Goal: Browse casually: Explore the website without a specific task or goal

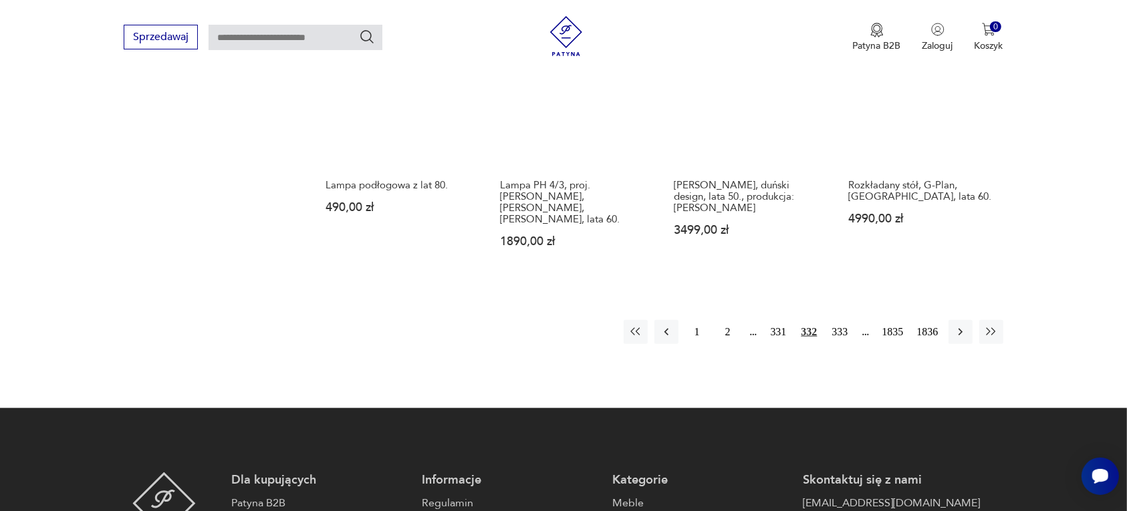
scroll to position [1259, 0]
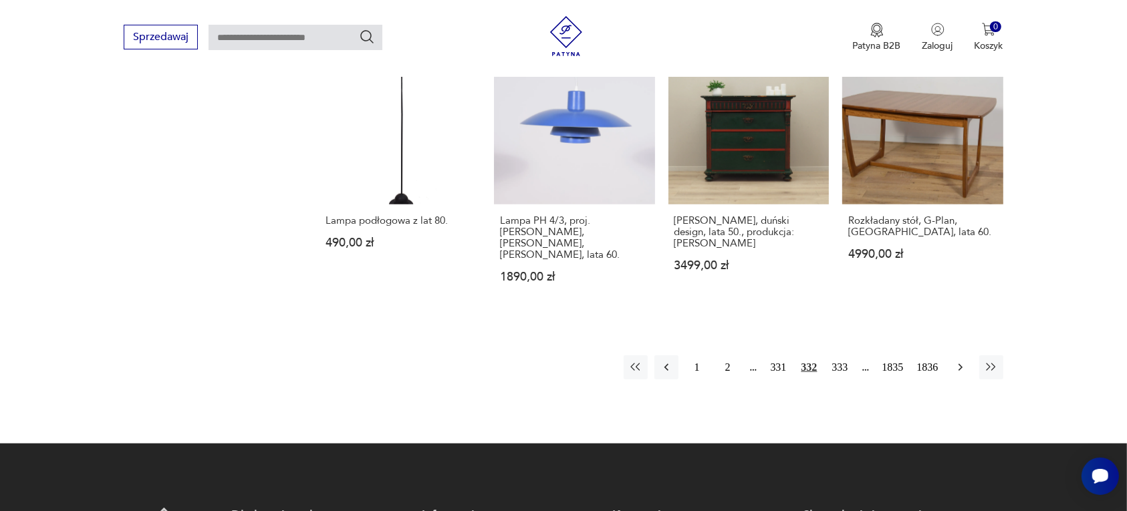
click at [957, 361] on icon "button" at bounding box center [960, 367] width 13 height 13
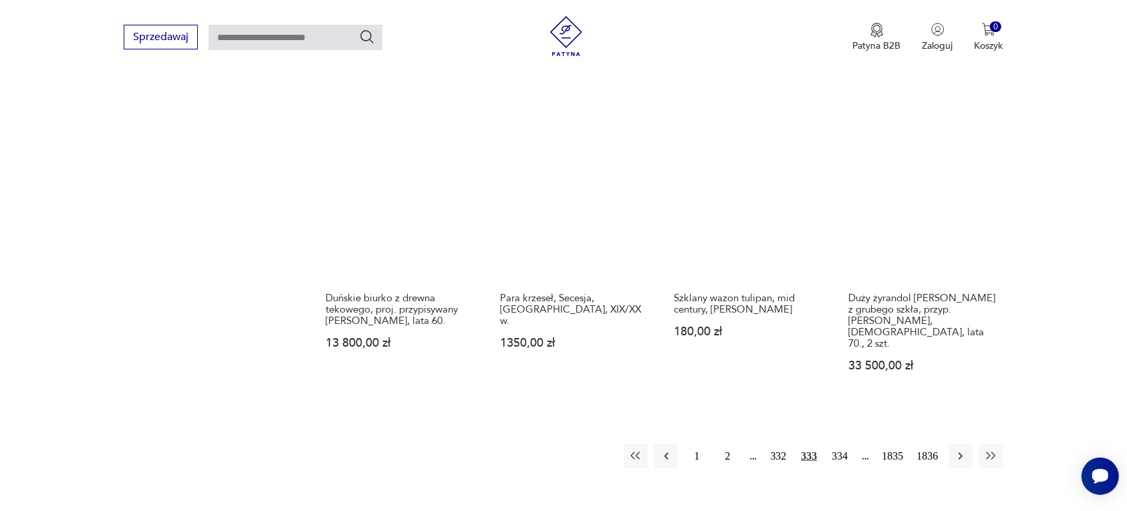
scroll to position [1175, 0]
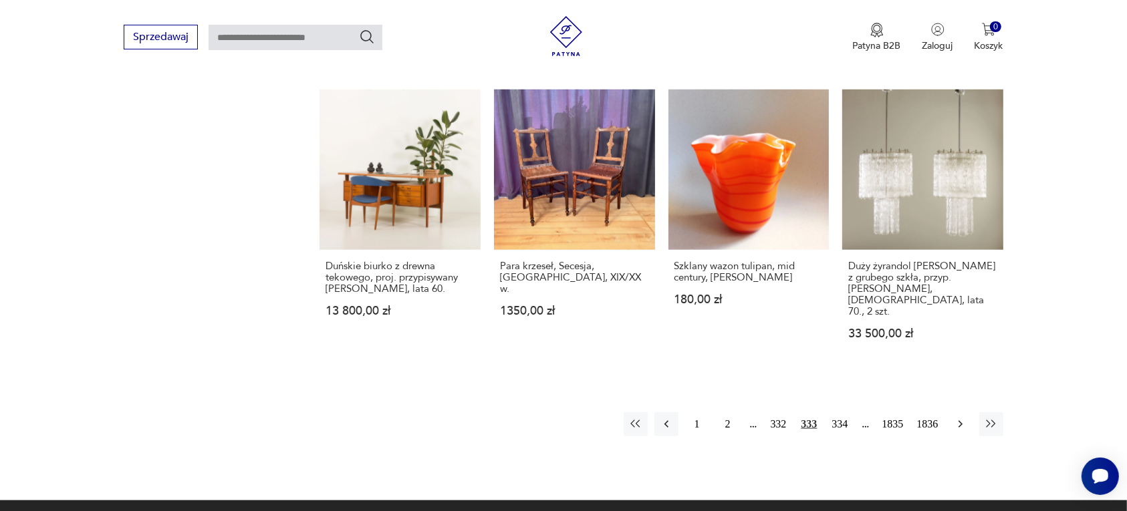
click at [961, 418] on icon "button" at bounding box center [960, 424] width 13 height 13
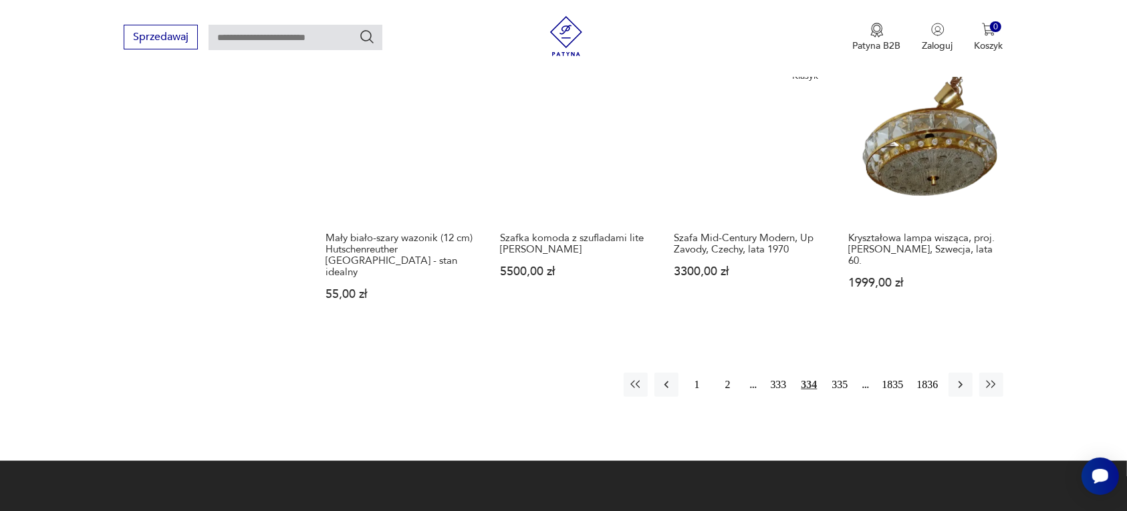
scroll to position [1259, 0]
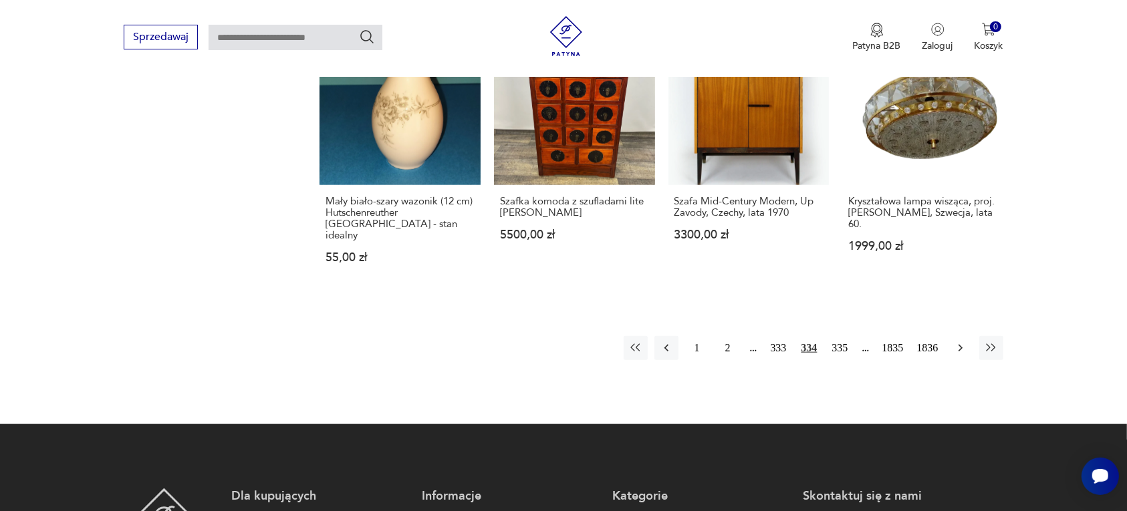
click at [959, 345] on icon "button" at bounding box center [960, 348] width 4 height 7
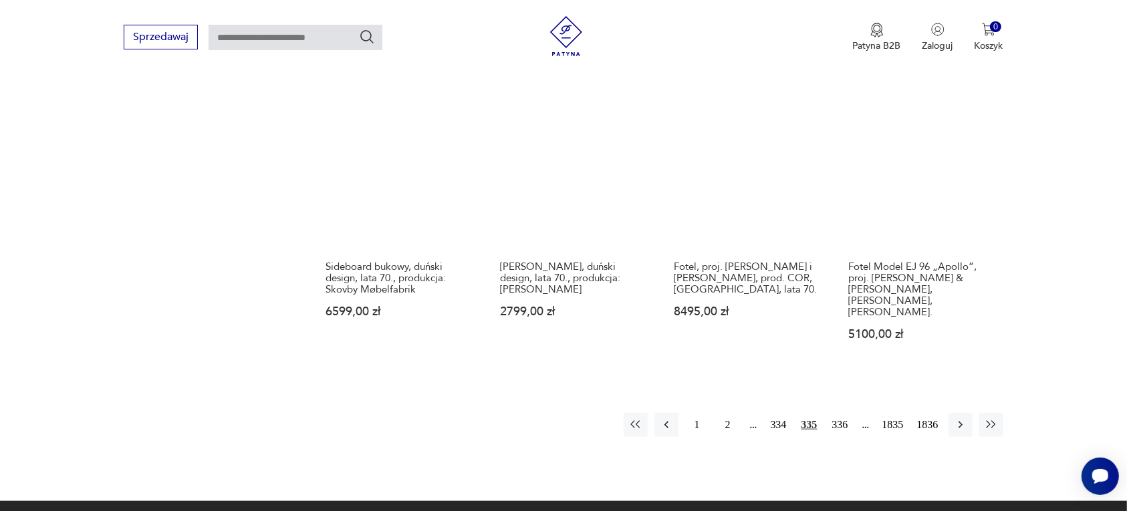
scroll to position [1175, 0]
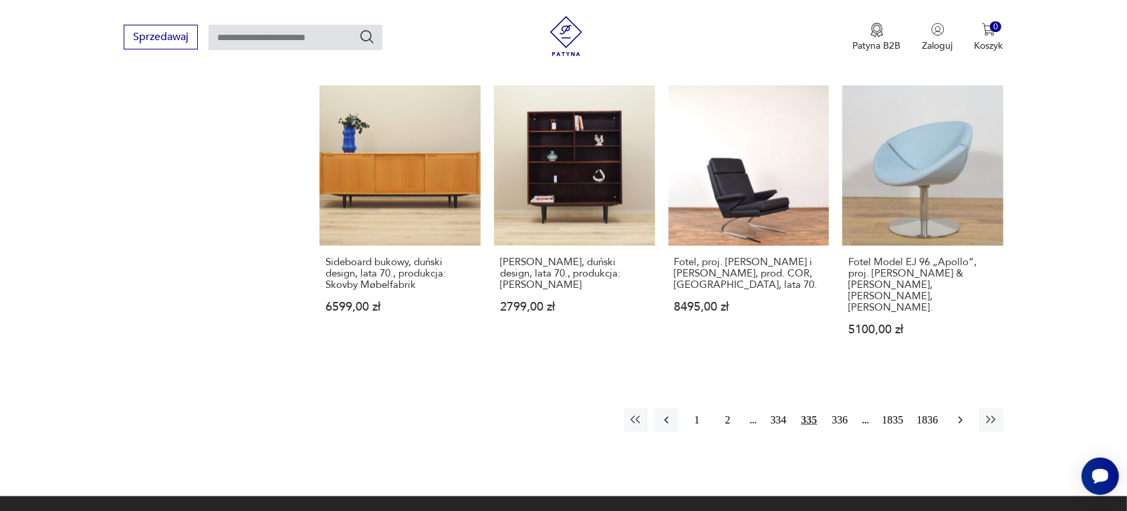
click at [957, 414] on icon "button" at bounding box center [960, 420] width 13 height 13
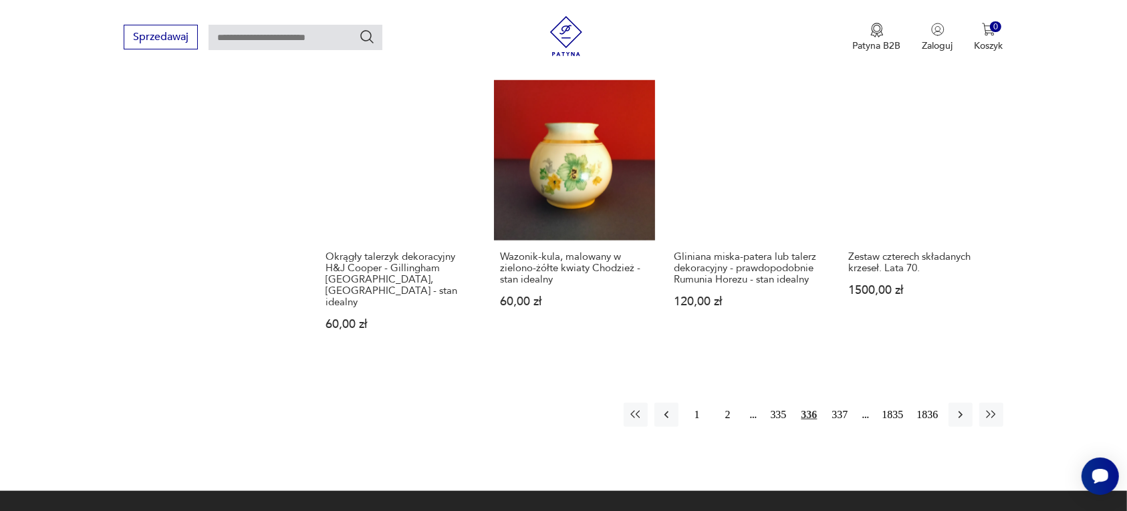
scroll to position [1259, 0]
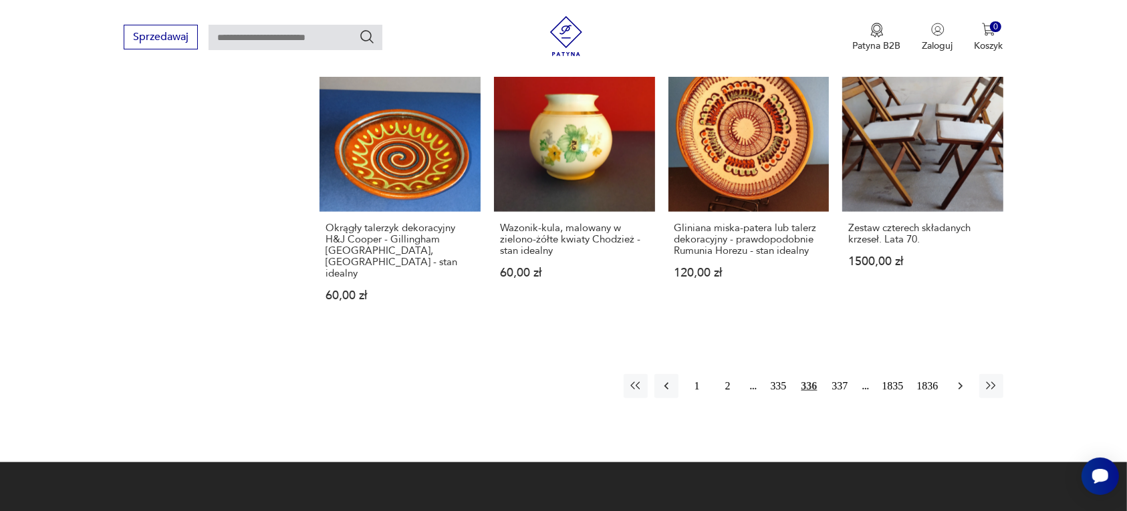
click at [961, 380] on icon "button" at bounding box center [960, 386] width 13 height 13
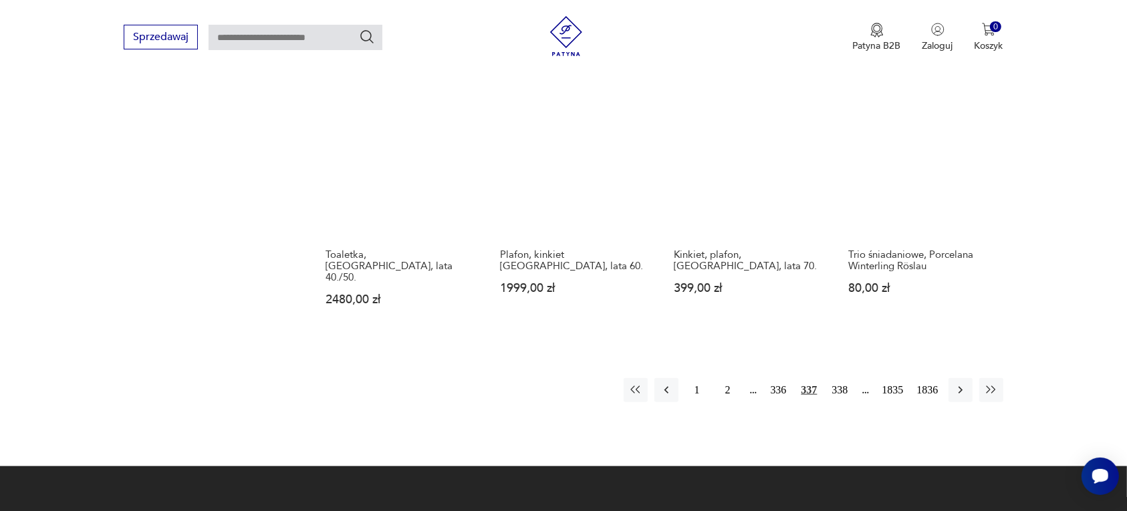
scroll to position [1259, 0]
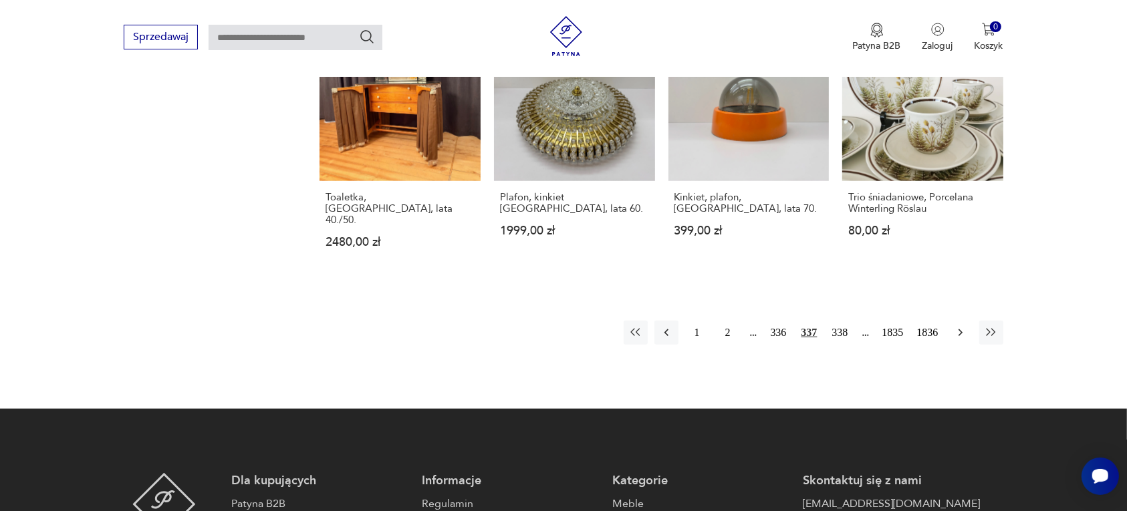
click at [960, 326] on icon "button" at bounding box center [960, 332] width 13 height 13
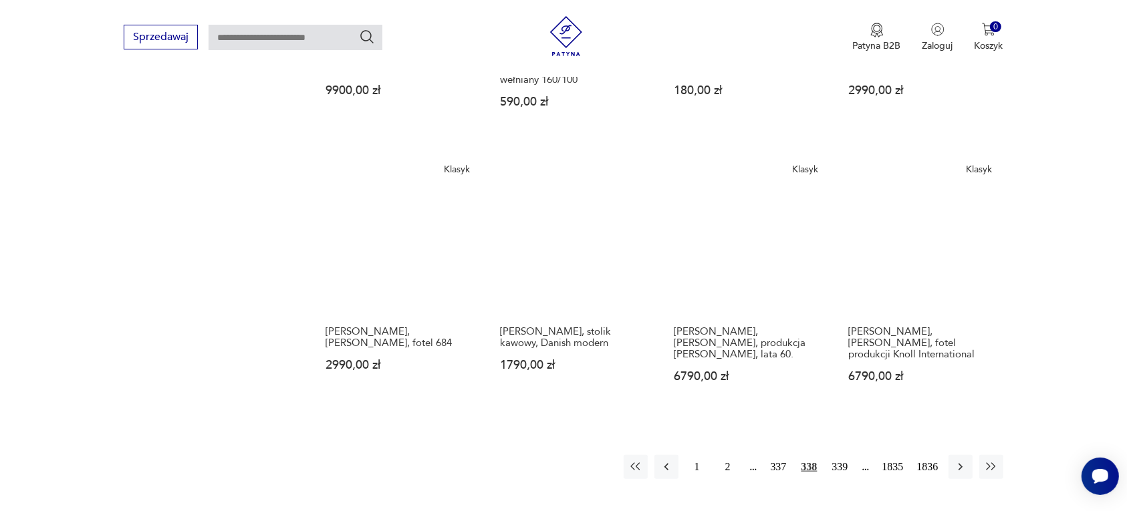
scroll to position [1092, 0]
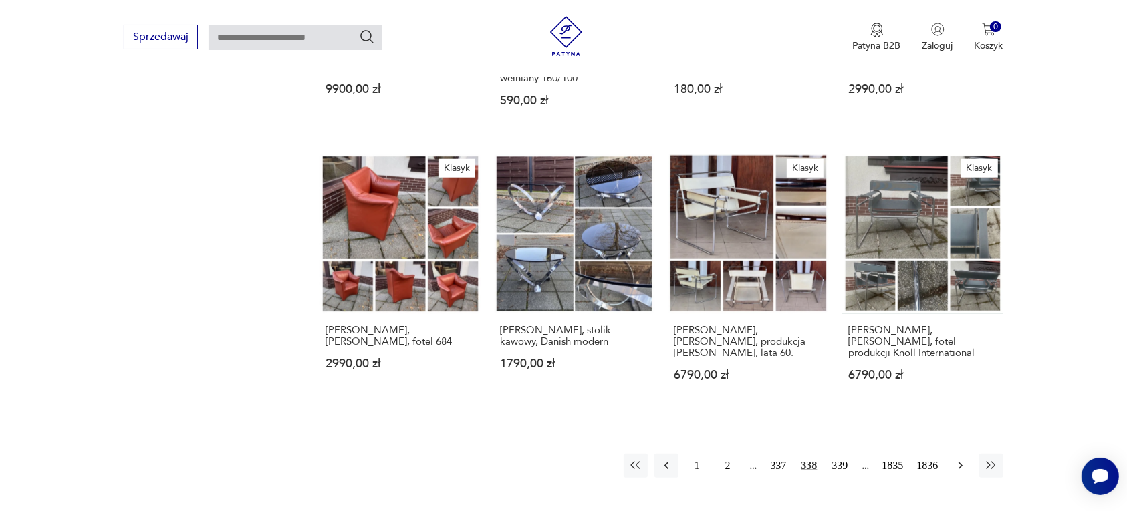
click at [957, 459] on icon "button" at bounding box center [960, 465] width 13 height 13
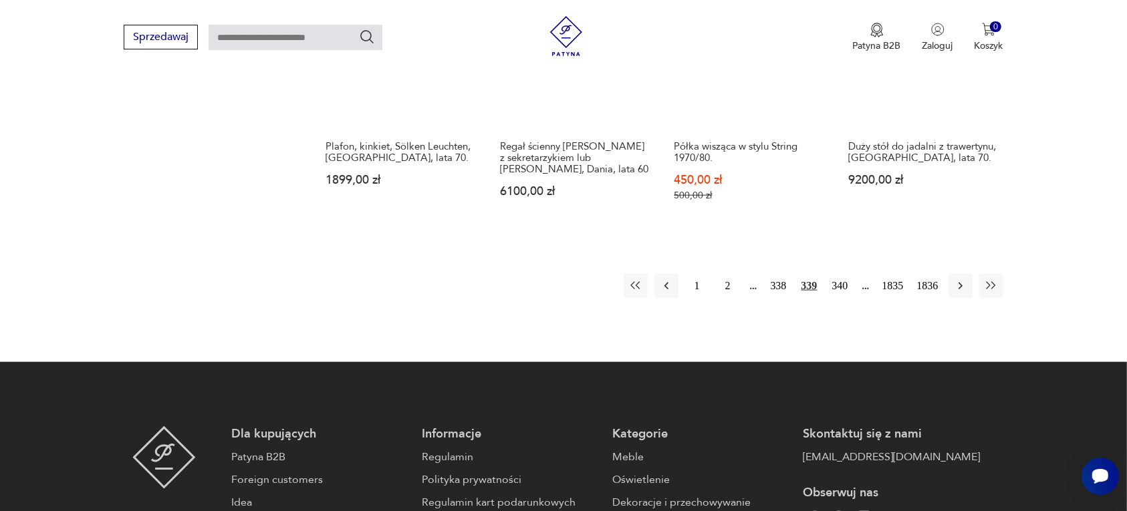
scroll to position [1342, 0]
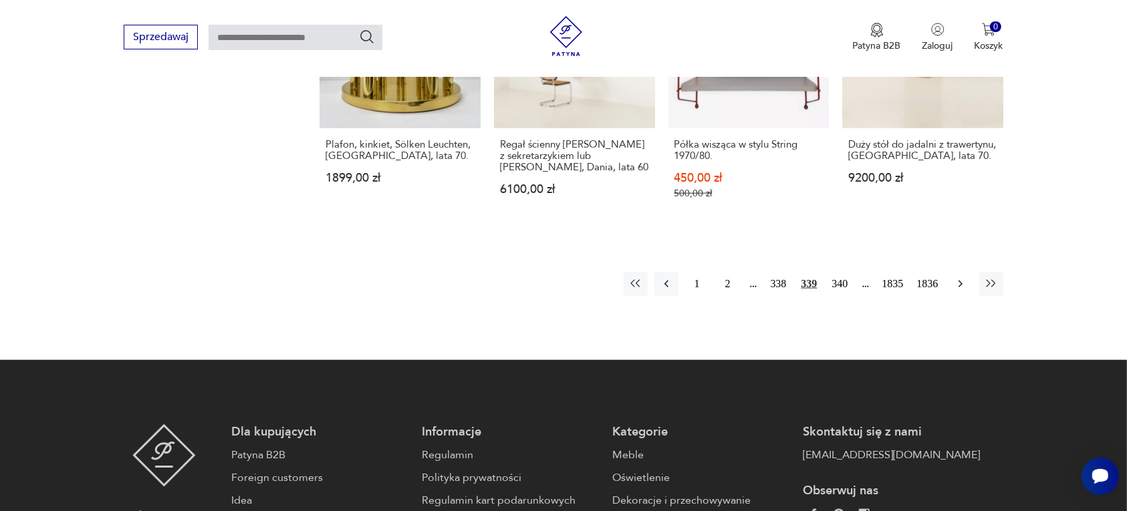
click at [957, 277] on icon "button" at bounding box center [960, 283] width 13 height 13
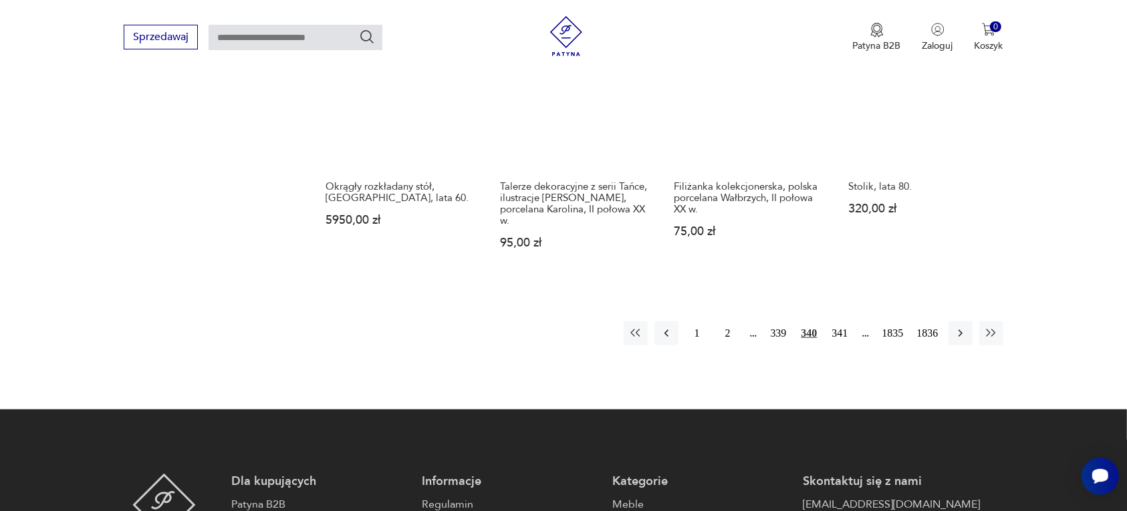
scroll to position [1175, 0]
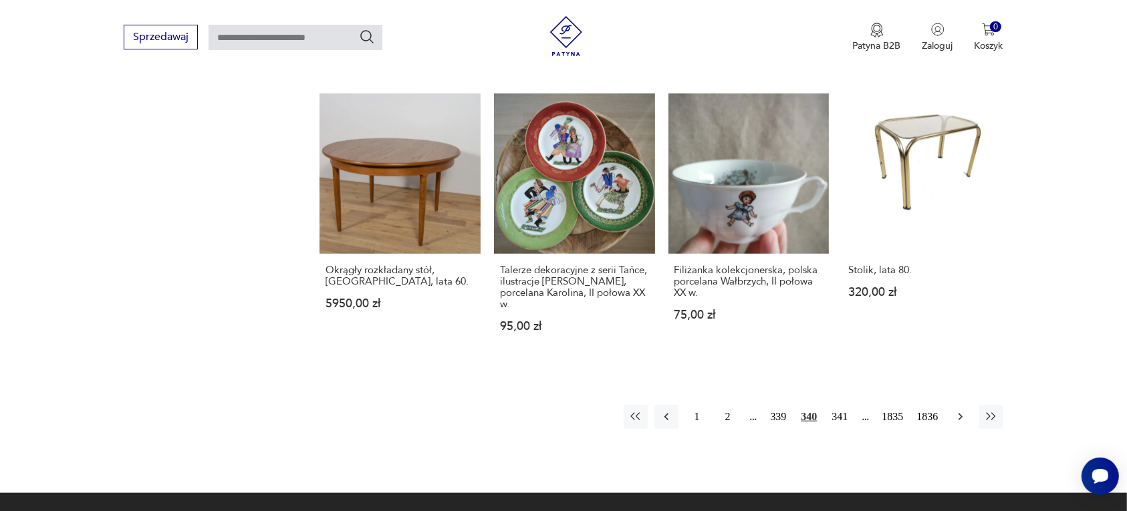
click at [959, 411] on icon "button" at bounding box center [960, 416] width 13 height 13
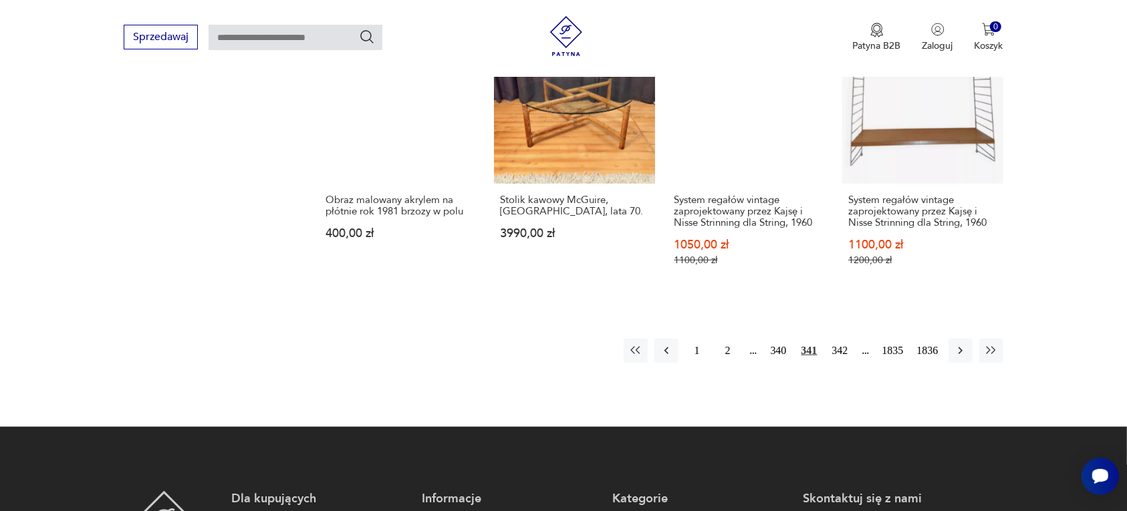
scroll to position [1259, 0]
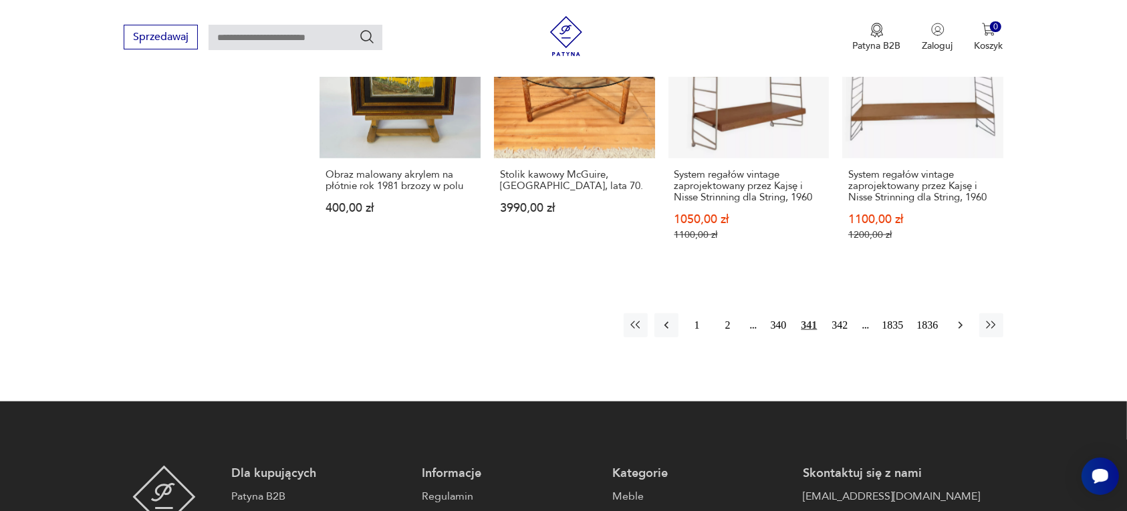
click at [959, 322] on icon "button" at bounding box center [960, 325] width 4 height 7
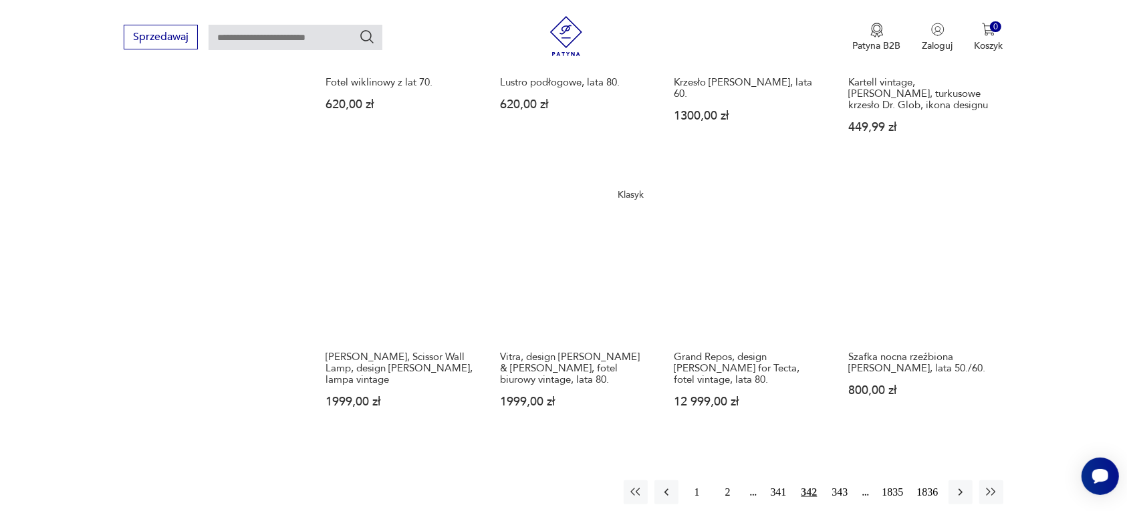
scroll to position [1175, 0]
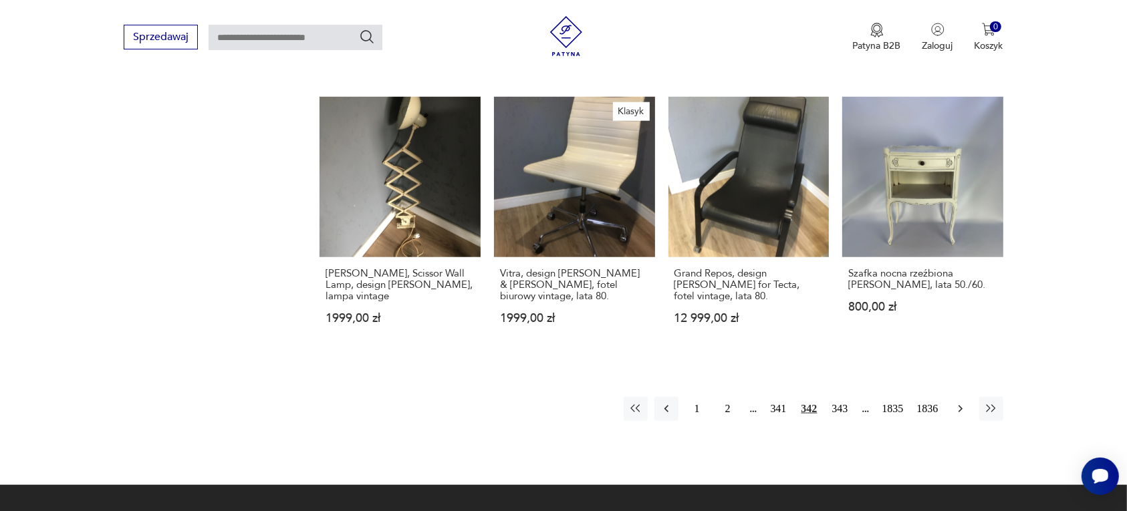
click at [957, 402] on icon "button" at bounding box center [960, 408] width 13 height 13
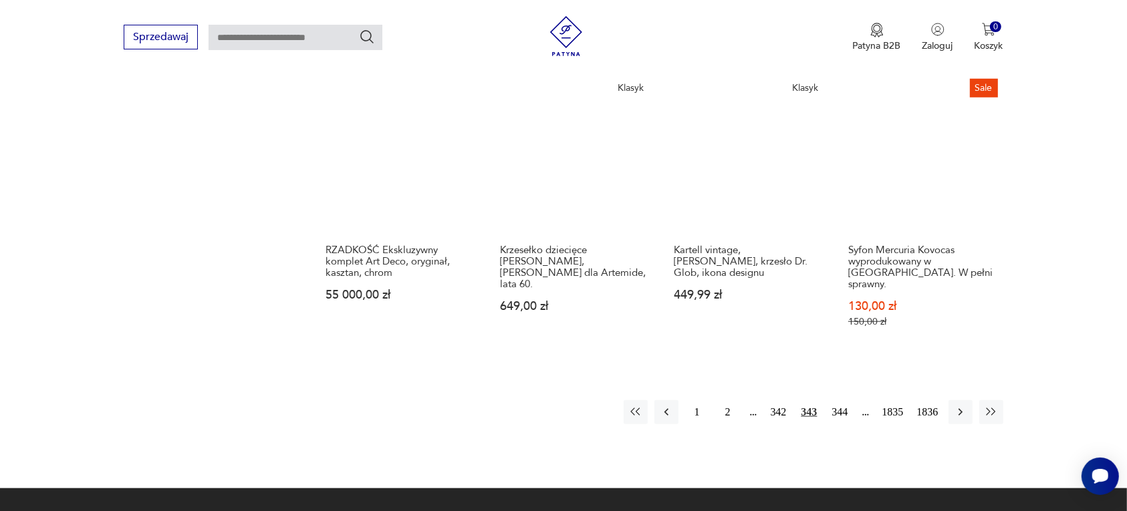
scroll to position [1175, 0]
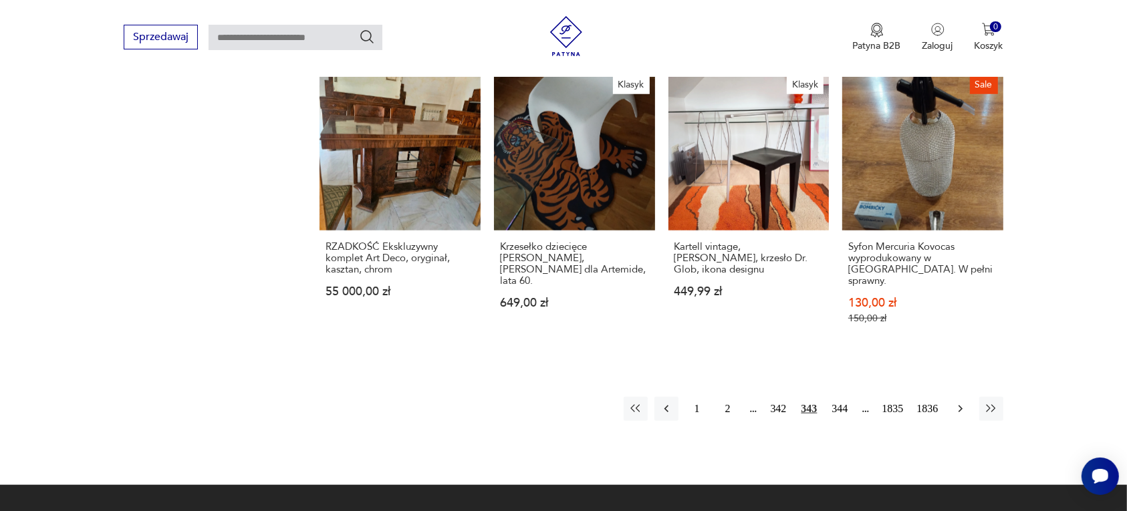
click at [960, 402] on icon "button" at bounding box center [960, 408] width 13 height 13
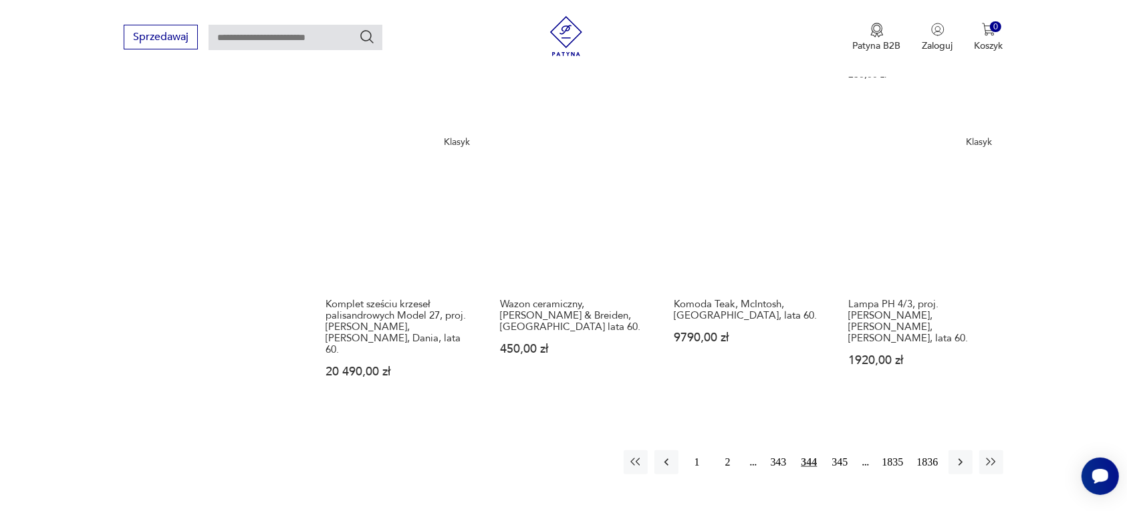
scroll to position [1259, 0]
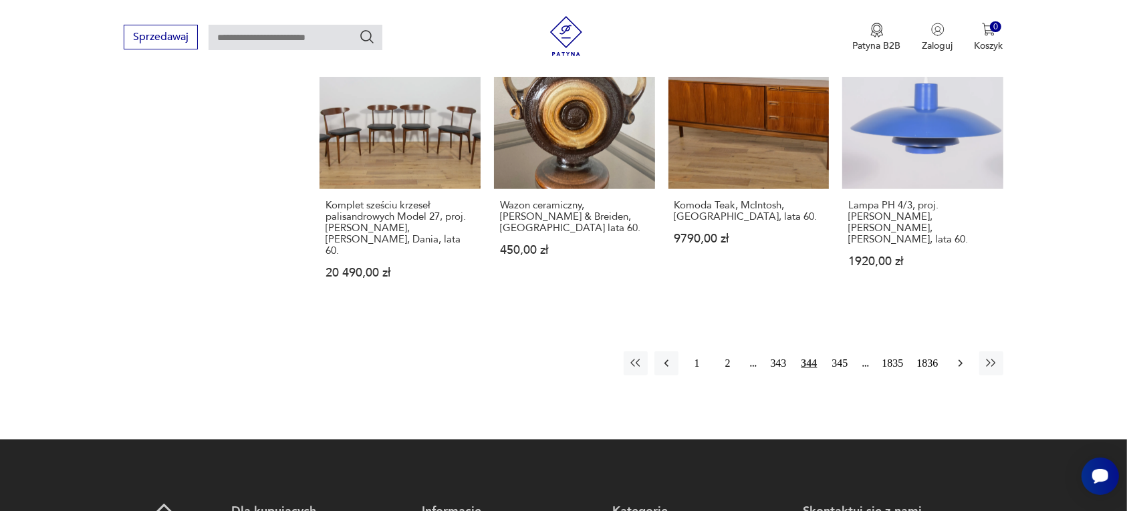
click at [959, 357] on icon "button" at bounding box center [960, 363] width 13 height 13
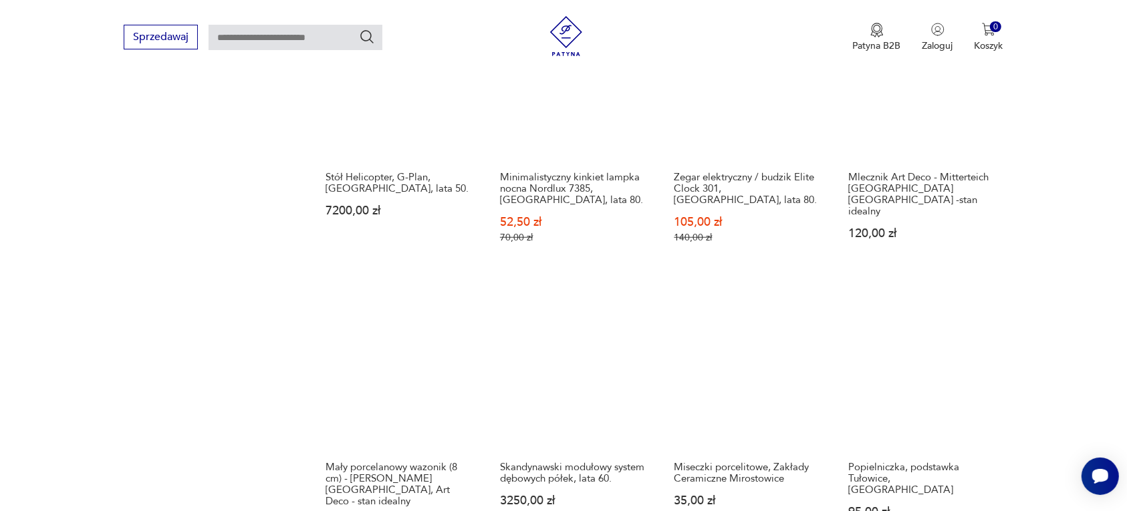
scroll to position [1175, 0]
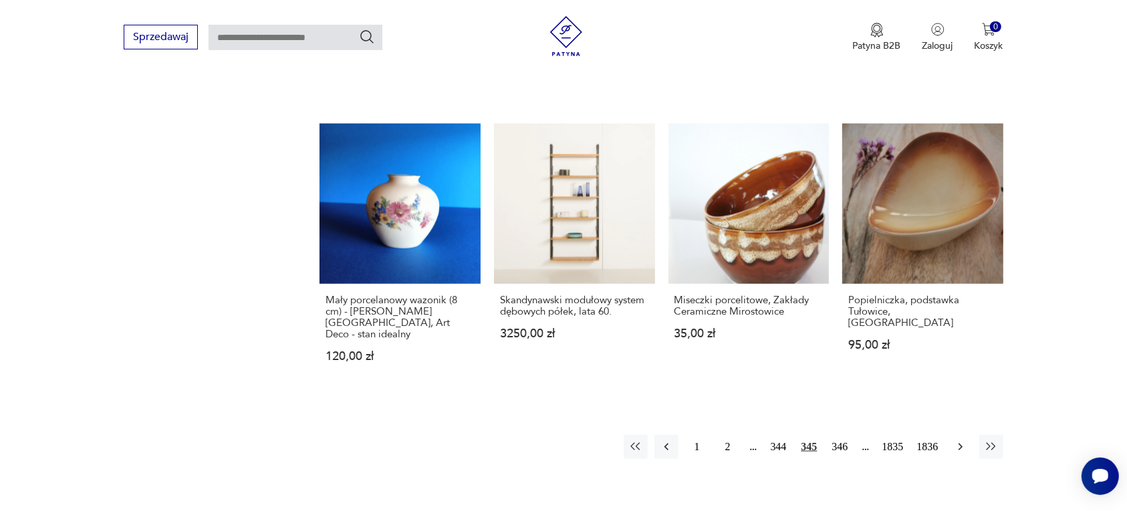
click at [958, 441] on icon "button" at bounding box center [960, 447] width 13 height 13
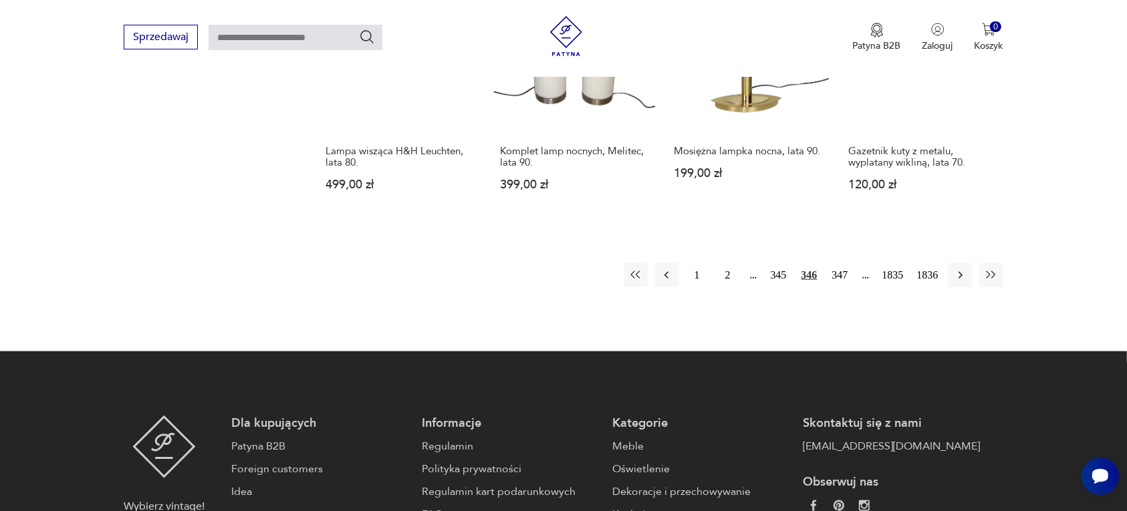
scroll to position [1342, 0]
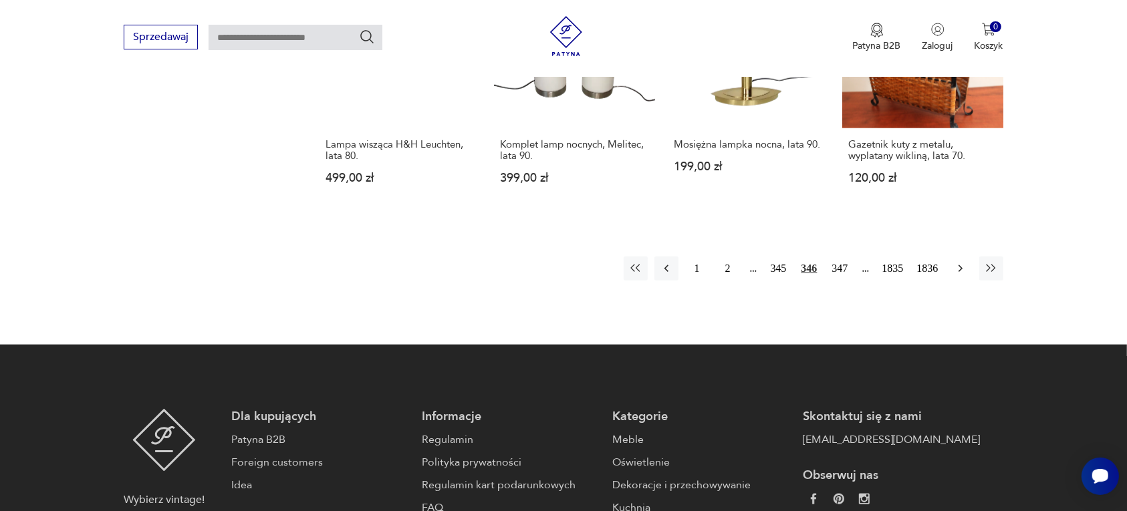
click at [956, 262] on icon "button" at bounding box center [960, 268] width 13 height 13
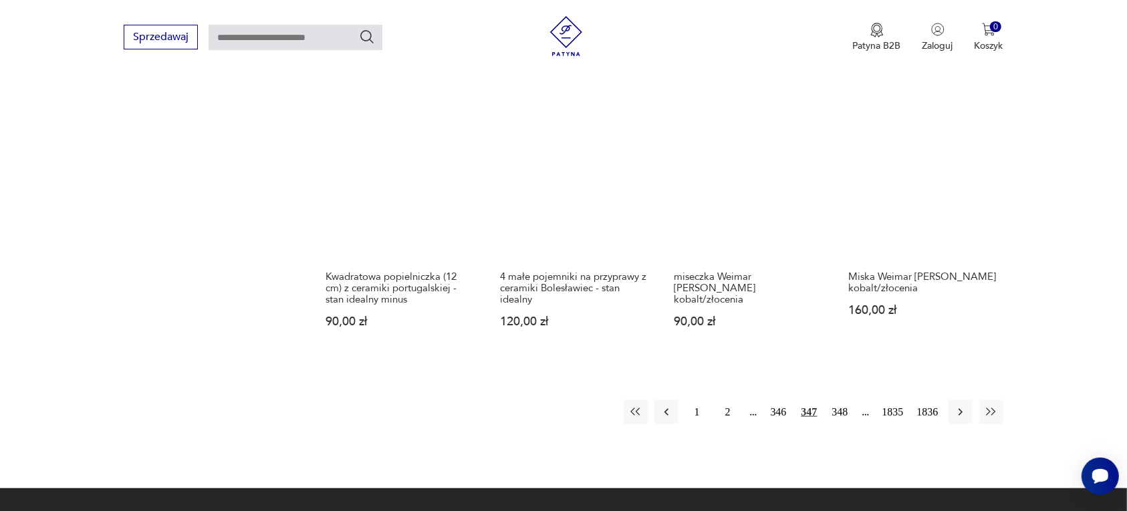
scroll to position [1175, 0]
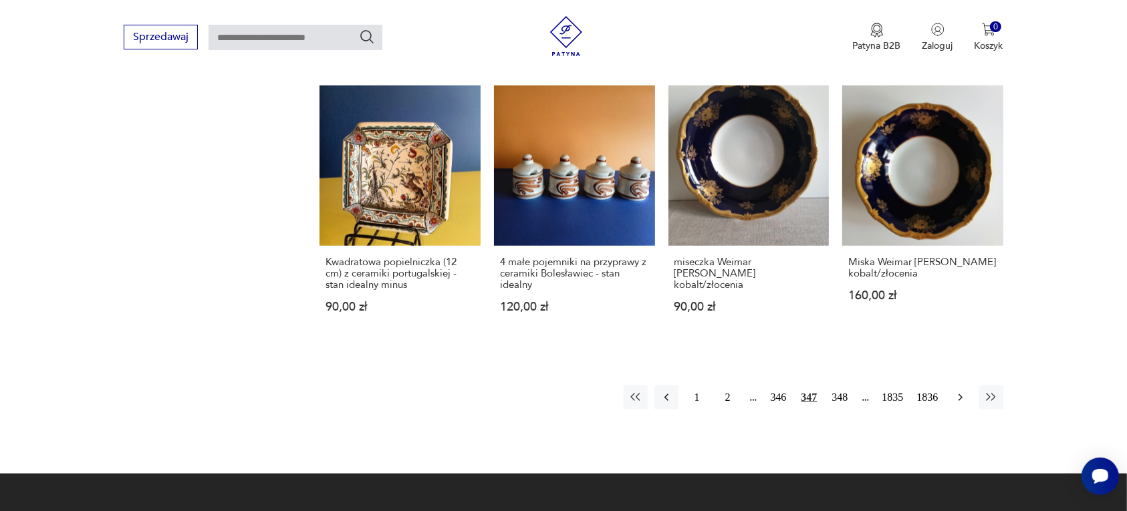
click at [959, 391] on icon "button" at bounding box center [960, 397] width 13 height 13
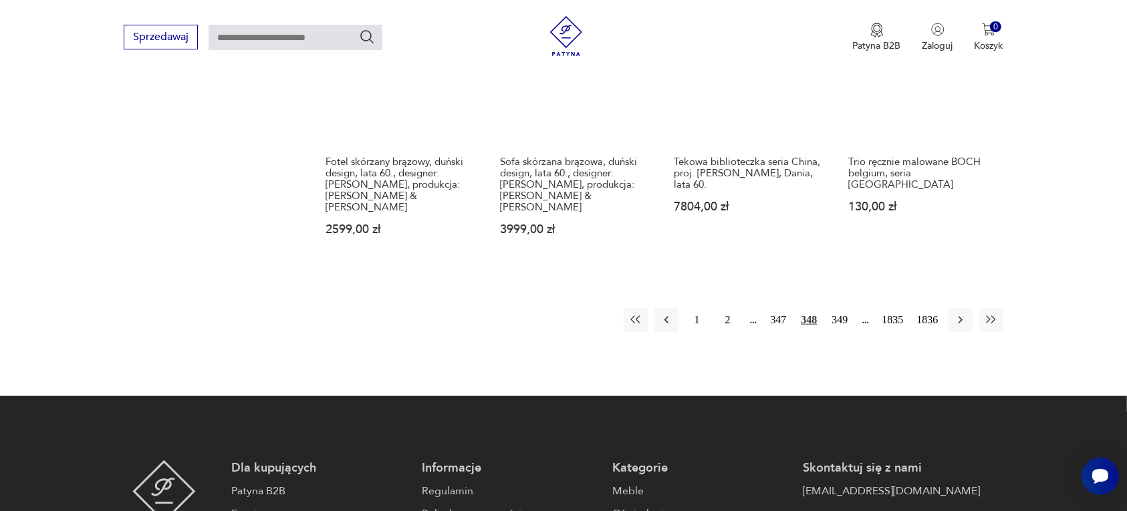
scroll to position [1426, 0]
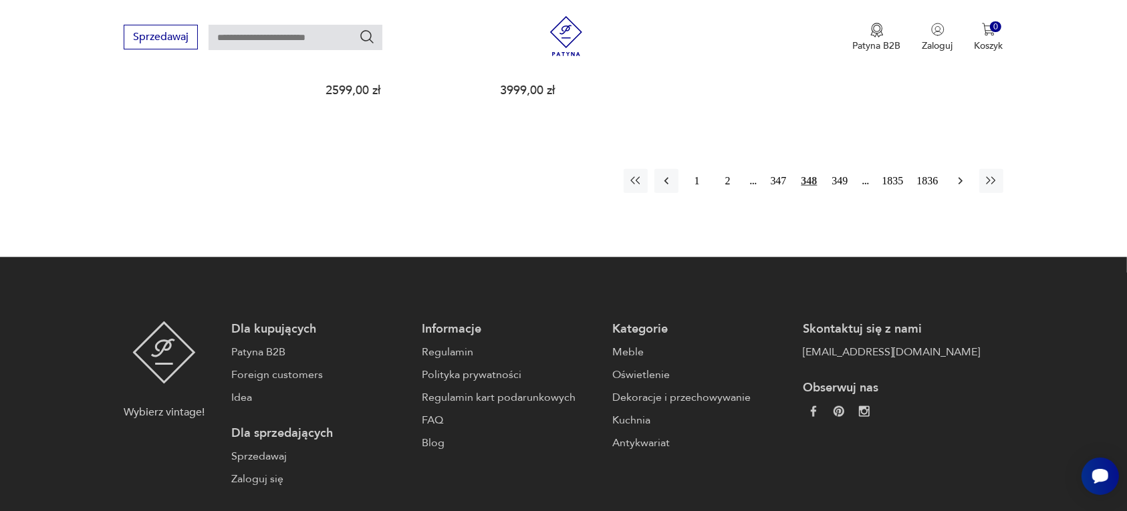
click at [963, 174] on icon "button" at bounding box center [960, 180] width 13 height 13
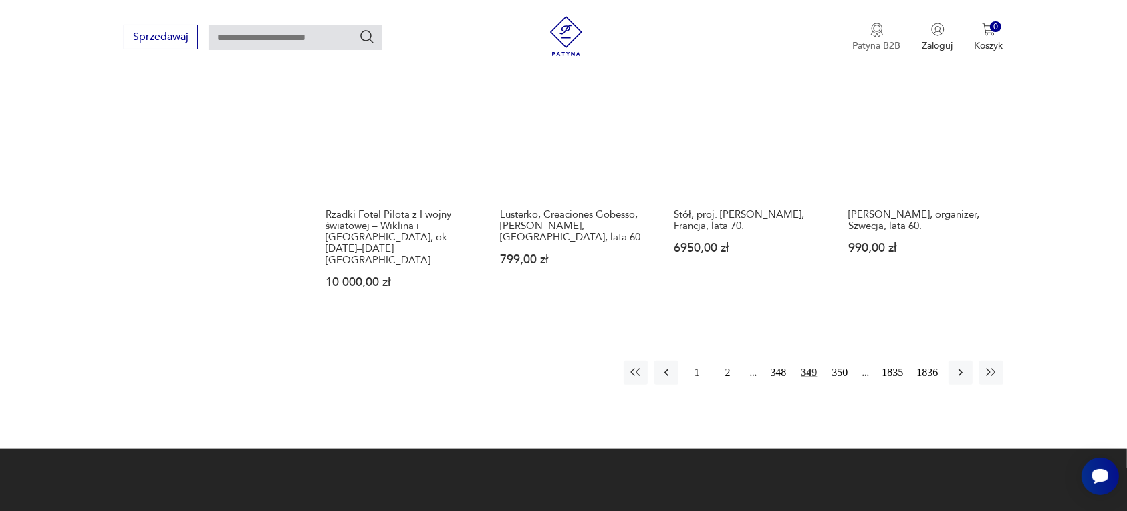
scroll to position [1259, 0]
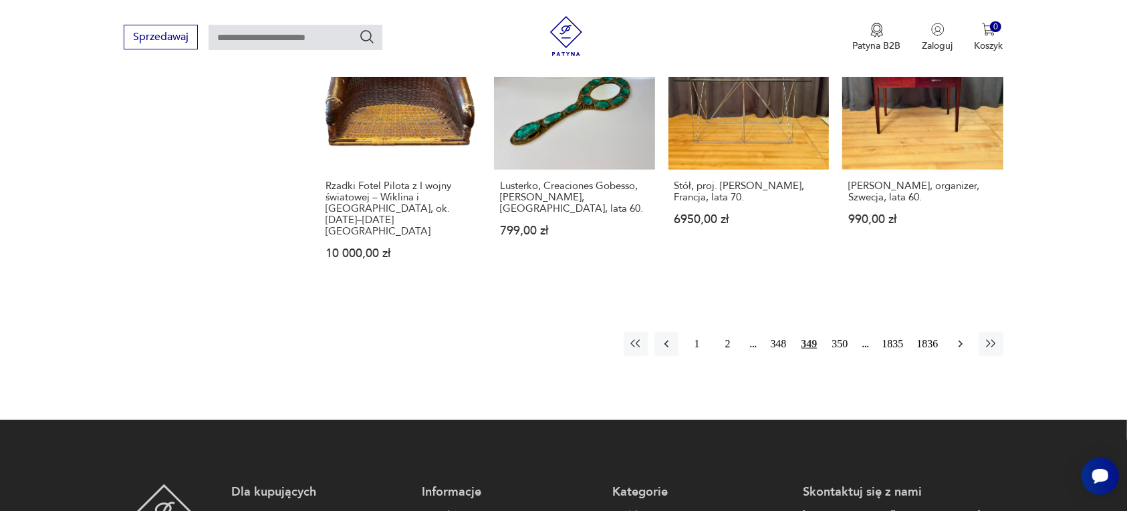
click at [957, 338] on icon "button" at bounding box center [960, 344] width 13 height 13
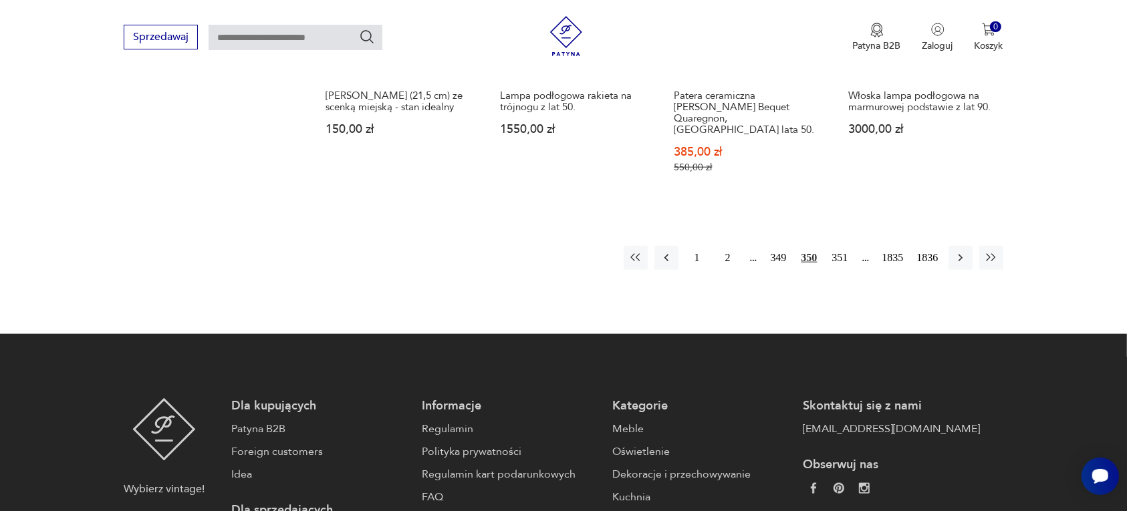
scroll to position [1342, 0]
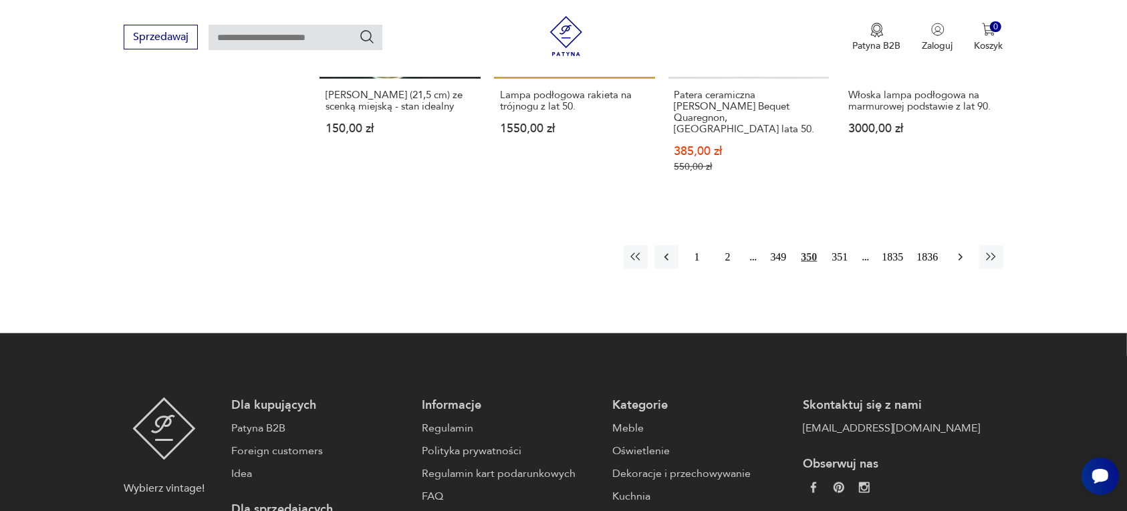
click at [961, 251] on icon "button" at bounding box center [960, 257] width 13 height 13
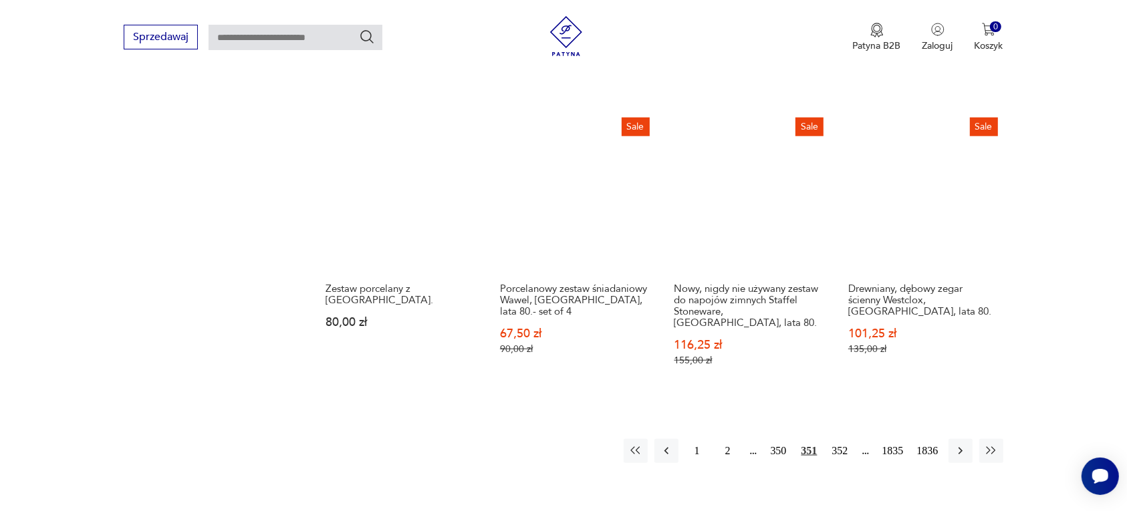
scroll to position [1259, 0]
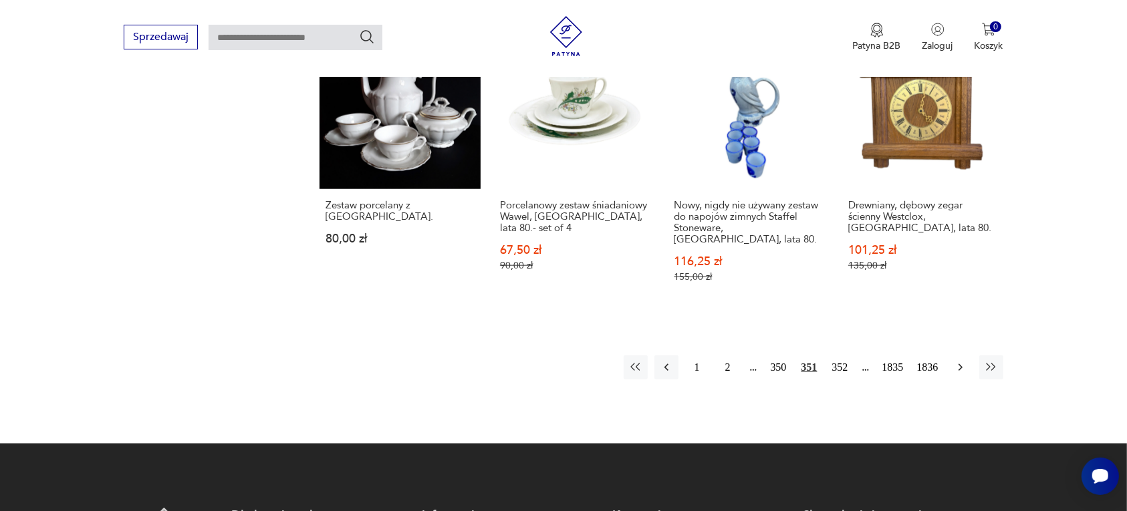
click at [960, 364] on icon "button" at bounding box center [960, 367] width 4 height 7
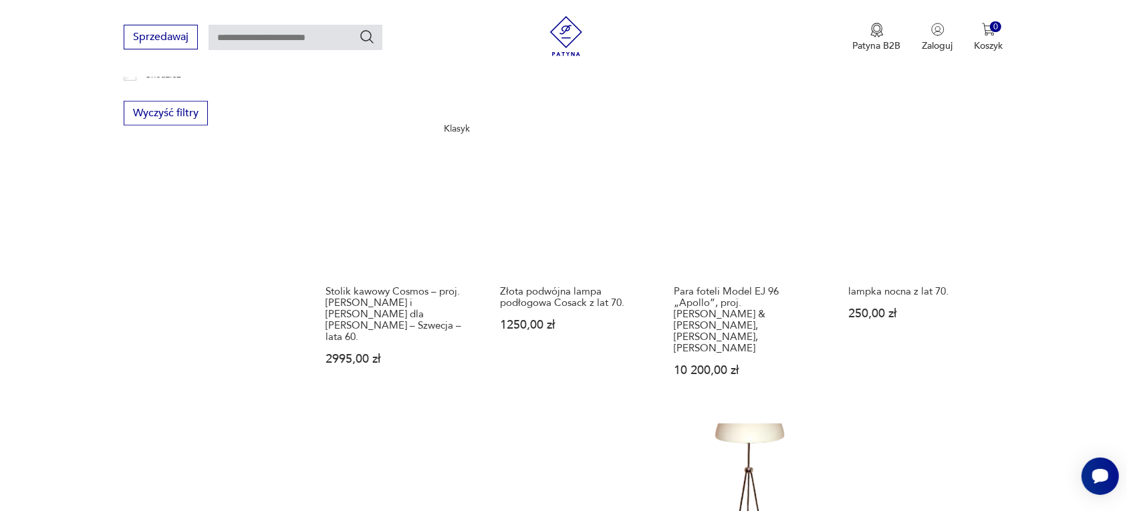
scroll to position [1175, 0]
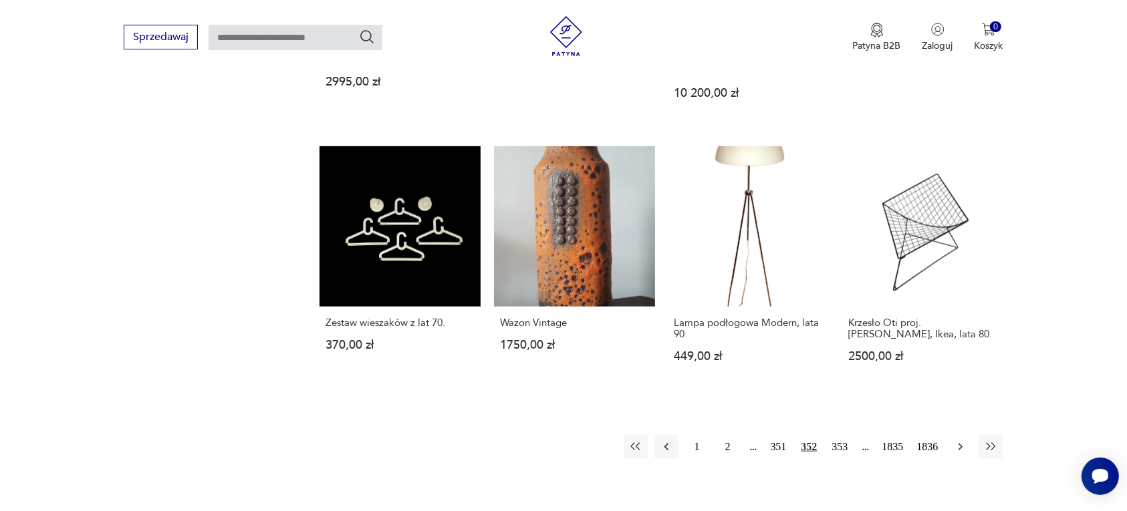
click at [955, 441] on icon "button" at bounding box center [960, 447] width 13 height 13
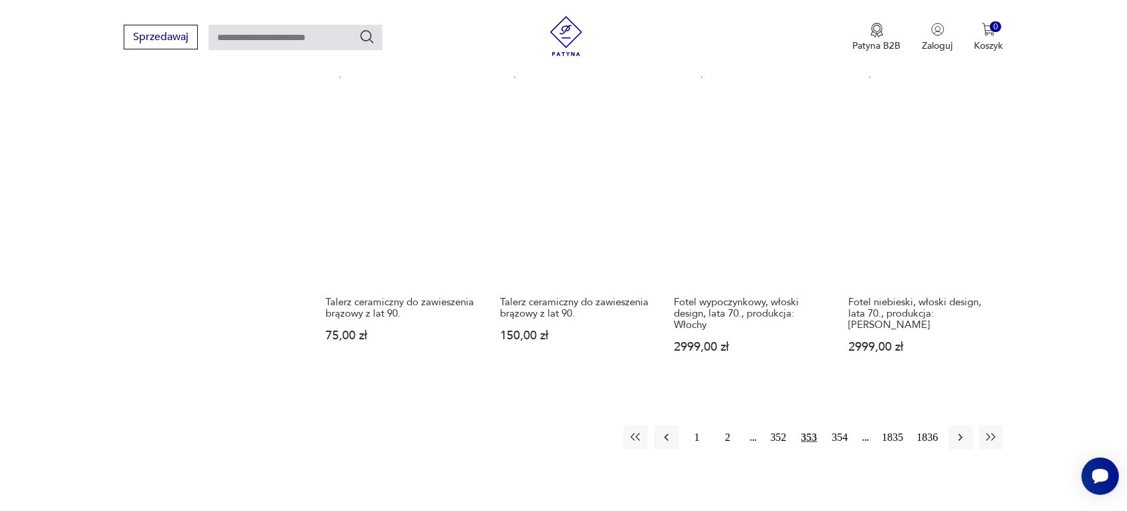
scroll to position [1092, 0]
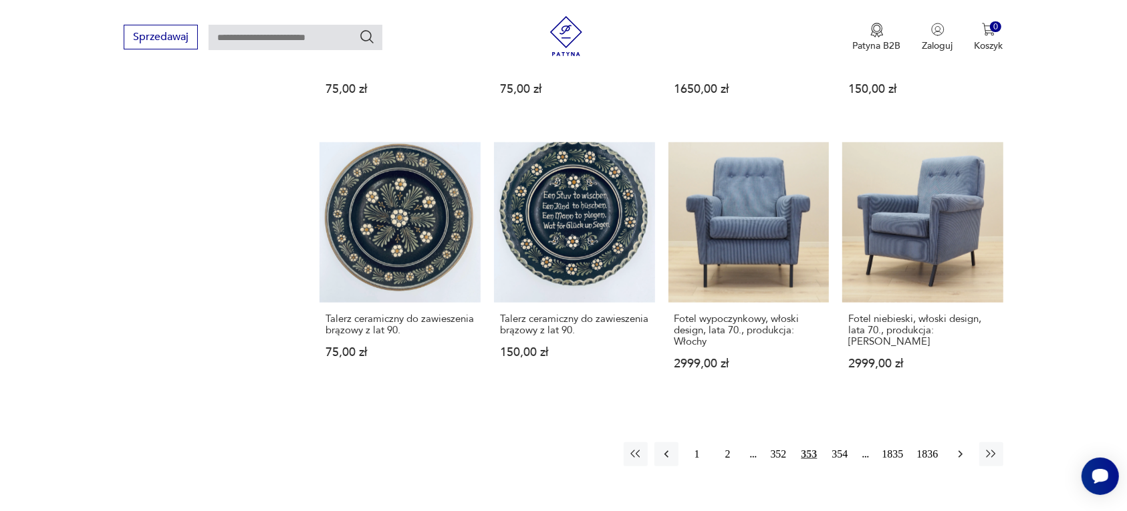
click at [960, 448] on icon "button" at bounding box center [960, 454] width 13 height 13
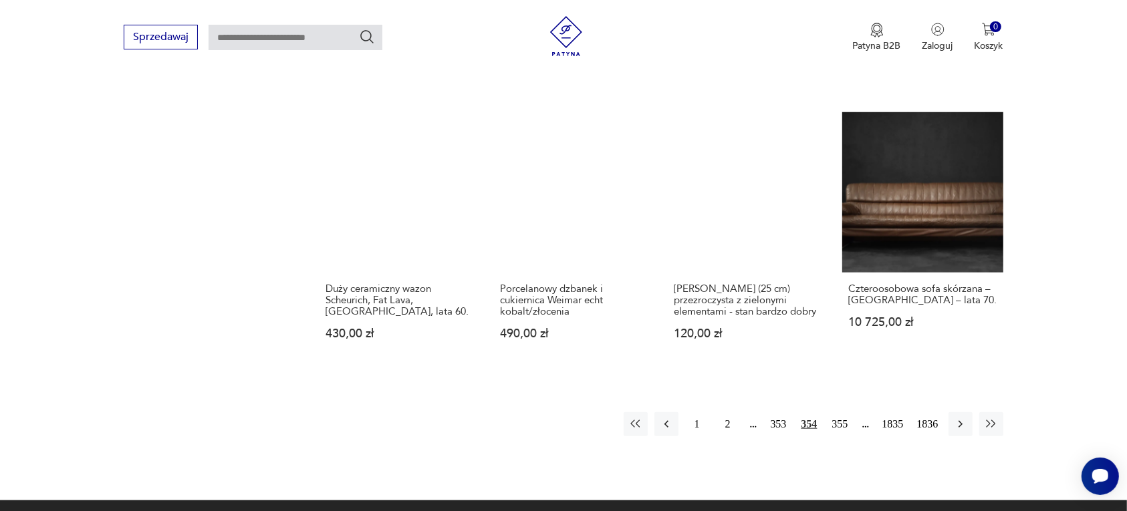
scroll to position [1175, 0]
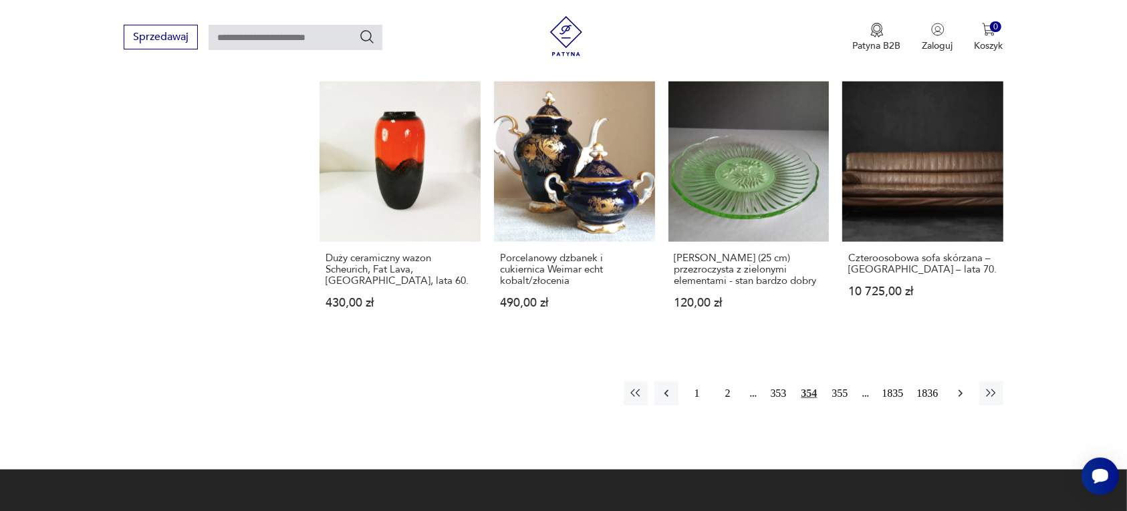
click at [957, 387] on icon "button" at bounding box center [960, 393] width 13 height 13
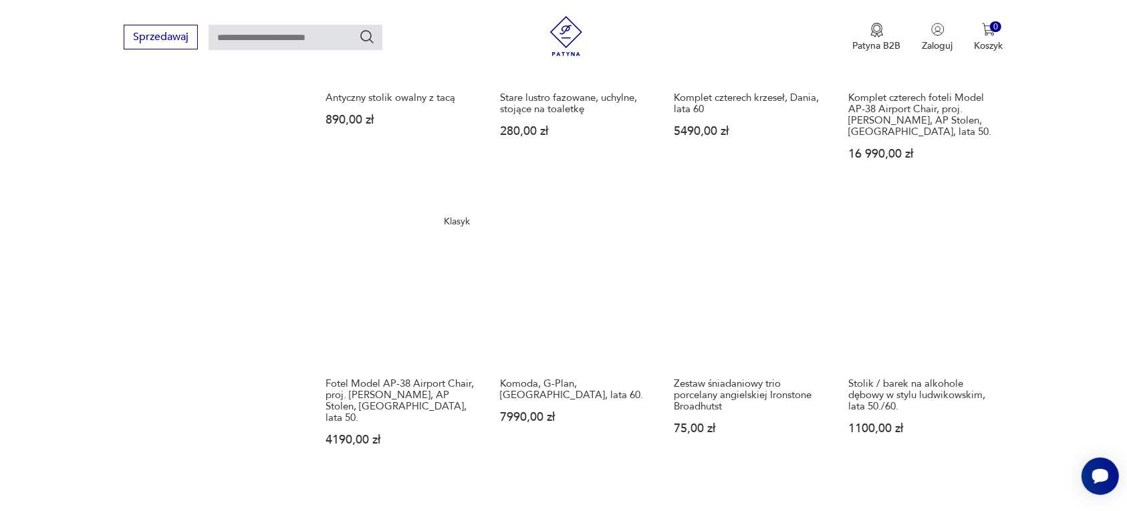
scroll to position [1259, 0]
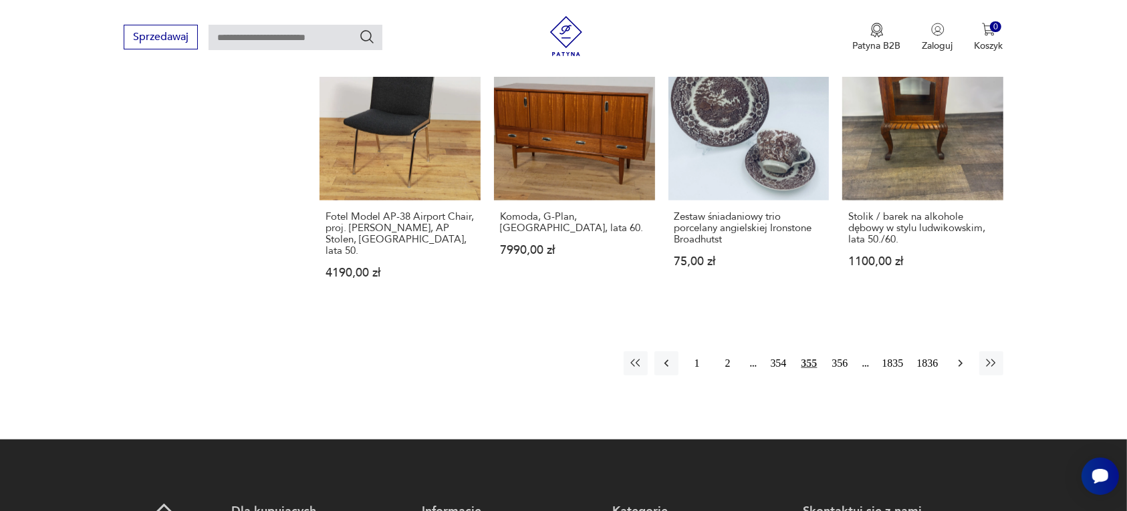
click at [960, 357] on icon "button" at bounding box center [960, 363] width 13 height 13
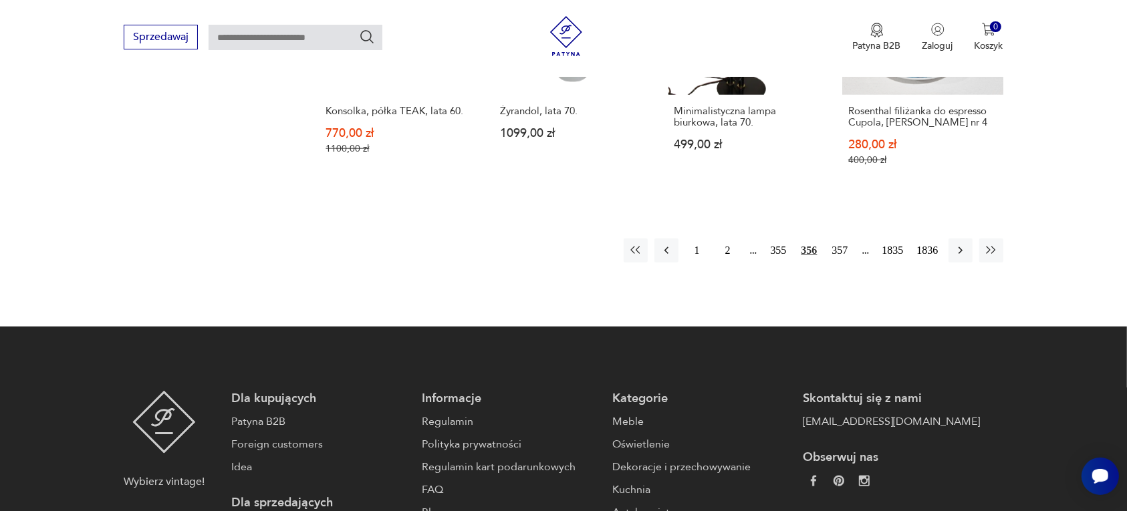
scroll to position [1342, 0]
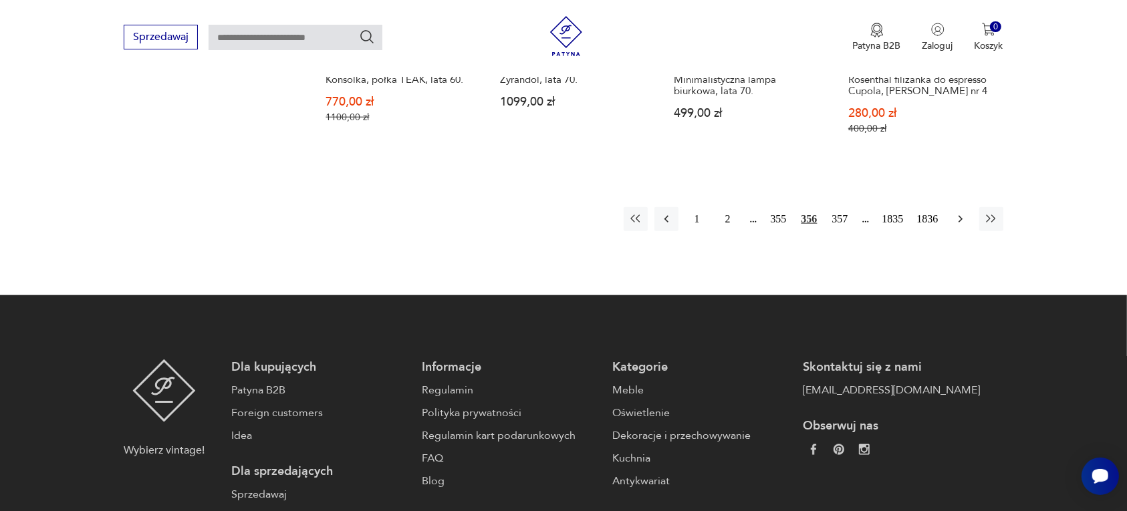
click at [958, 213] on icon "button" at bounding box center [960, 219] width 13 height 13
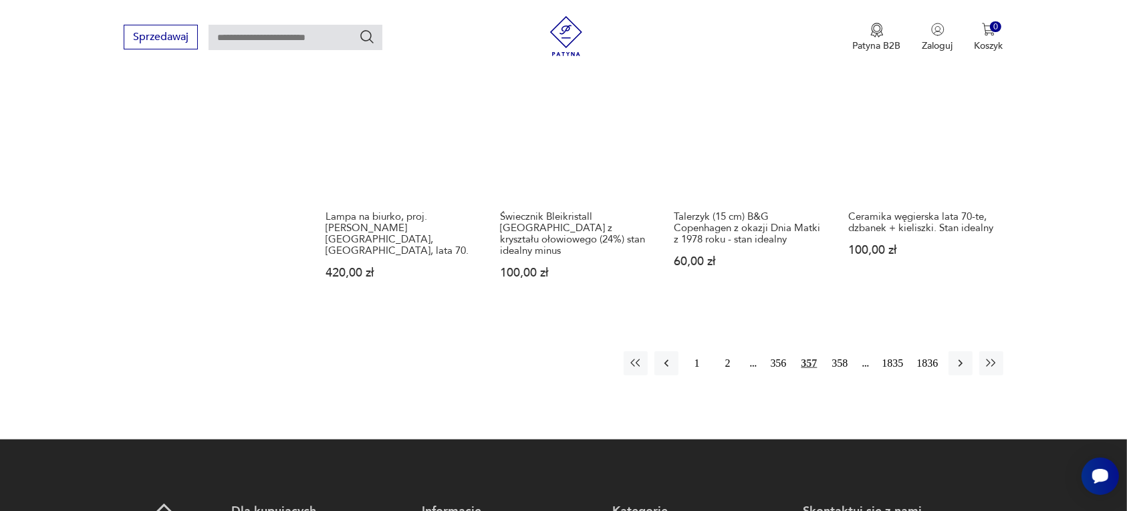
scroll to position [1342, 0]
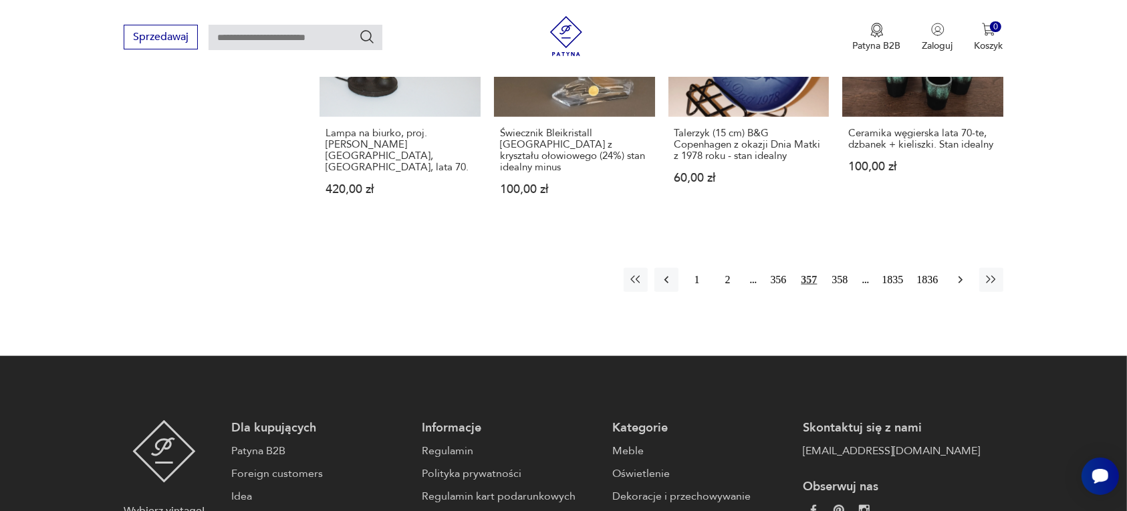
click at [959, 277] on icon "button" at bounding box center [960, 280] width 4 height 7
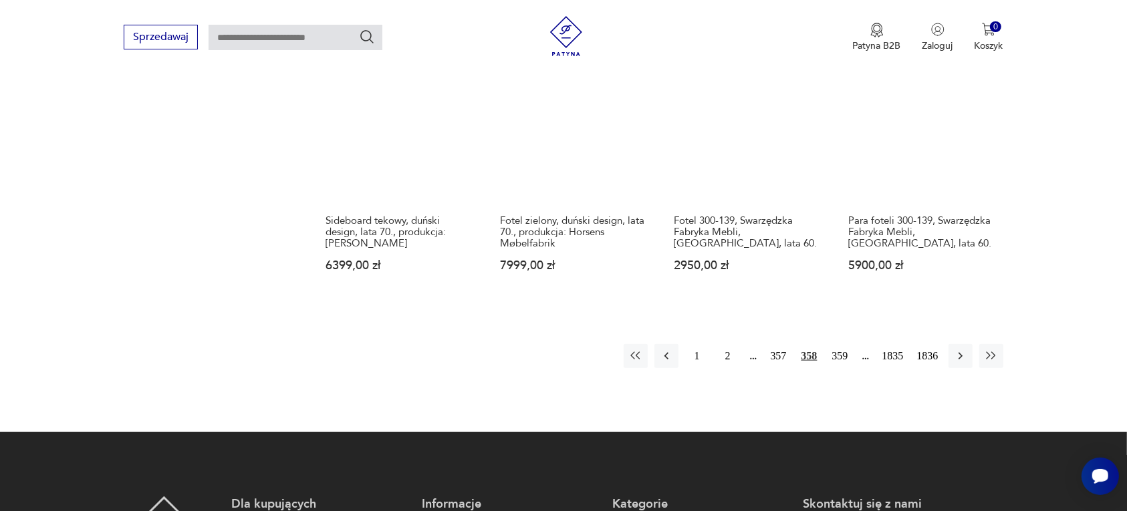
scroll to position [1259, 0]
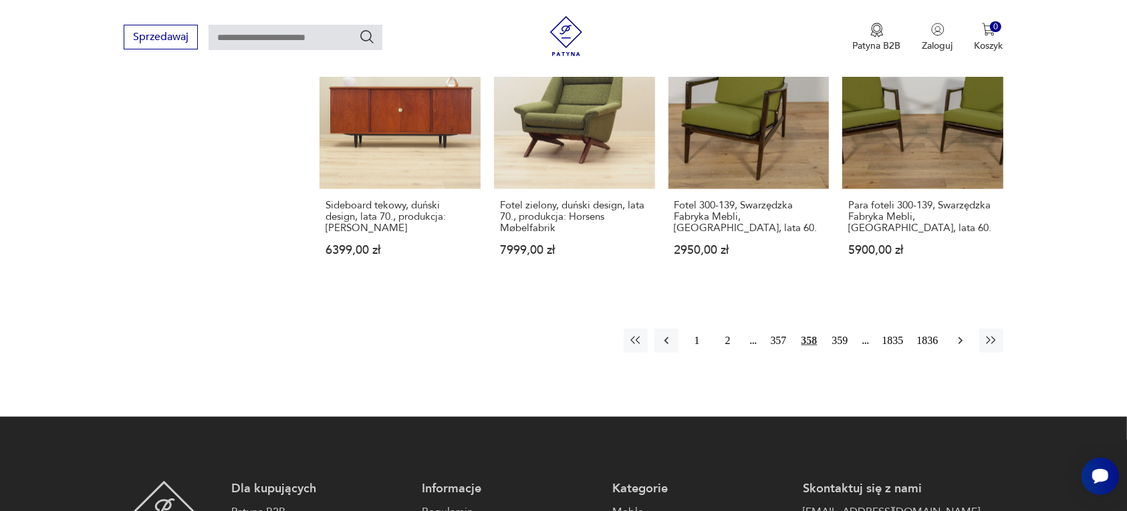
click at [960, 334] on icon "button" at bounding box center [960, 340] width 13 height 13
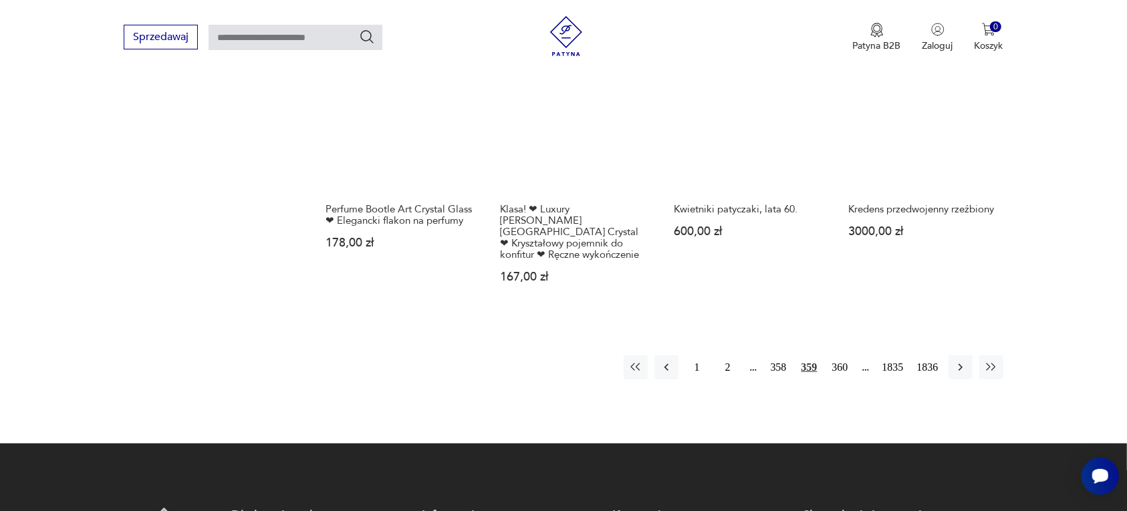
scroll to position [1259, 0]
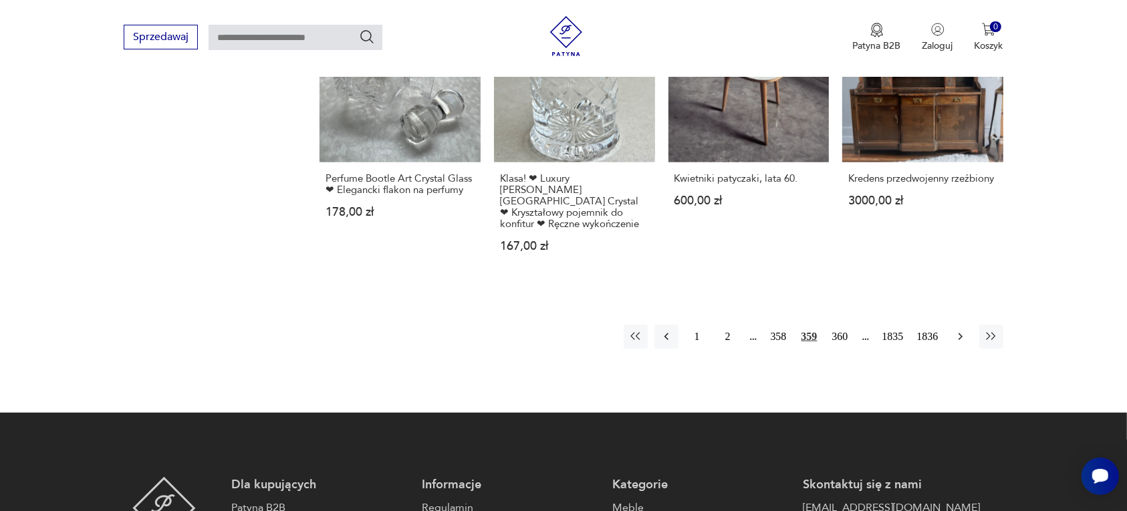
click at [961, 330] on icon "button" at bounding box center [960, 336] width 13 height 13
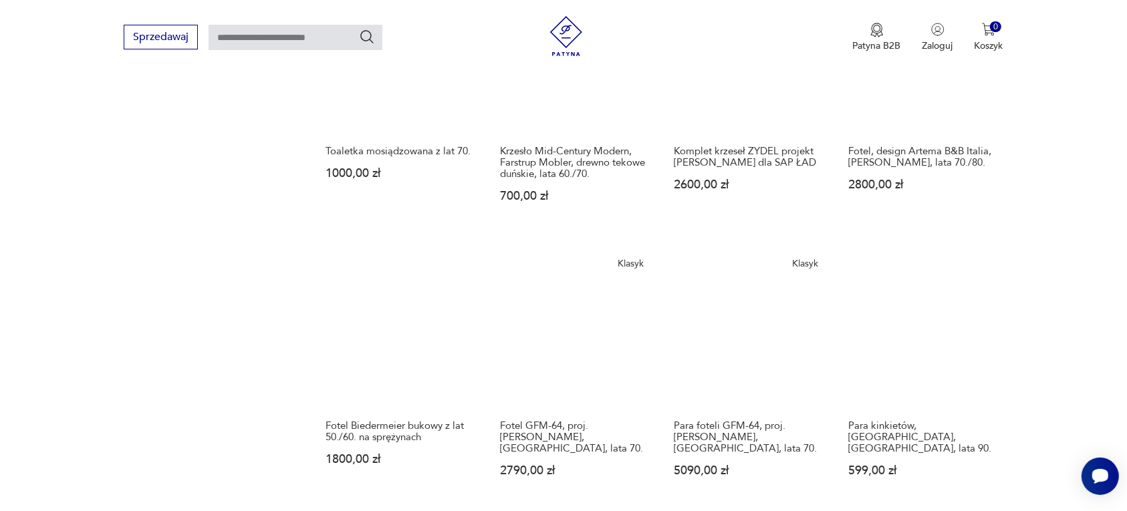
scroll to position [1092, 0]
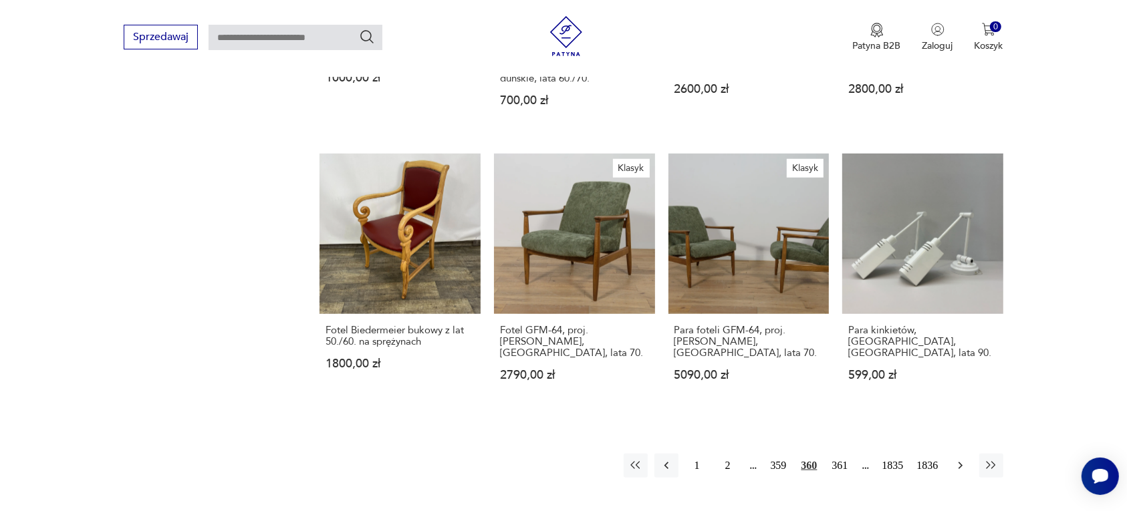
click at [957, 459] on icon "button" at bounding box center [960, 465] width 13 height 13
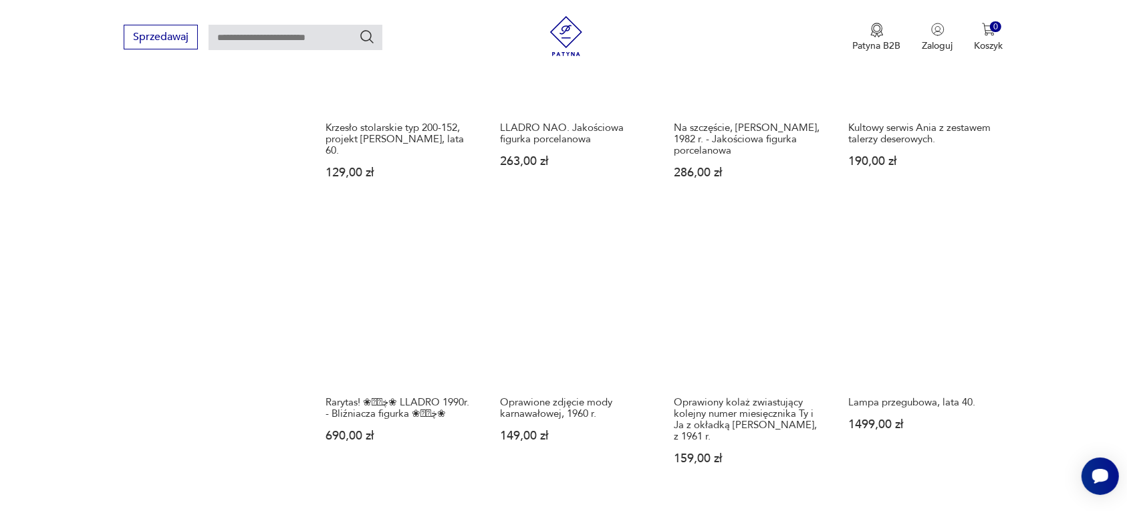
scroll to position [1092, 0]
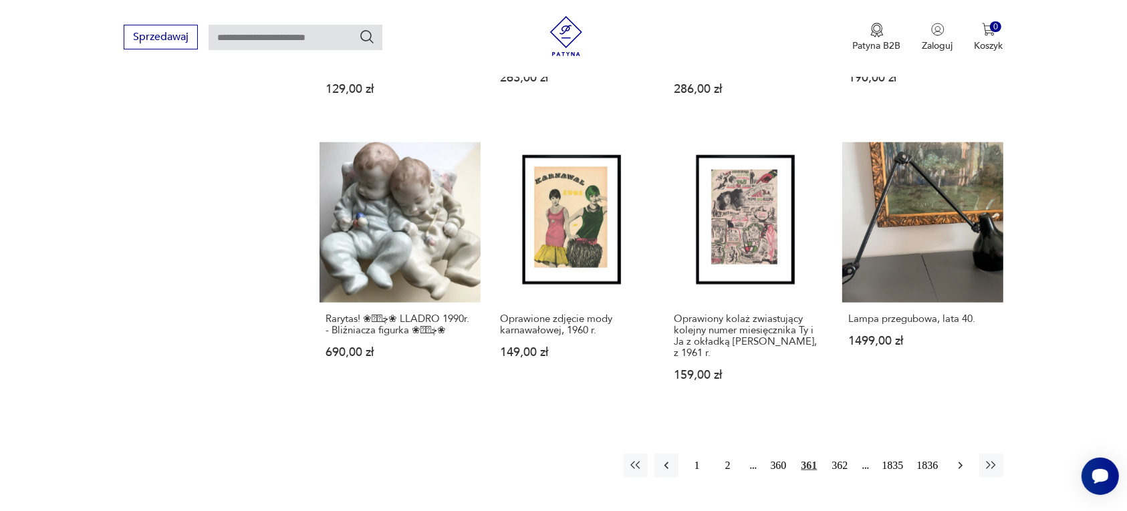
click at [955, 459] on icon "button" at bounding box center [960, 465] width 13 height 13
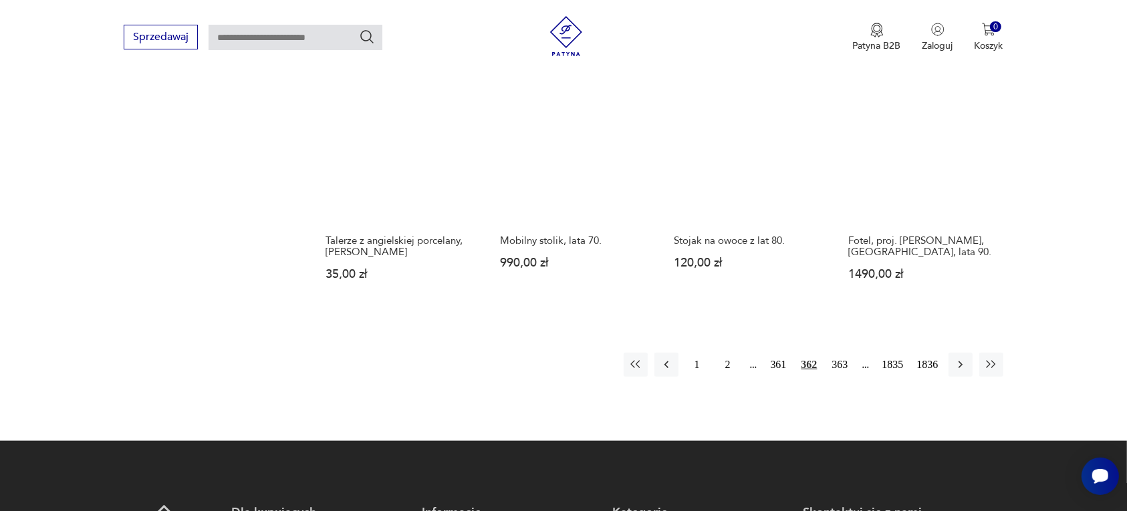
scroll to position [1259, 0]
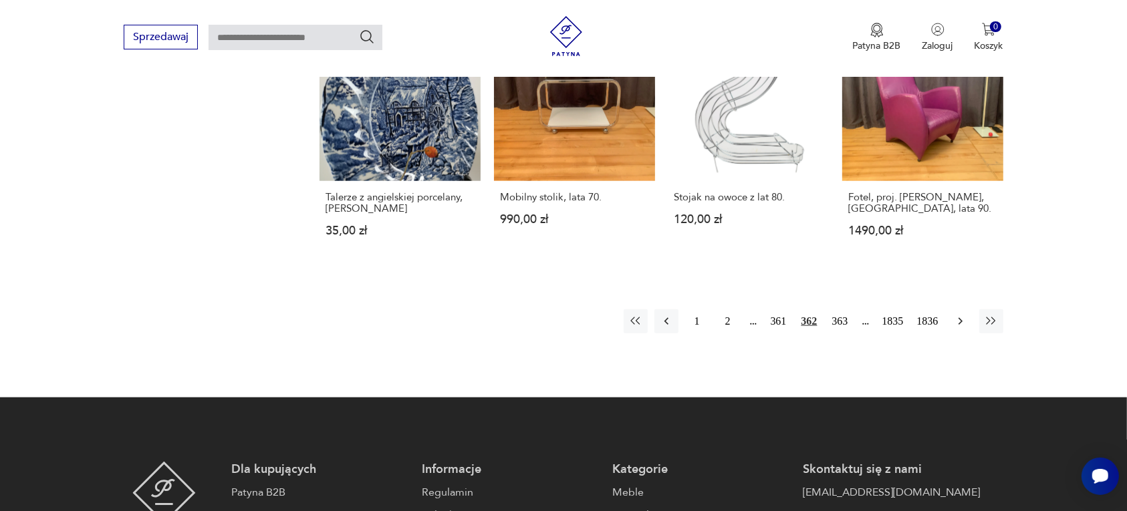
click at [961, 318] on icon "button" at bounding box center [960, 321] width 4 height 7
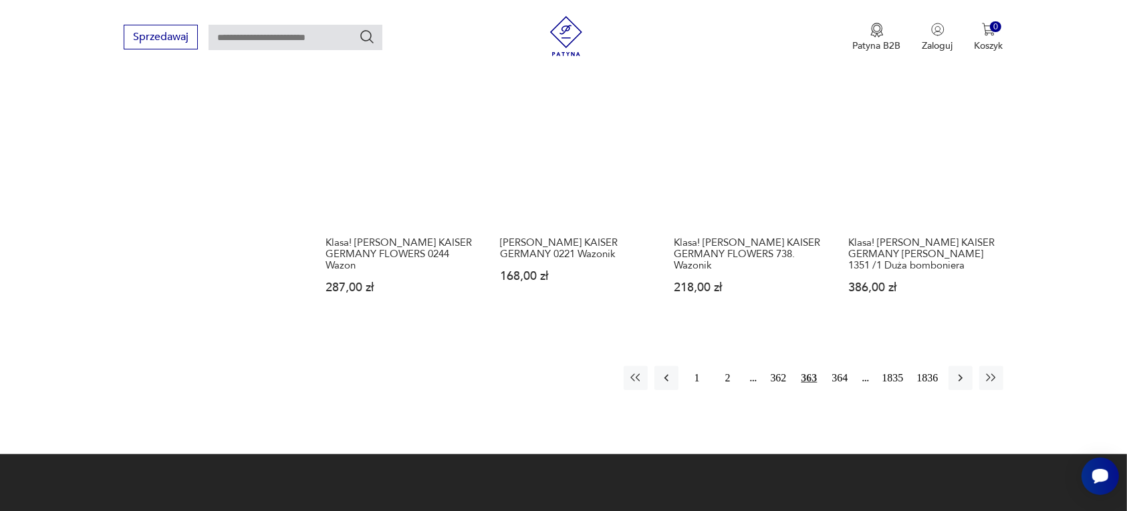
scroll to position [1175, 0]
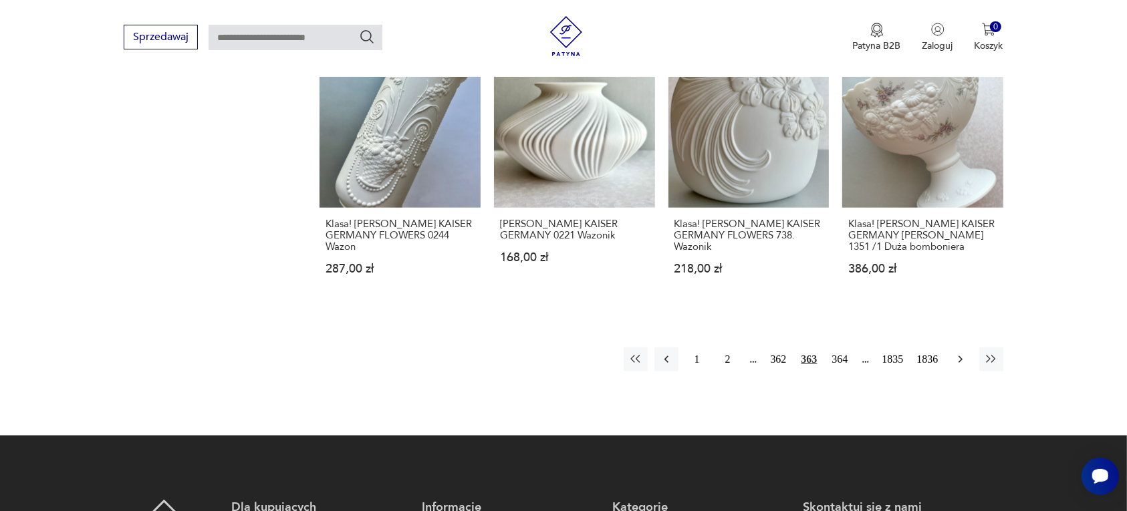
click at [957, 358] on icon "button" at bounding box center [960, 359] width 13 height 13
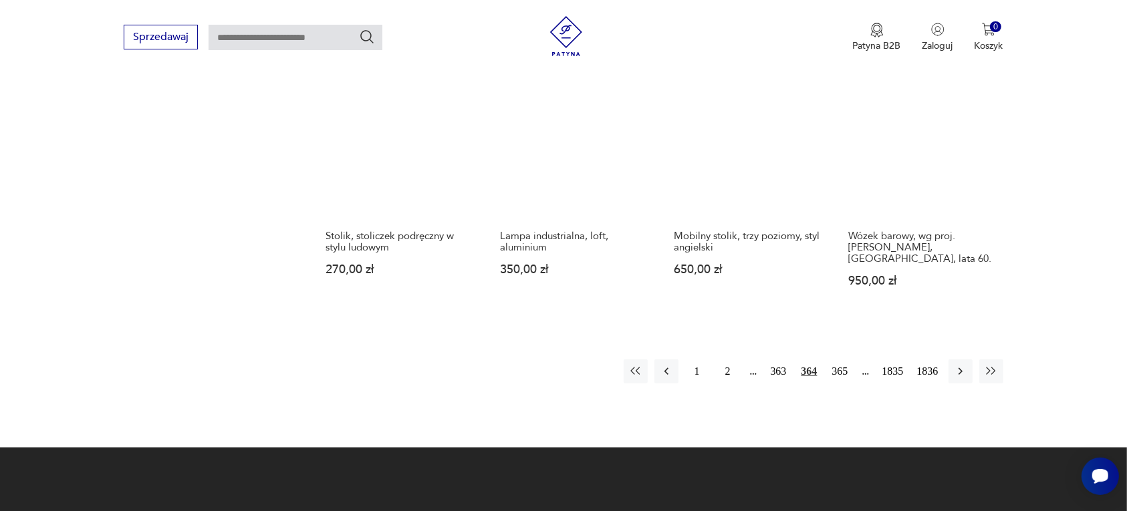
scroll to position [1175, 0]
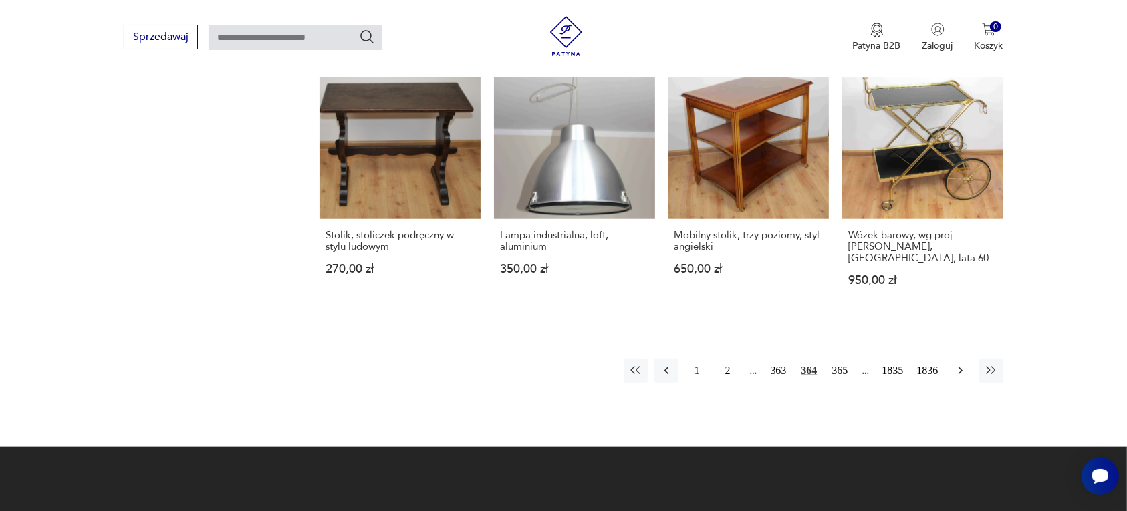
click at [957, 364] on icon "button" at bounding box center [960, 370] width 13 height 13
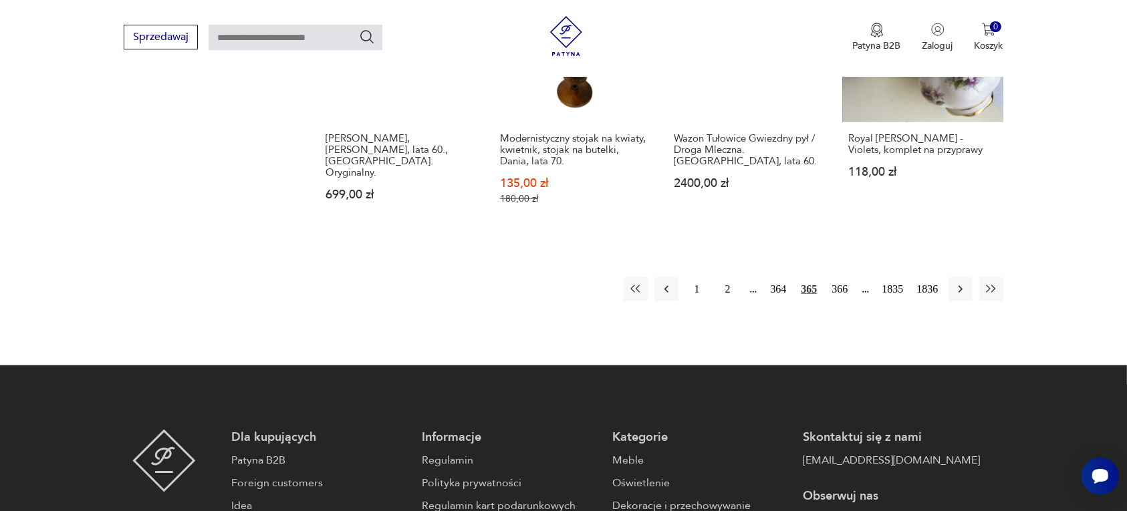
scroll to position [1342, 0]
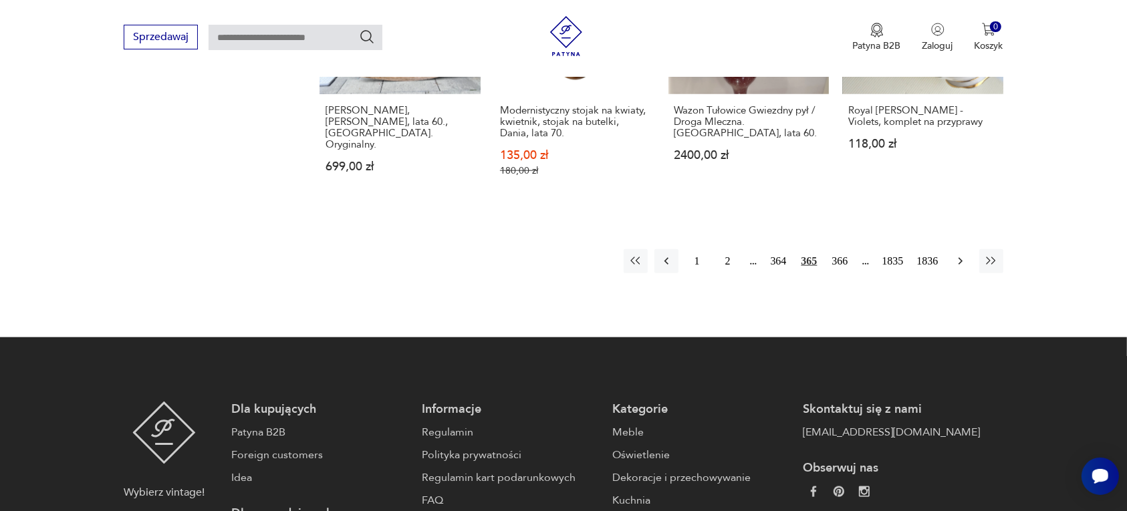
click at [959, 255] on icon "button" at bounding box center [960, 261] width 13 height 13
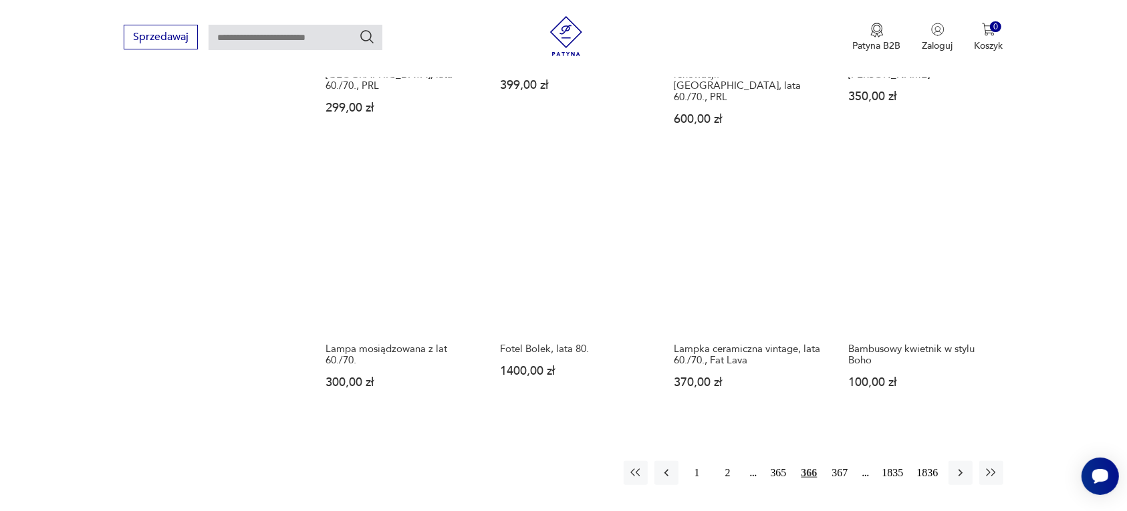
scroll to position [1092, 0]
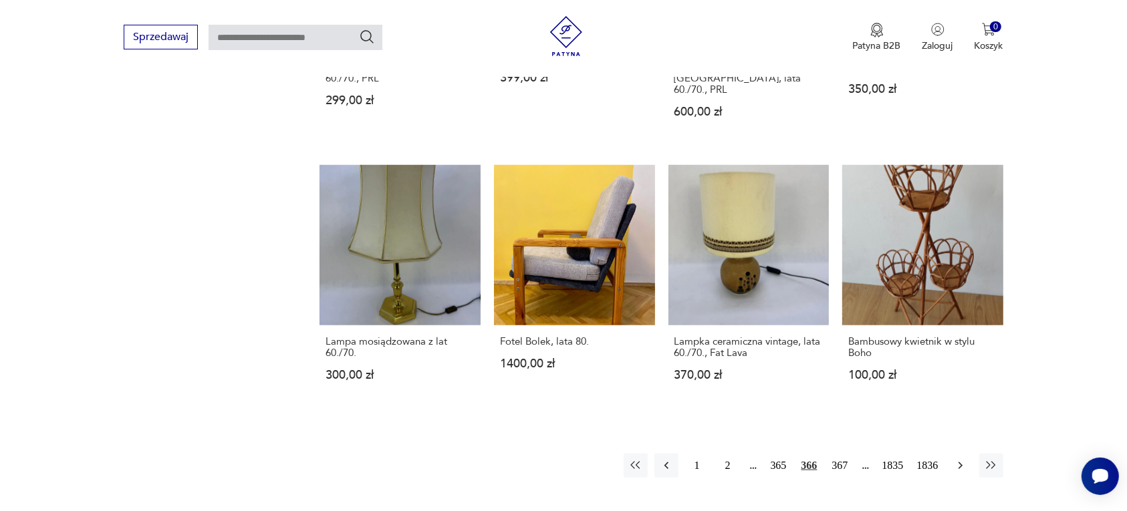
click at [960, 463] on icon "button" at bounding box center [960, 466] width 4 height 7
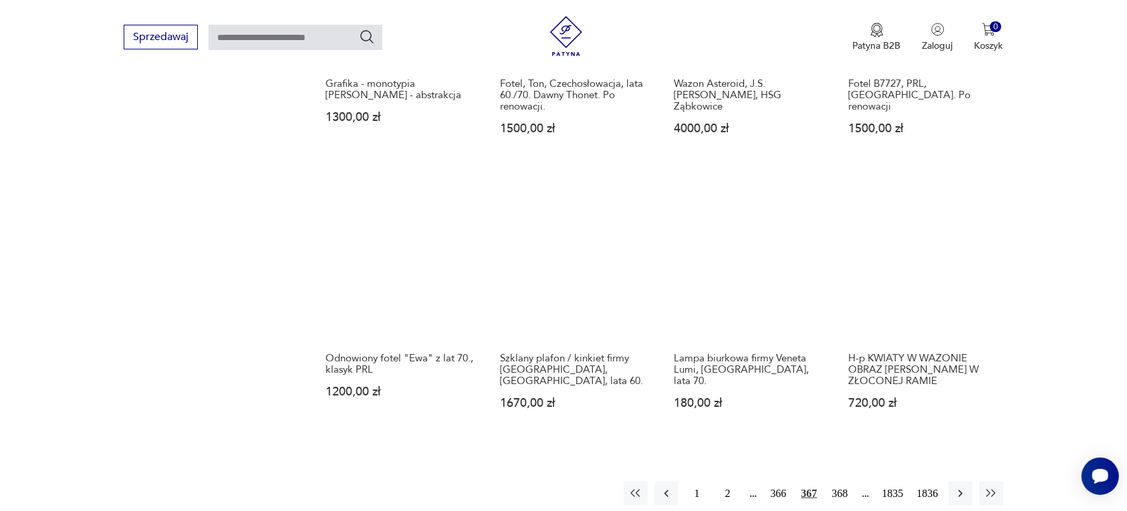
scroll to position [1092, 0]
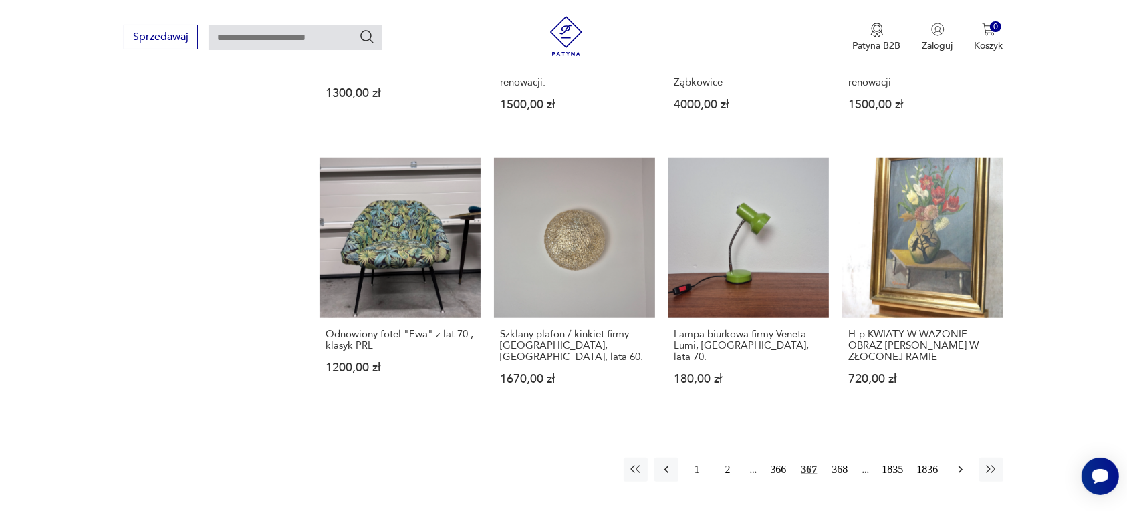
click at [957, 463] on icon "button" at bounding box center [960, 469] width 13 height 13
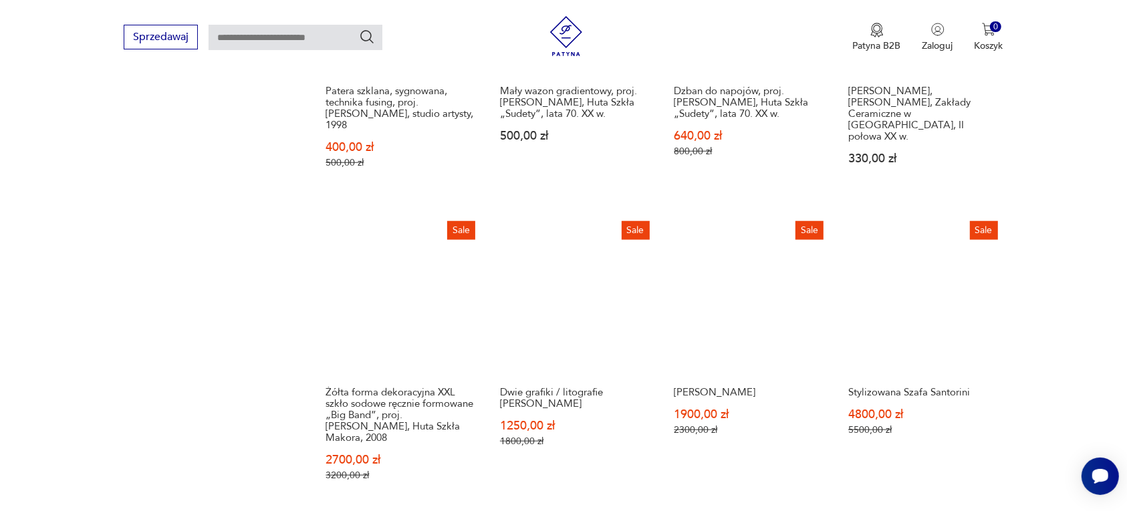
scroll to position [1175, 0]
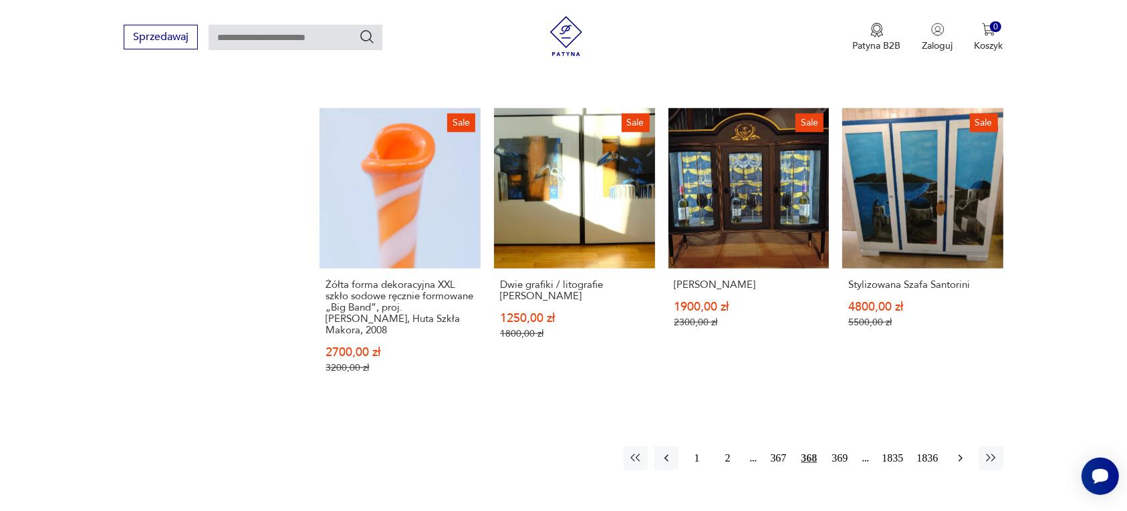
click at [960, 455] on icon "button" at bounding box center [960, 458] width 4 height 7
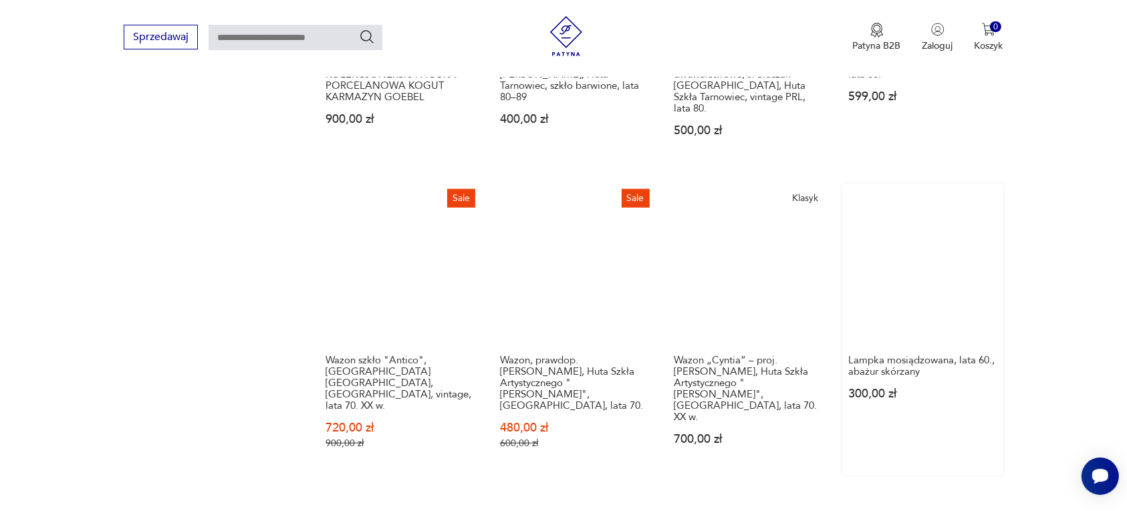
scroll to position [1175, 0]
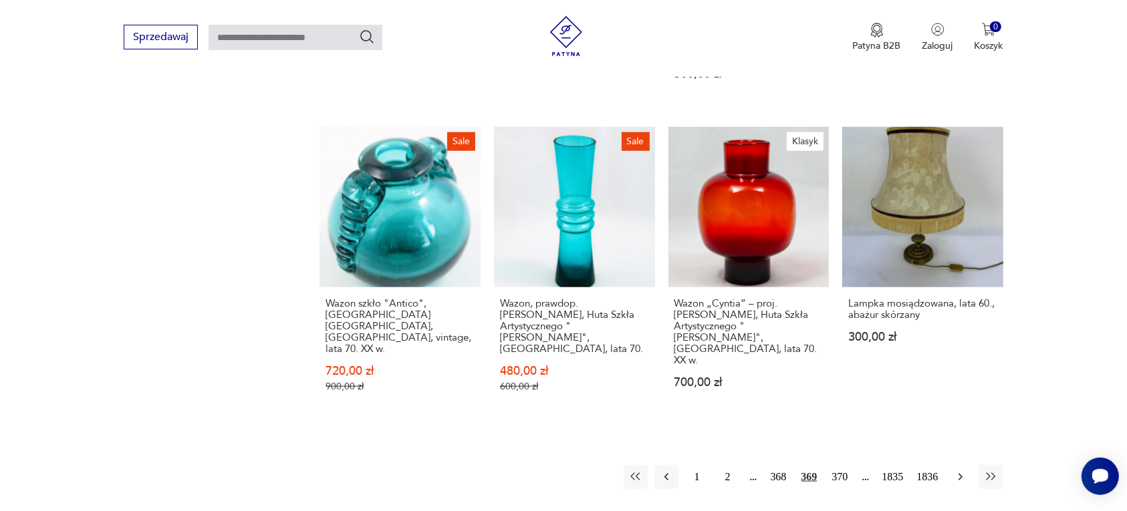
click at [956, 471] on icon "button" at bounding box center [960, 477] width 13 height 13
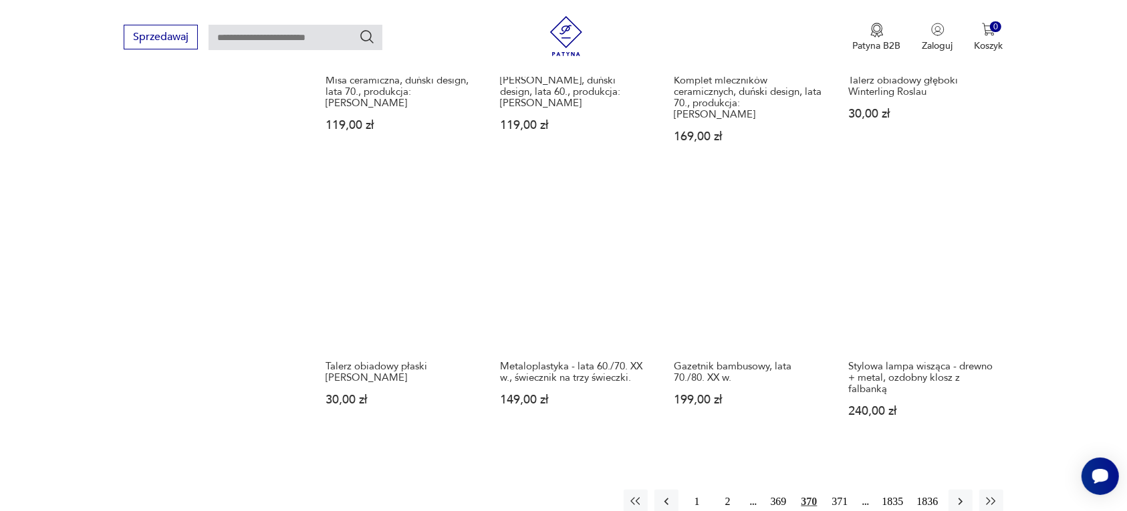
scroll to position [1175, 0]
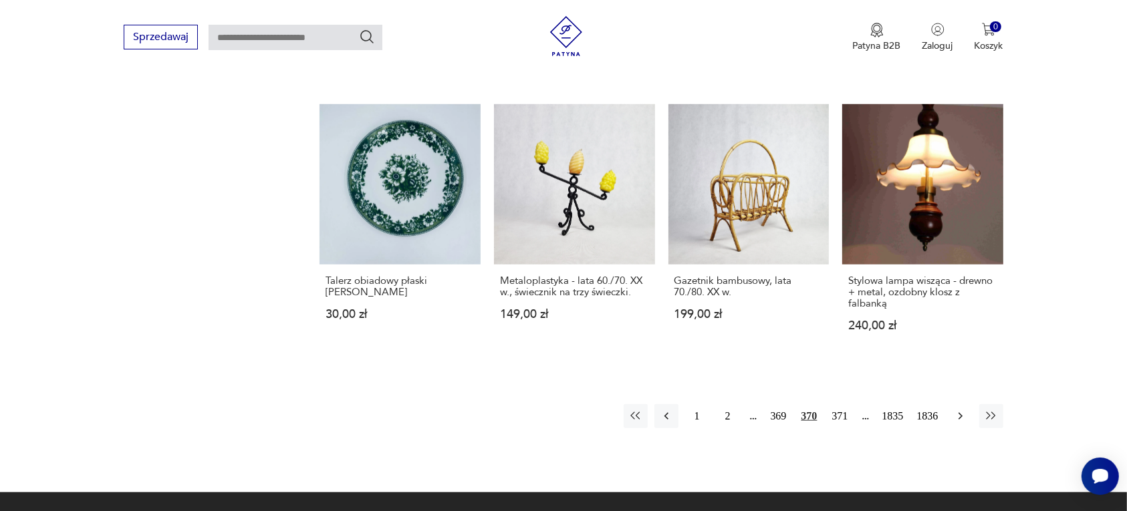
click at [956, 410] on icon "button" at bounding box center [960, 416] width 13 height 13
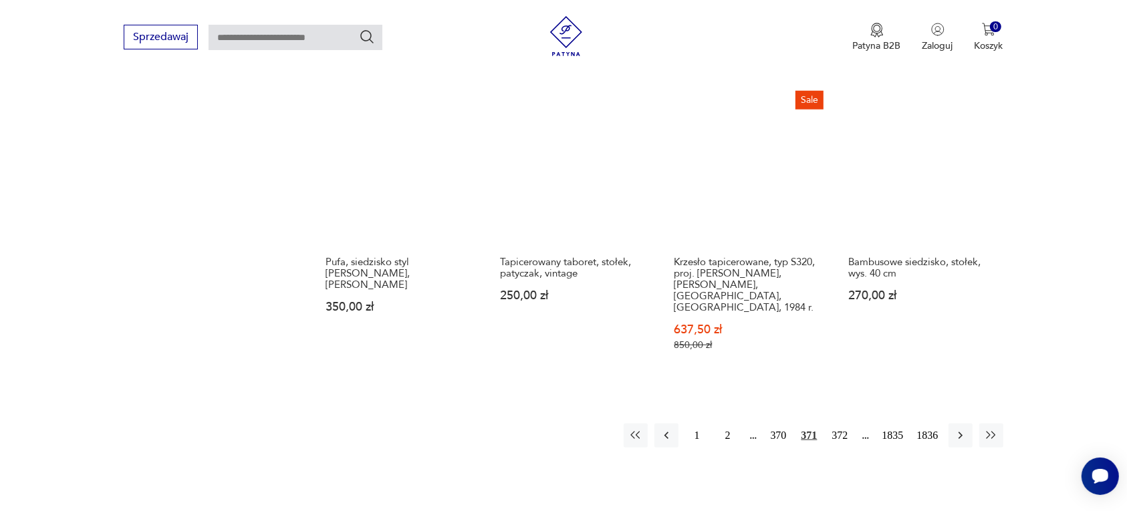
scroll to position [1259, 0]
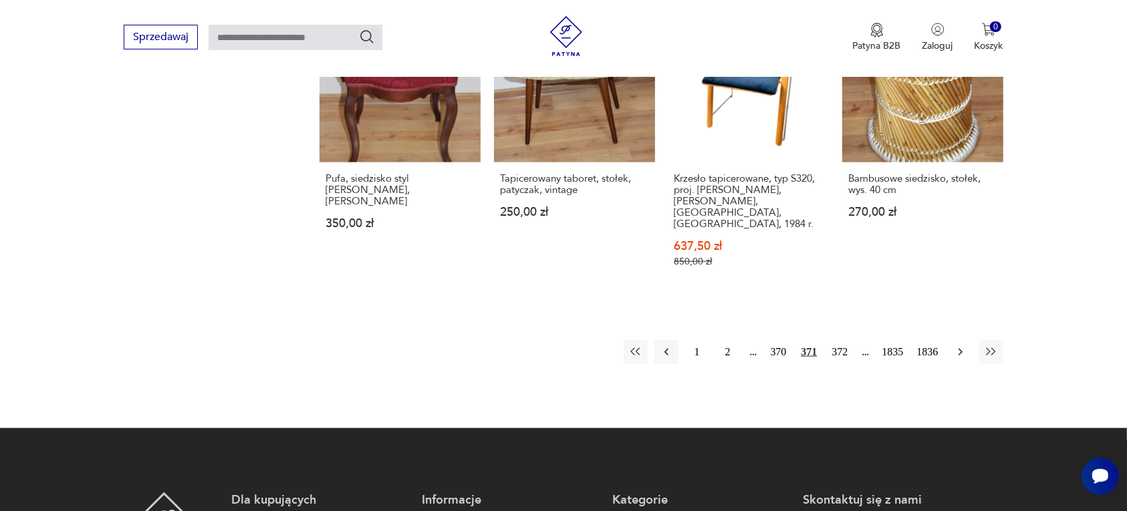
click at [959, 346] on icon "button" at bounding box center [960, 352] width 13 height 13
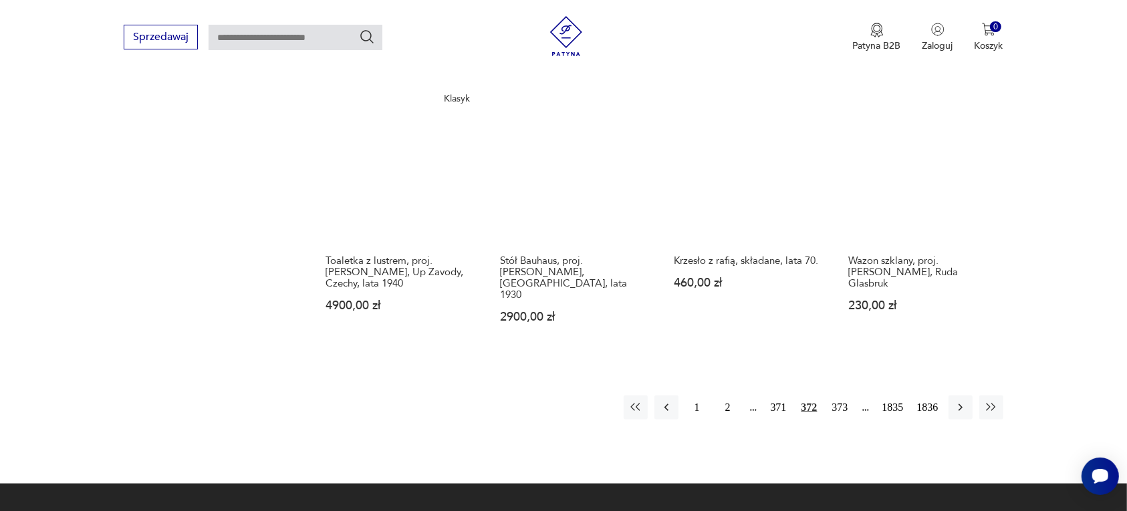
scroll to position [1175, 0]
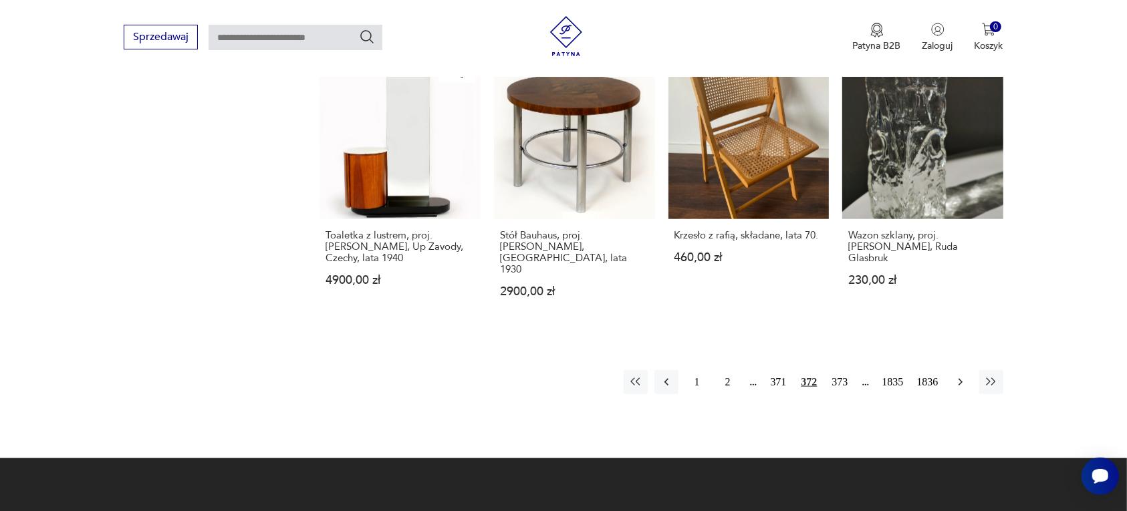
click at [960, 376] on icon "button" at bounding box center [960, 382] width 13 height 13
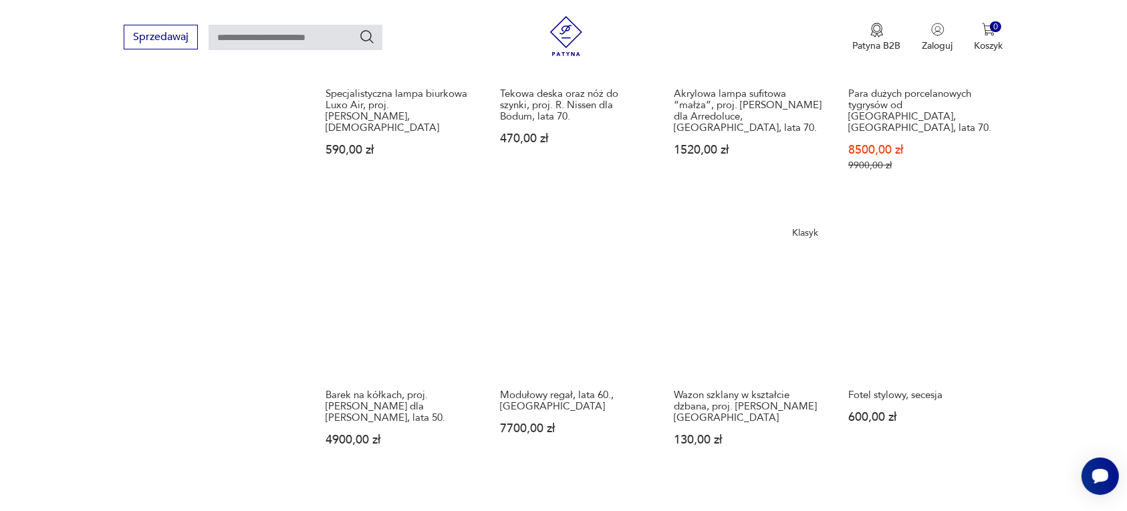
scroll to position [1175, 0]
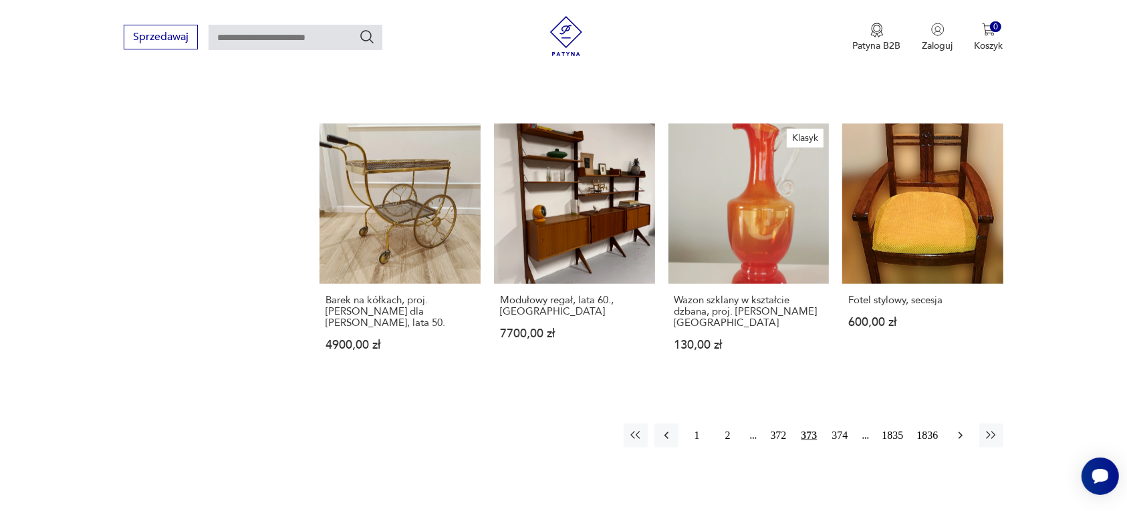
click at [959, 429] on icon "button" at bounding box center [960, 435] width 13 height 13
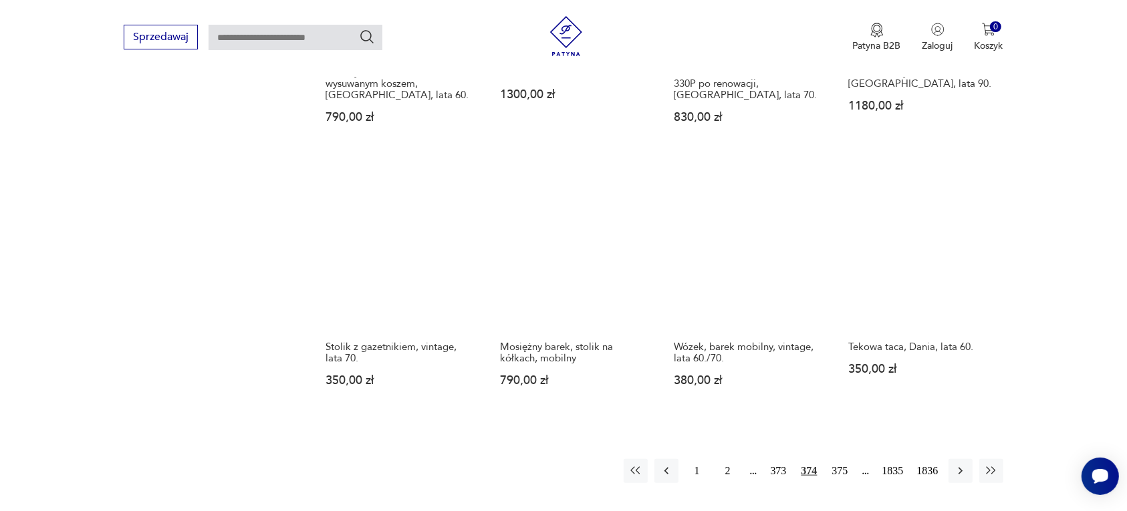
scroll to position [1175, 0]
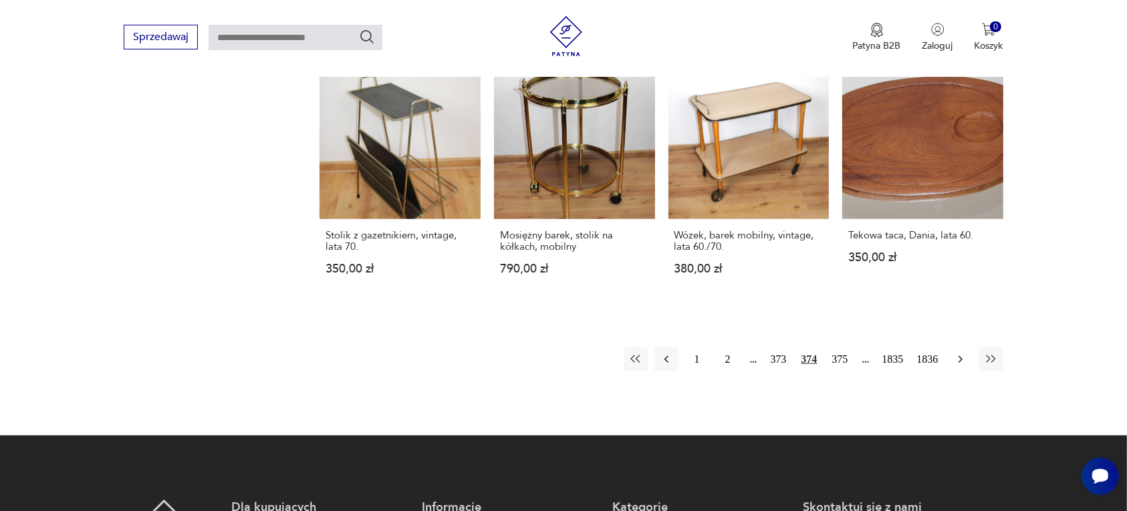
click at [957, 359] on icon "button" at bounding box center [960, 359] width 13 height 13
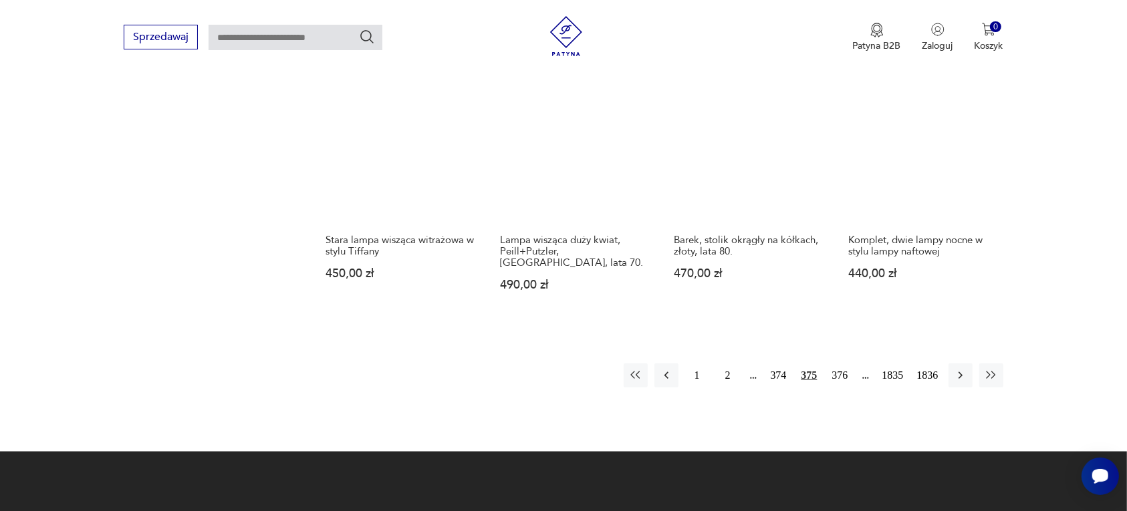
scroll to position [1175, 0]
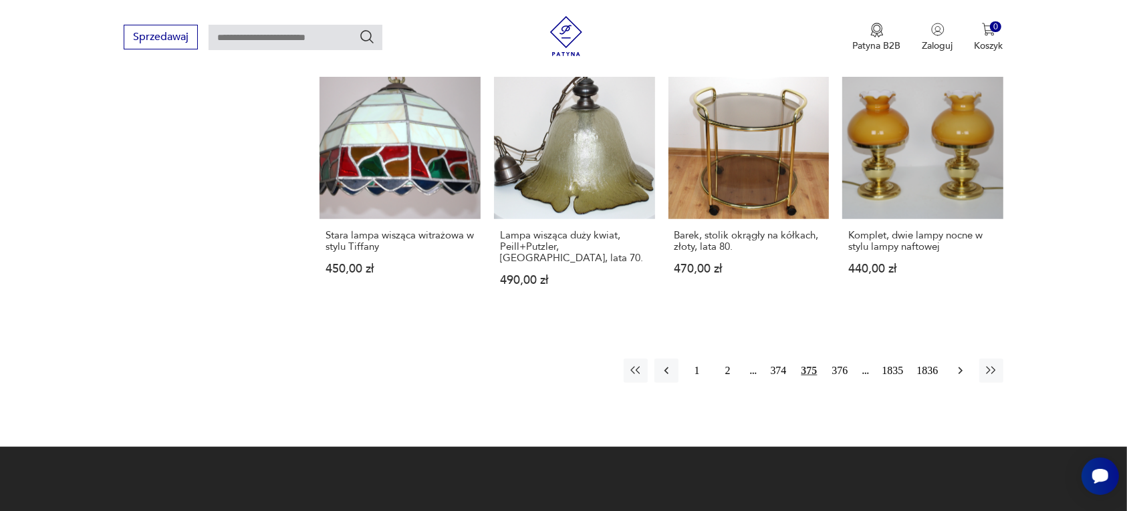
click at [960, 368] on icon "button" at bounding box center [960, 371] width 4 height 7
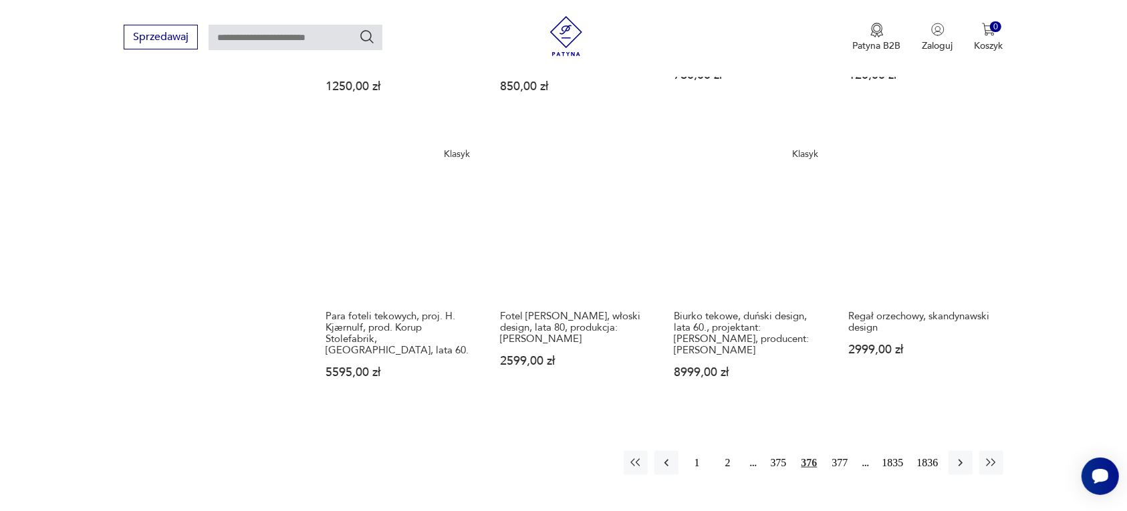
scroll to position [1175, 0]
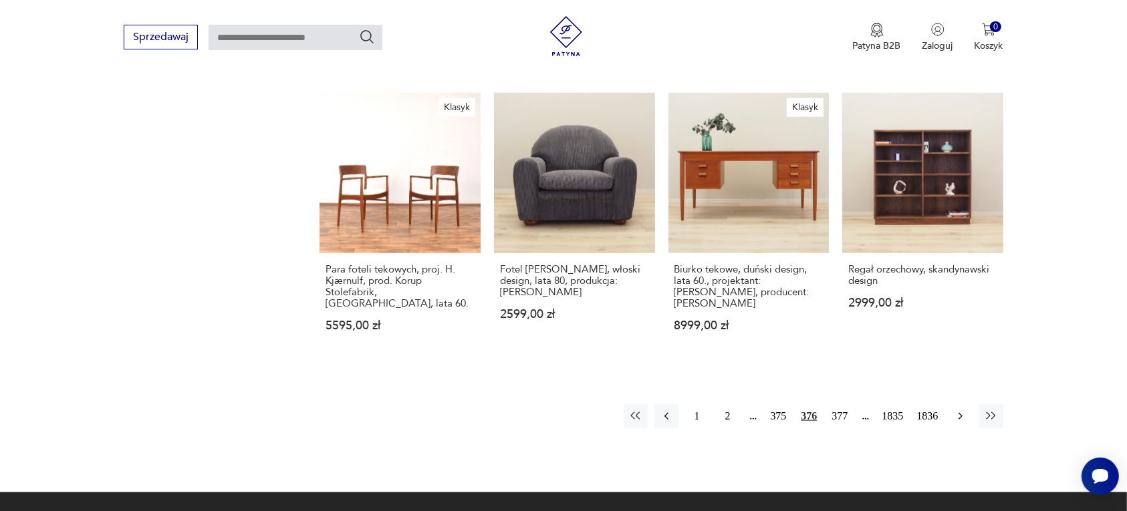
click at [954, 410] on icon "button" at bounding box center [960, 416] width 13 height 13
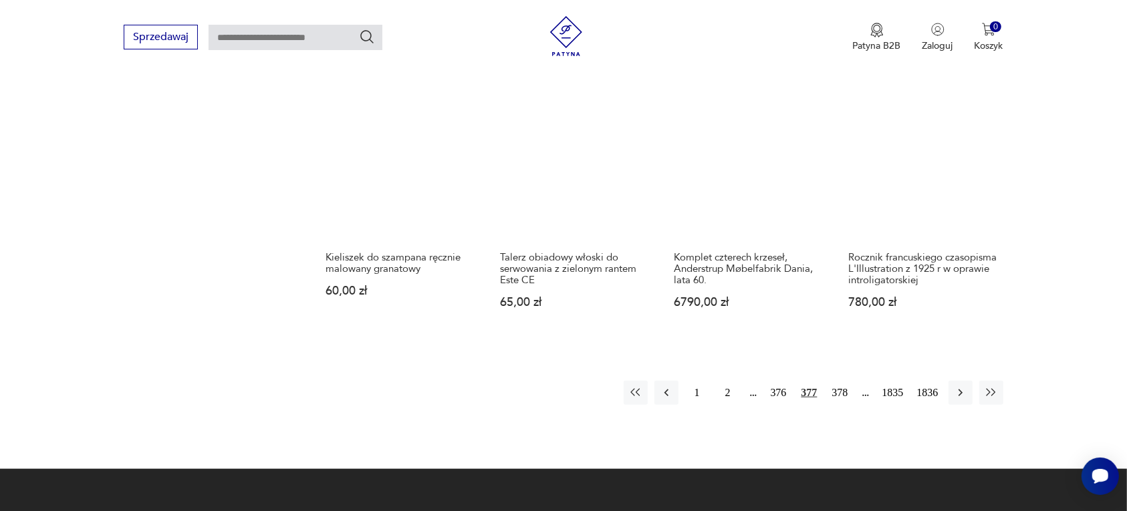
scroll to position [1175, 0]
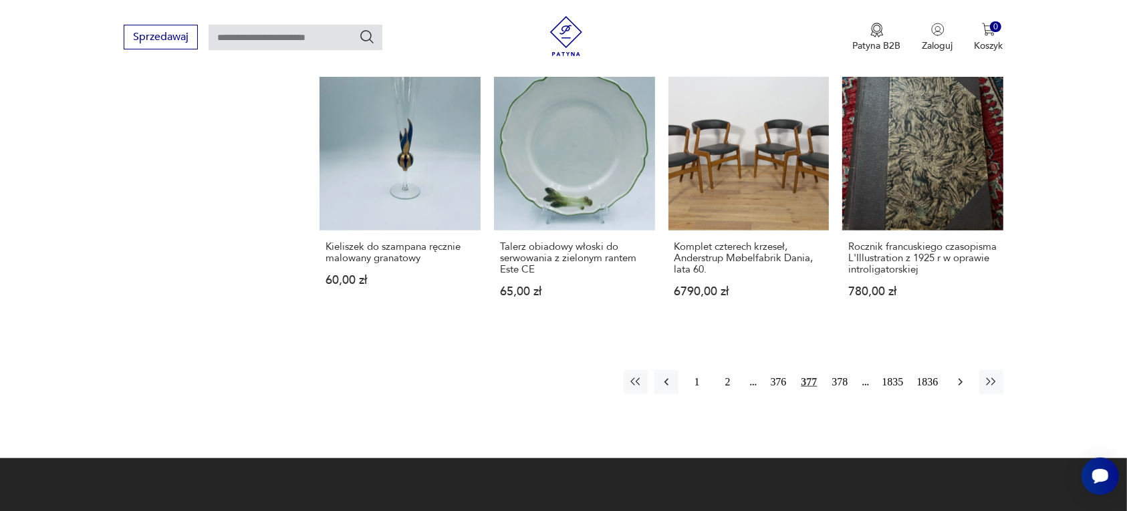
click at [960, 376] on icon "button" at bounding box center [960, 382] width 13 height 13
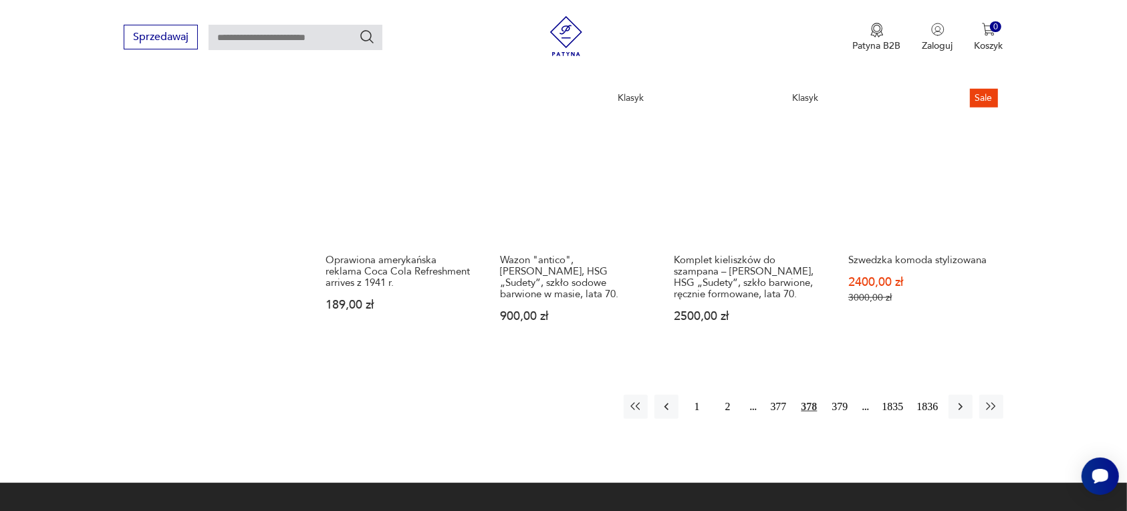
scroll to position [1175, 0]
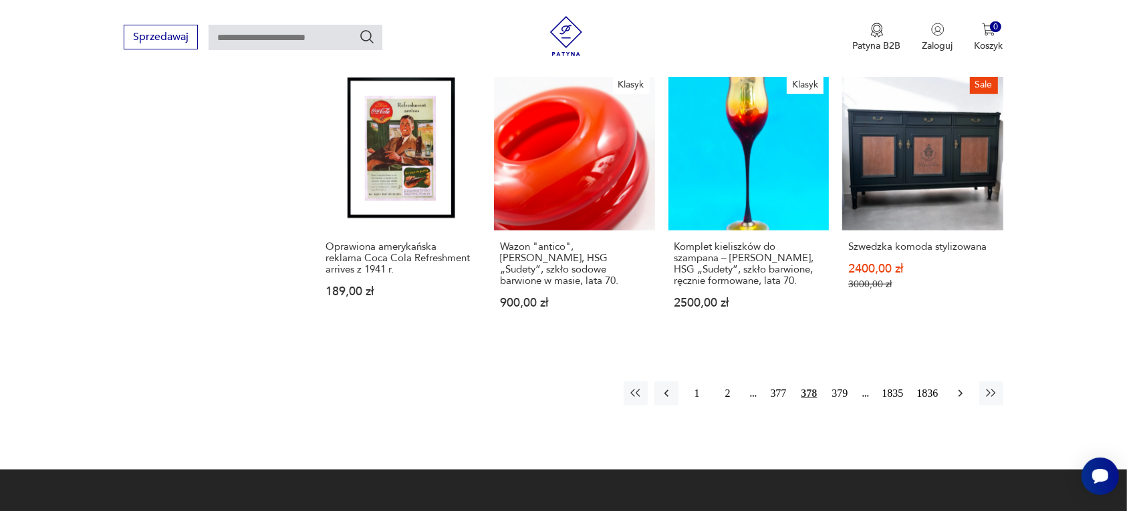
click at [959, 387] on icon "button" at bounding box center [960, 393] width 13 height 13
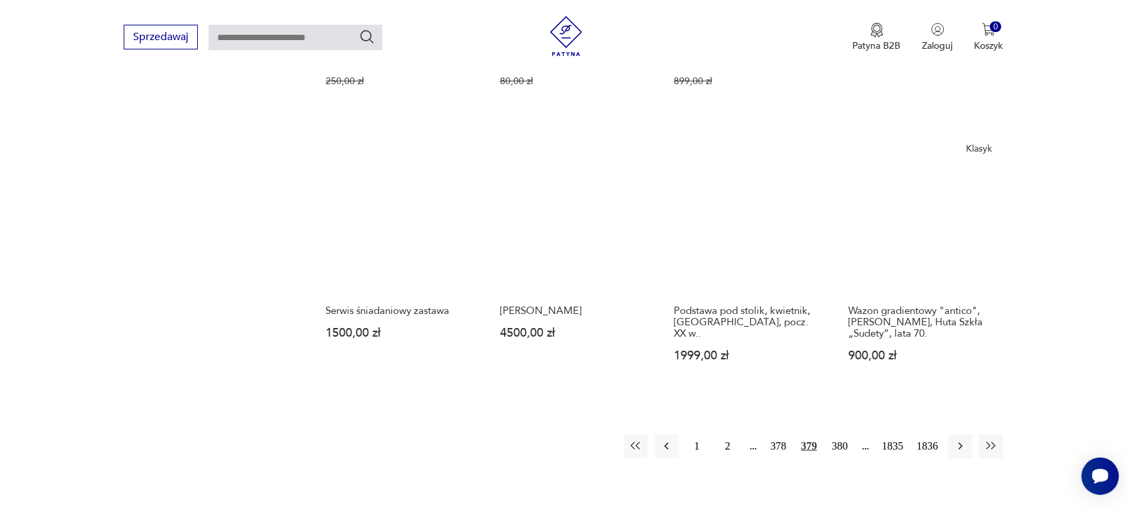
scroll to position [1175, 0]
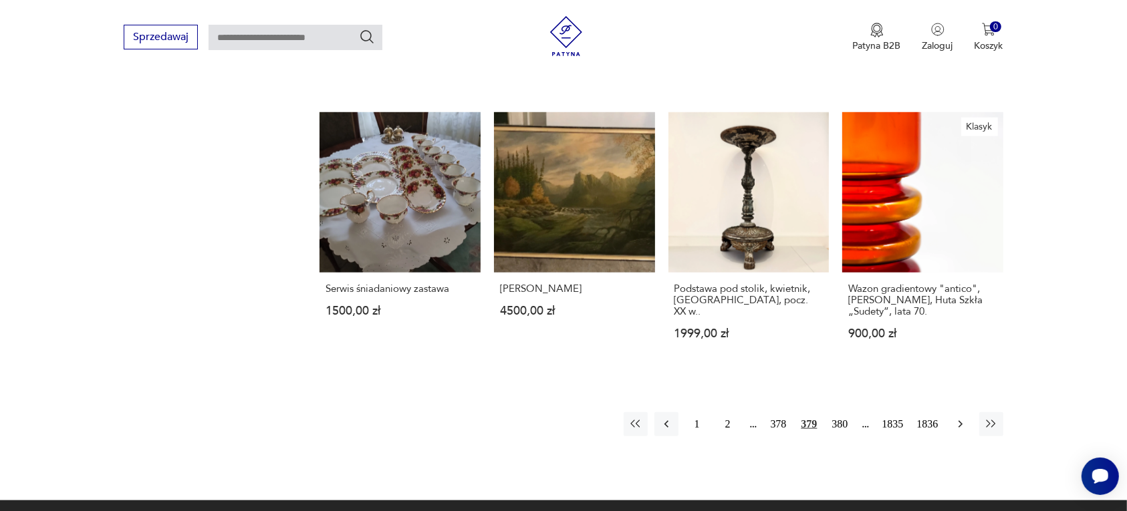
click at [960, 422] on icon "button" at bounding box center [960, 424] width 4 height 7
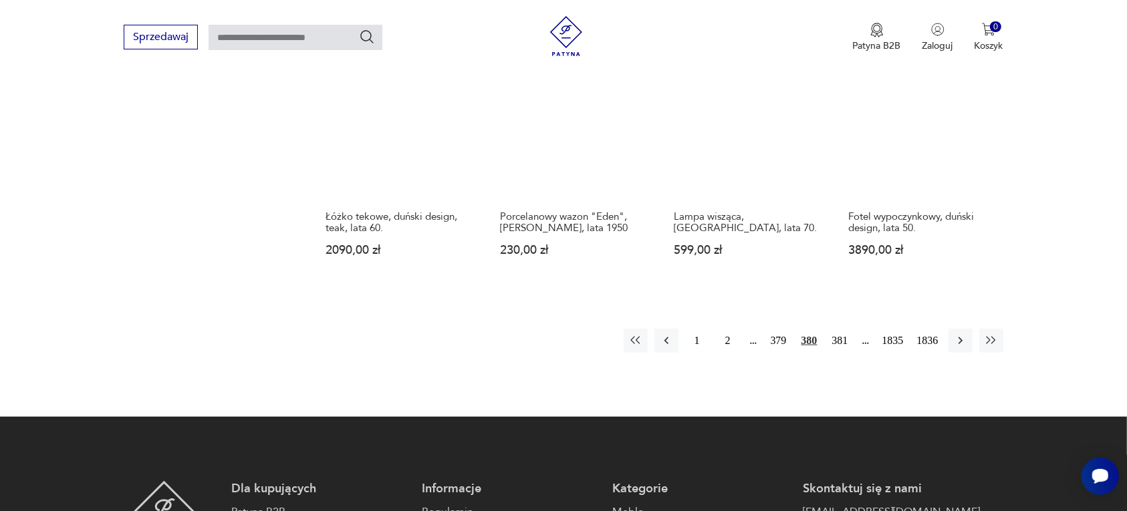
scroll to position [1259, 0]
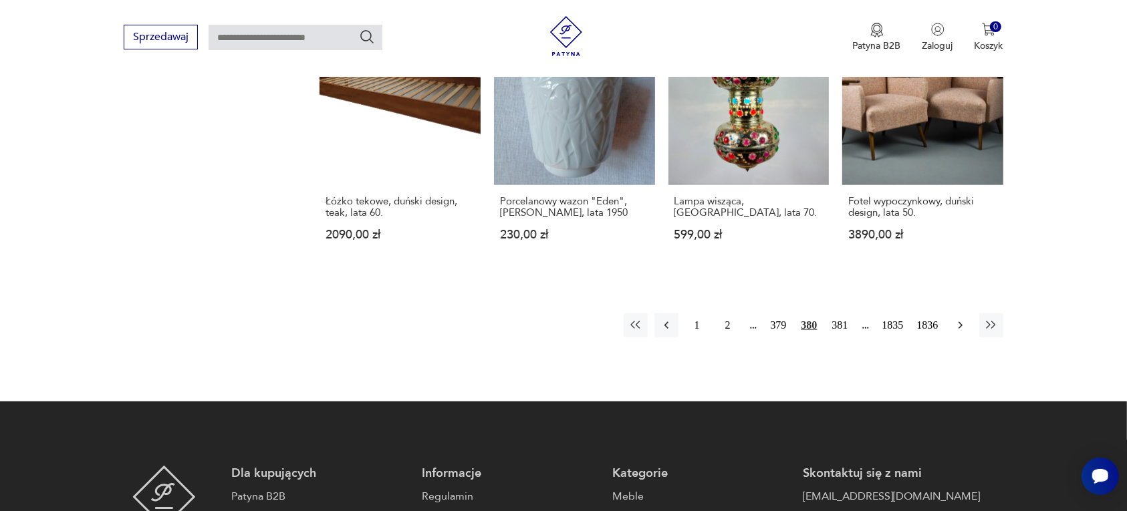
click at [959, 319] on icon "button" at bounding box center [960, 325] width 13 height 13
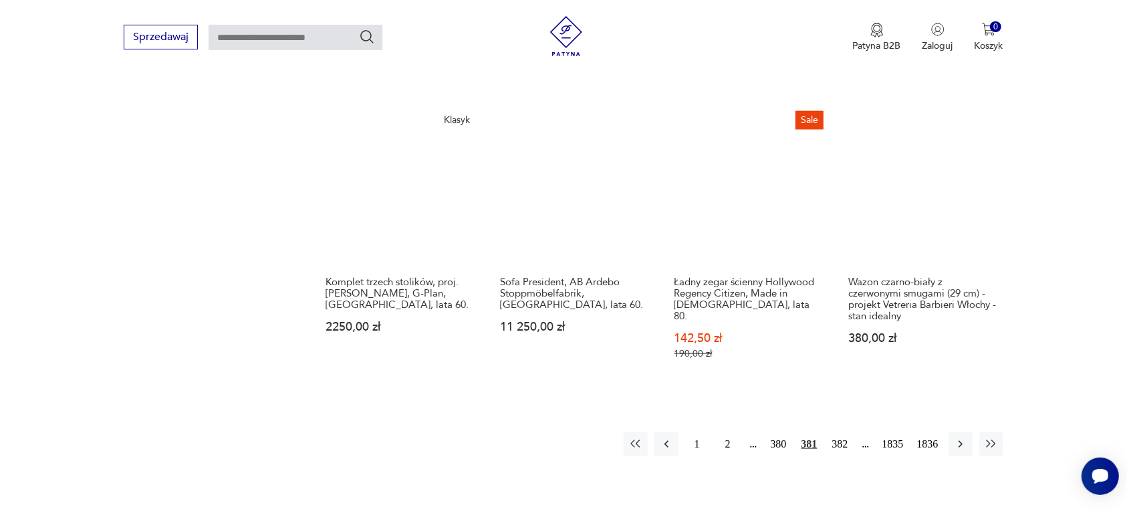
scroll to position [1175, 0]
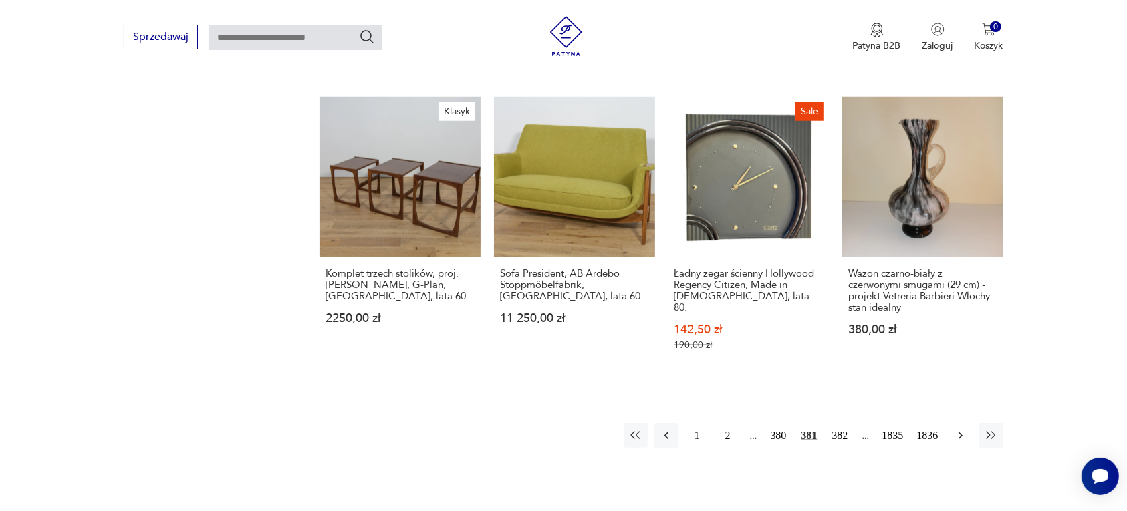
click at [956, 429] on icon "button" at bounding box center [960, 435] width 13 height 13
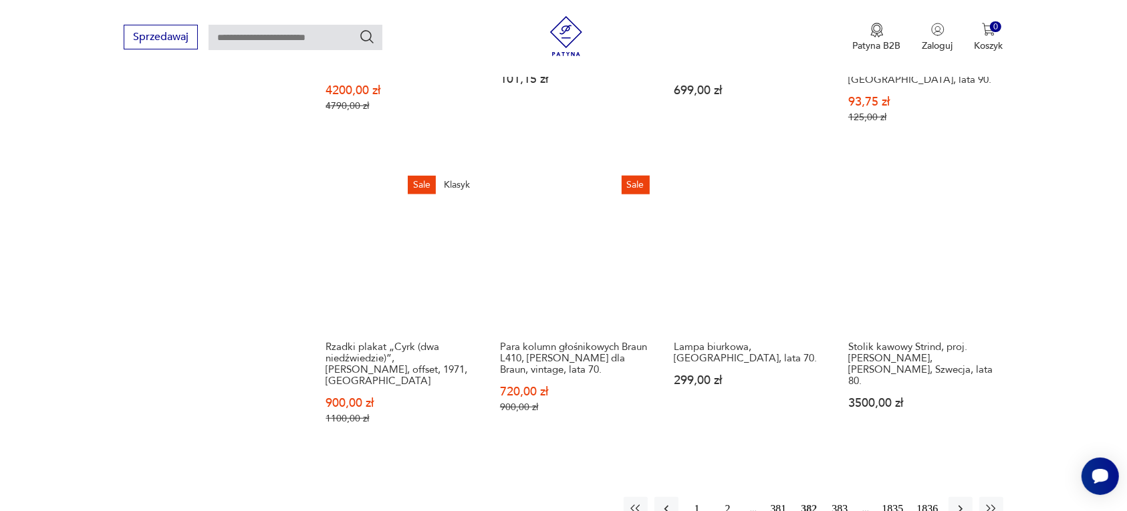
scroll to position [1175, 0]
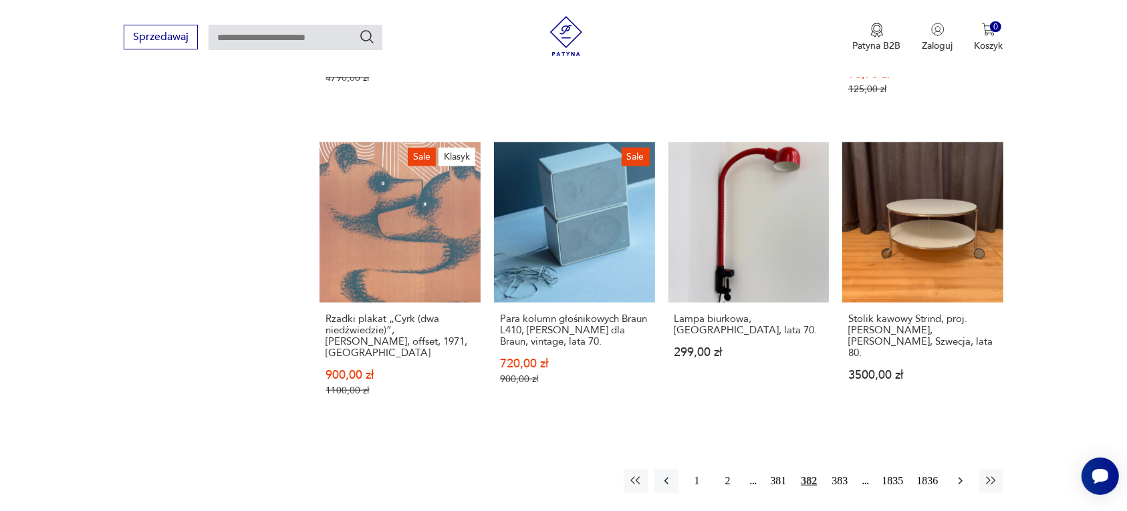
click at [963, 475] on icon "button" at bounding box center [960, 481] width 13 height 13
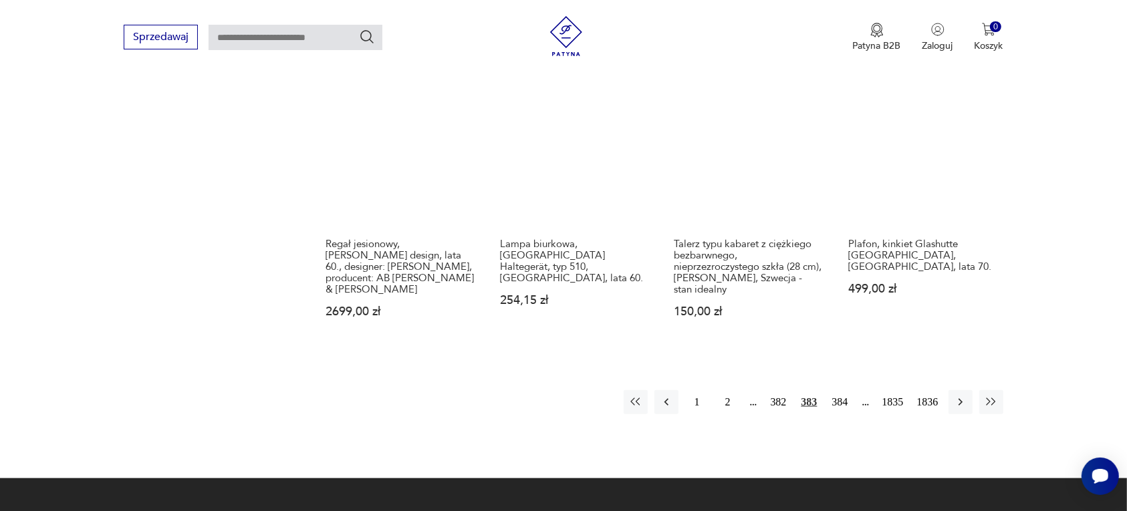
scroll to position [1175, 0]
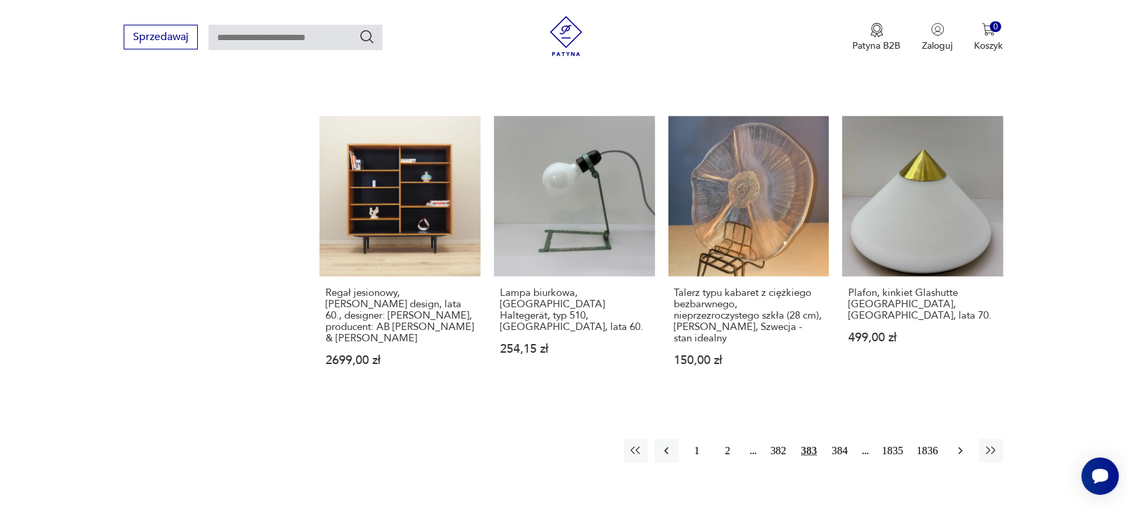
click at [961, 445] on icon "button" at bounding box center [960, 451] width 13 height 13
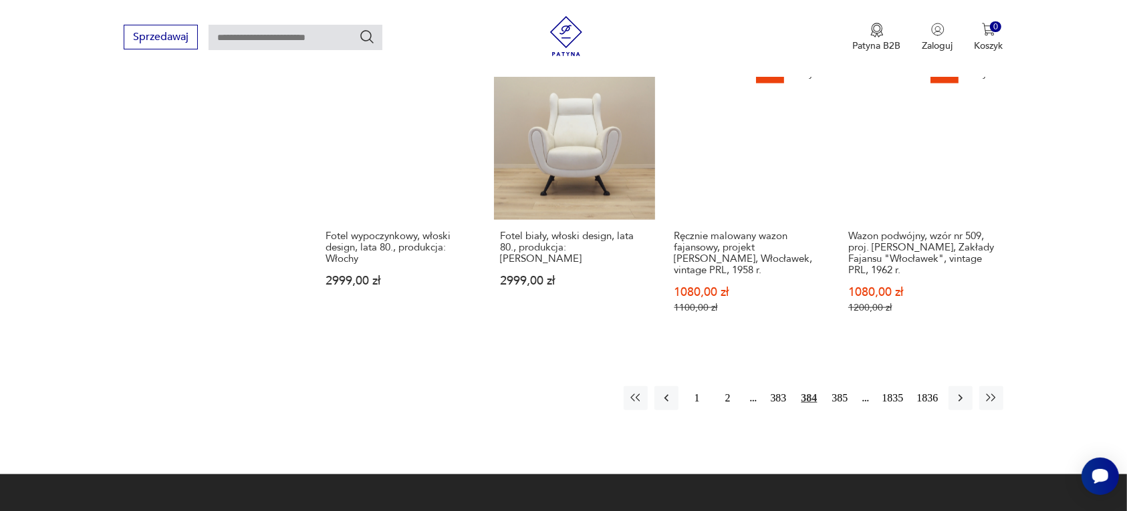
scroll to position [1259, 0]
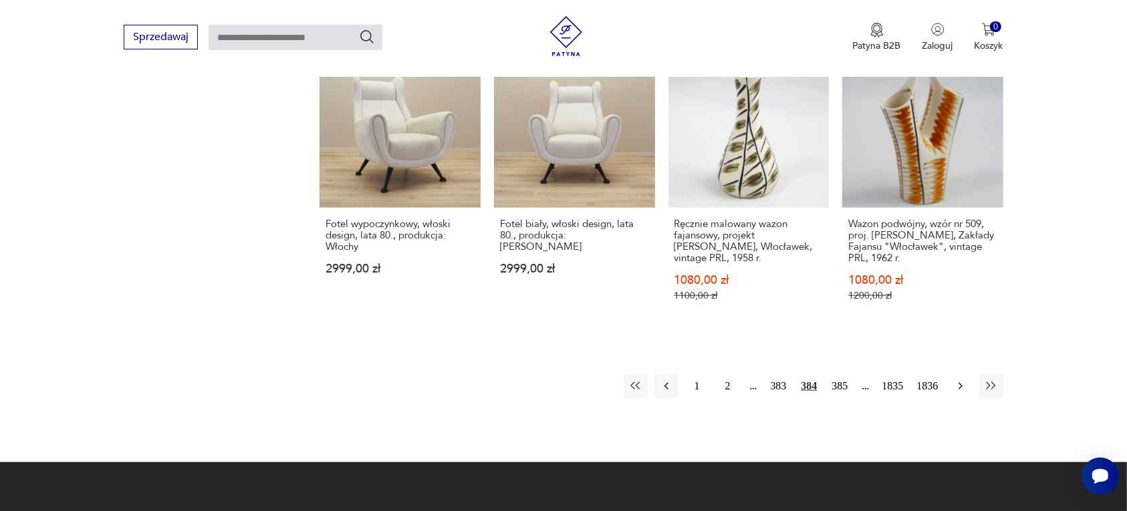
click at [959, 380] on icon "button" at bounding box center [960, 386] width 13 height 13
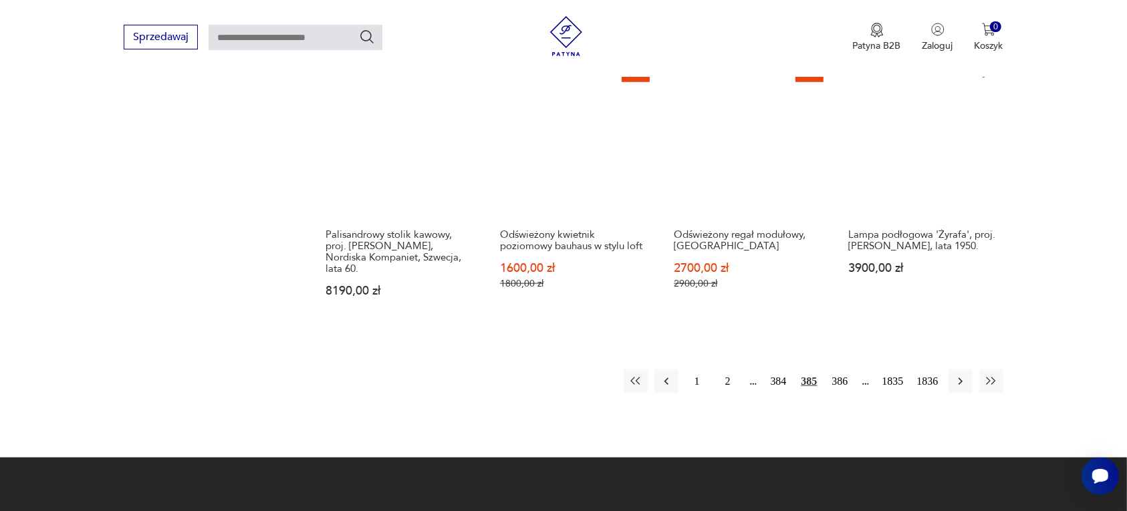
scroll to position [1259, 0]
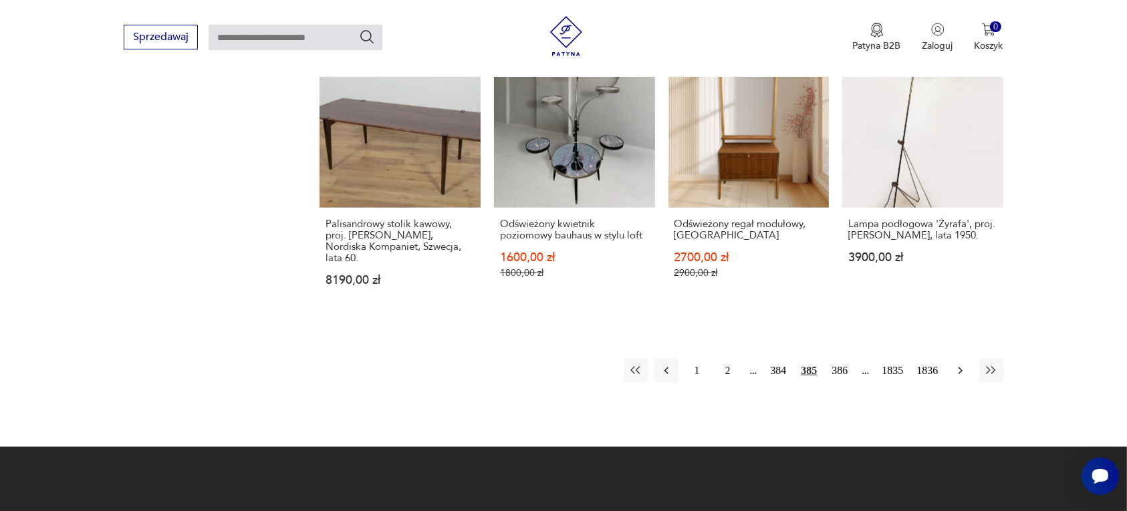
click at [957, 364] on icon "button" at bounding box center [960, 370] width 13 height 13
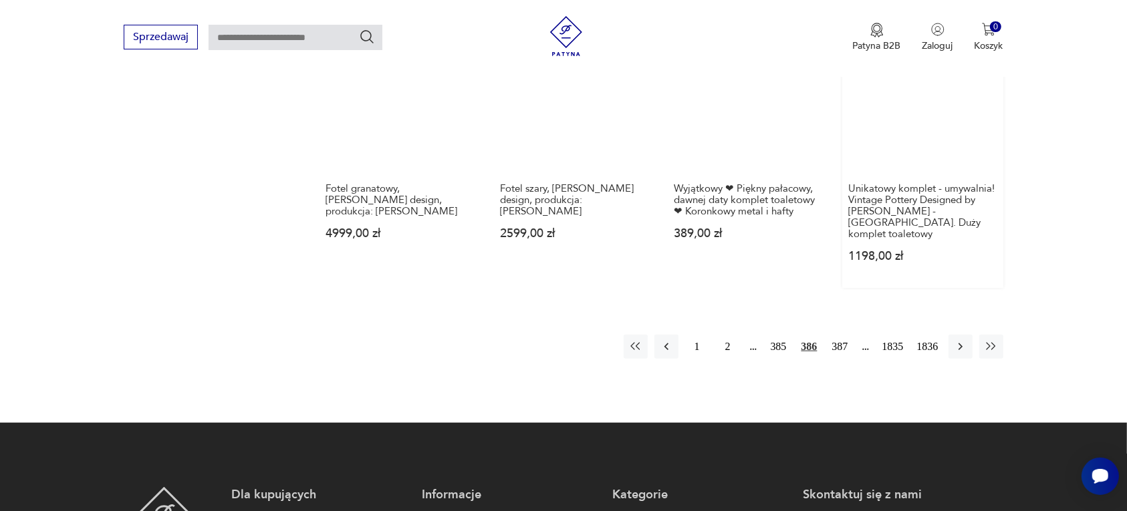
scroll to position [1342, 0]
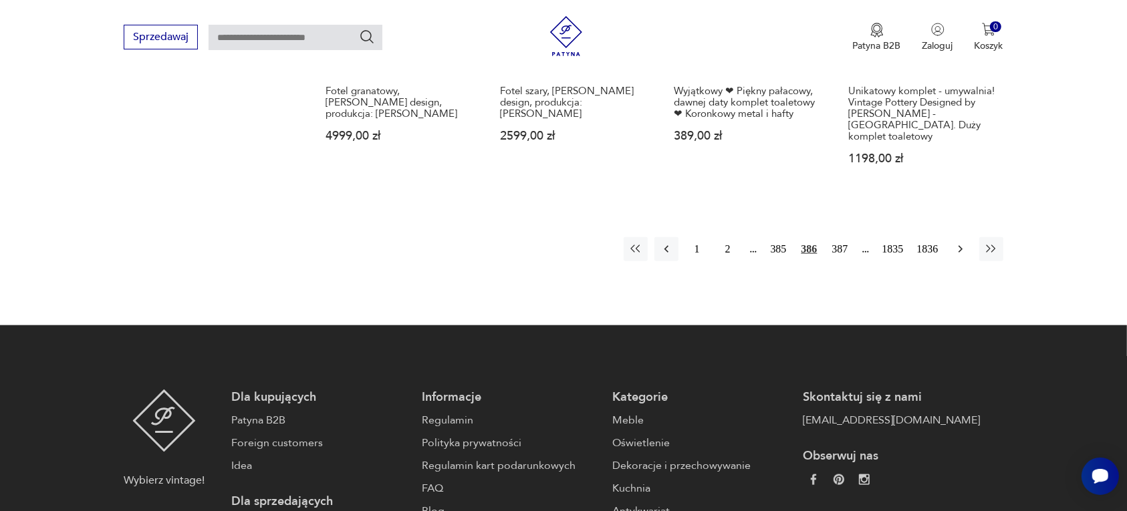
click at [956, 243] on icon "button" at bounding box center [960, 249] width 13 height 13
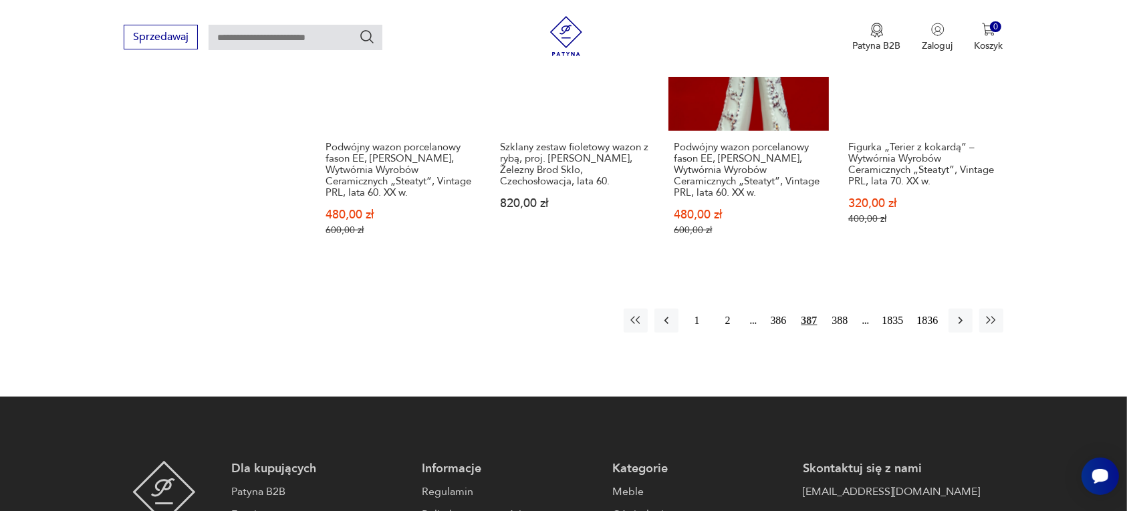
scroll to position [1342, 0]
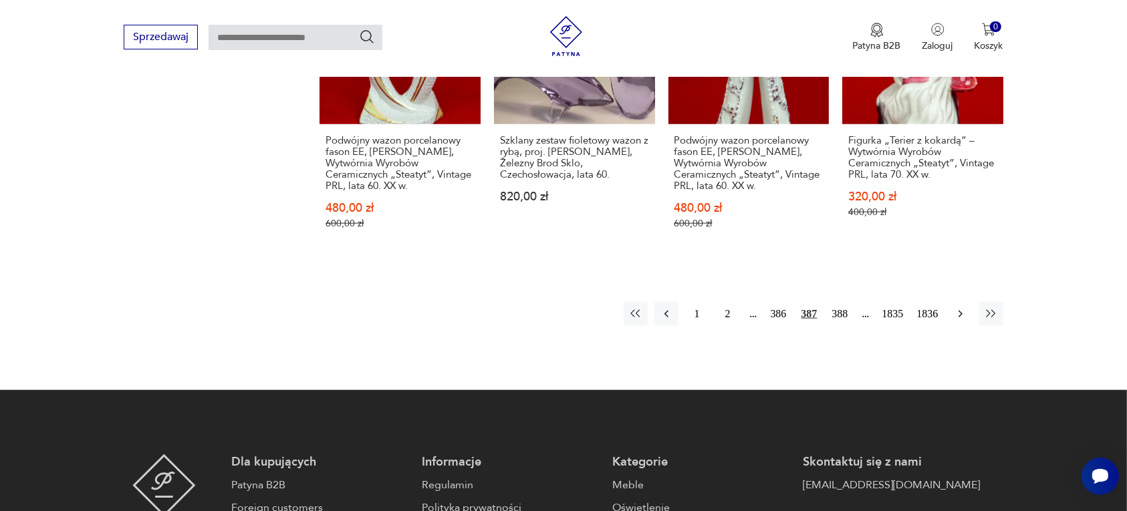
click at [957, 308] on icon "button" at bounding box center [960, 314] width 13 height 13
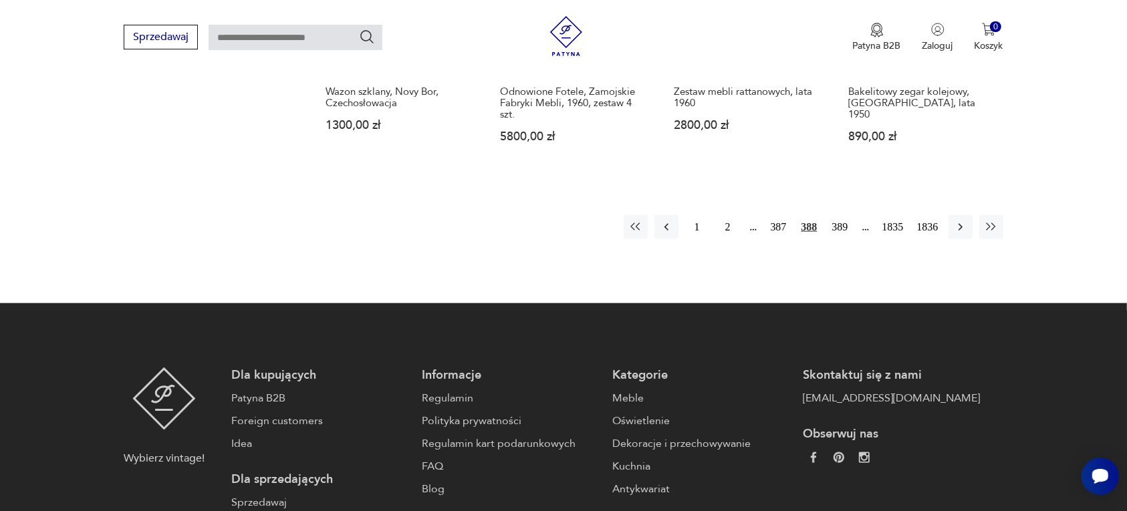
scroll to position [1426, 0]
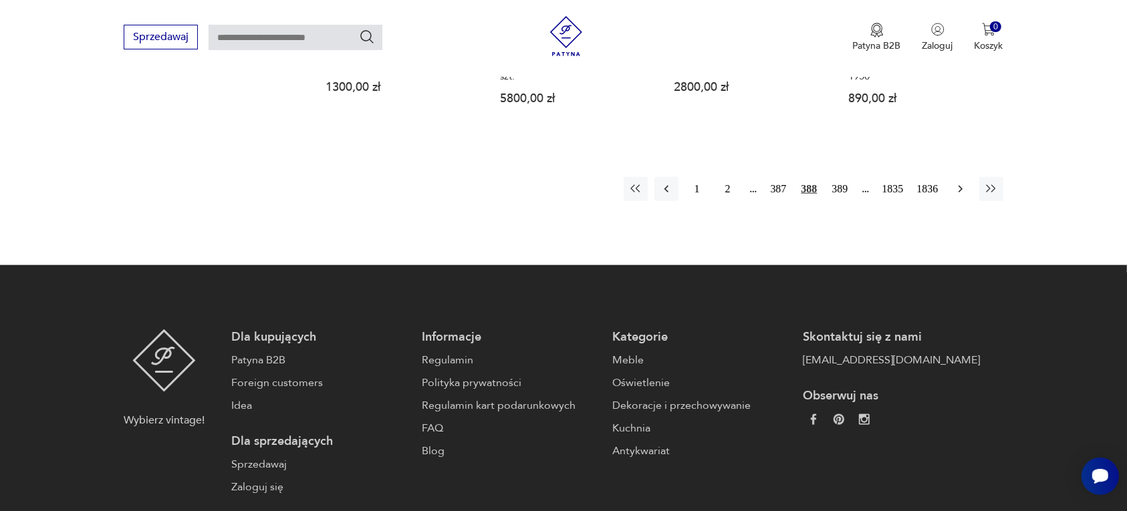
click at [958, 183] on icon "button" at bounding box center [960, 189] width 13 height 13
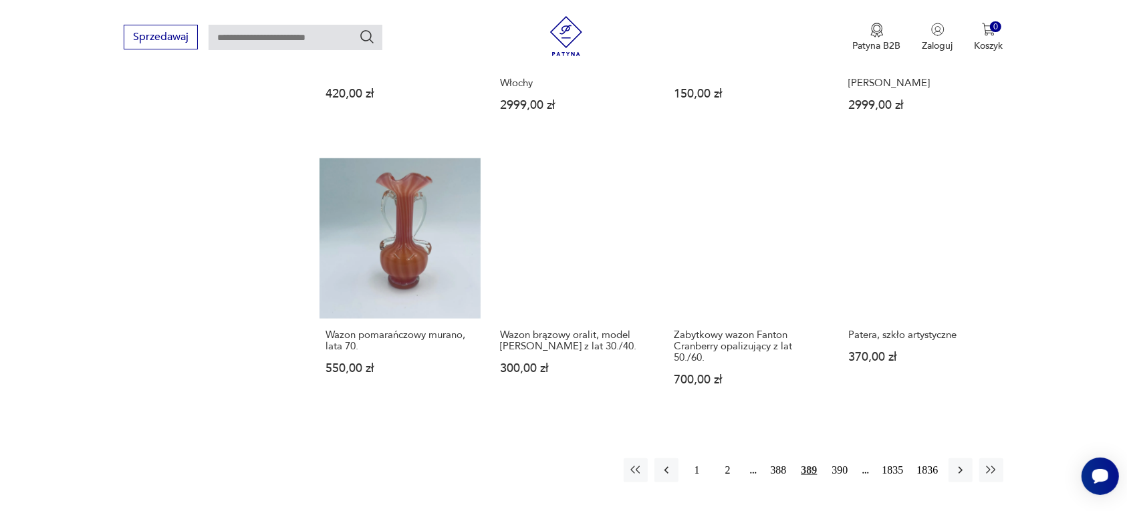
scroll to position [1175, 0]
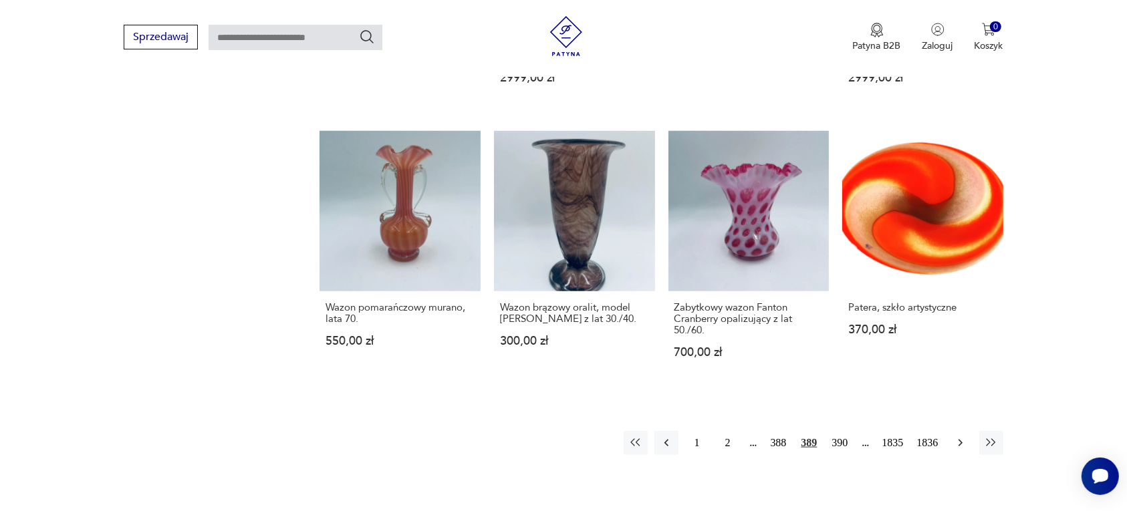
click at [961, 437] on icon "button" at bounding box center [960, 443] width 13 height 13
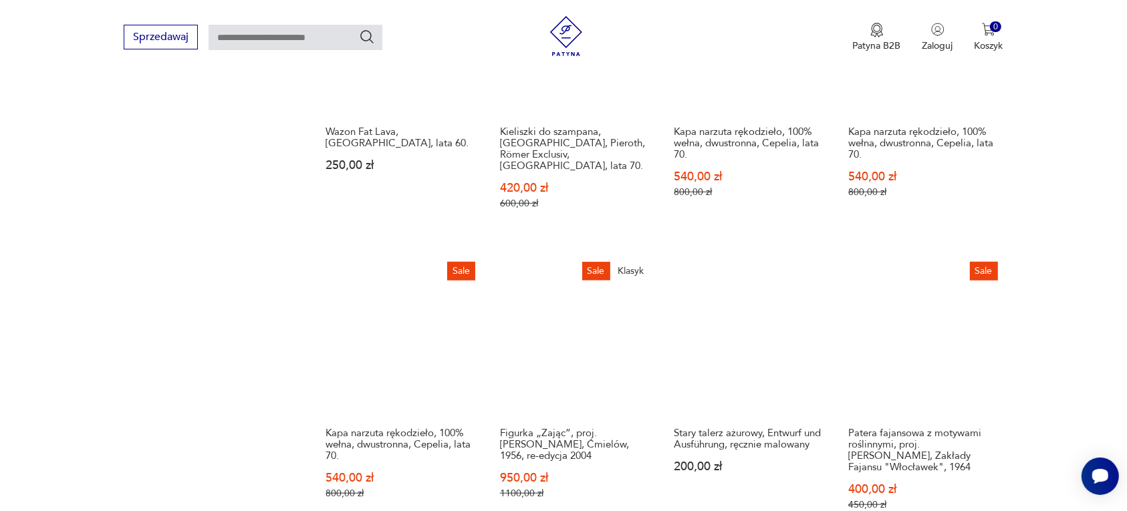
scroll to position [1092, 0]
